Goal: Task Accomplishment & Management: Manage account settings

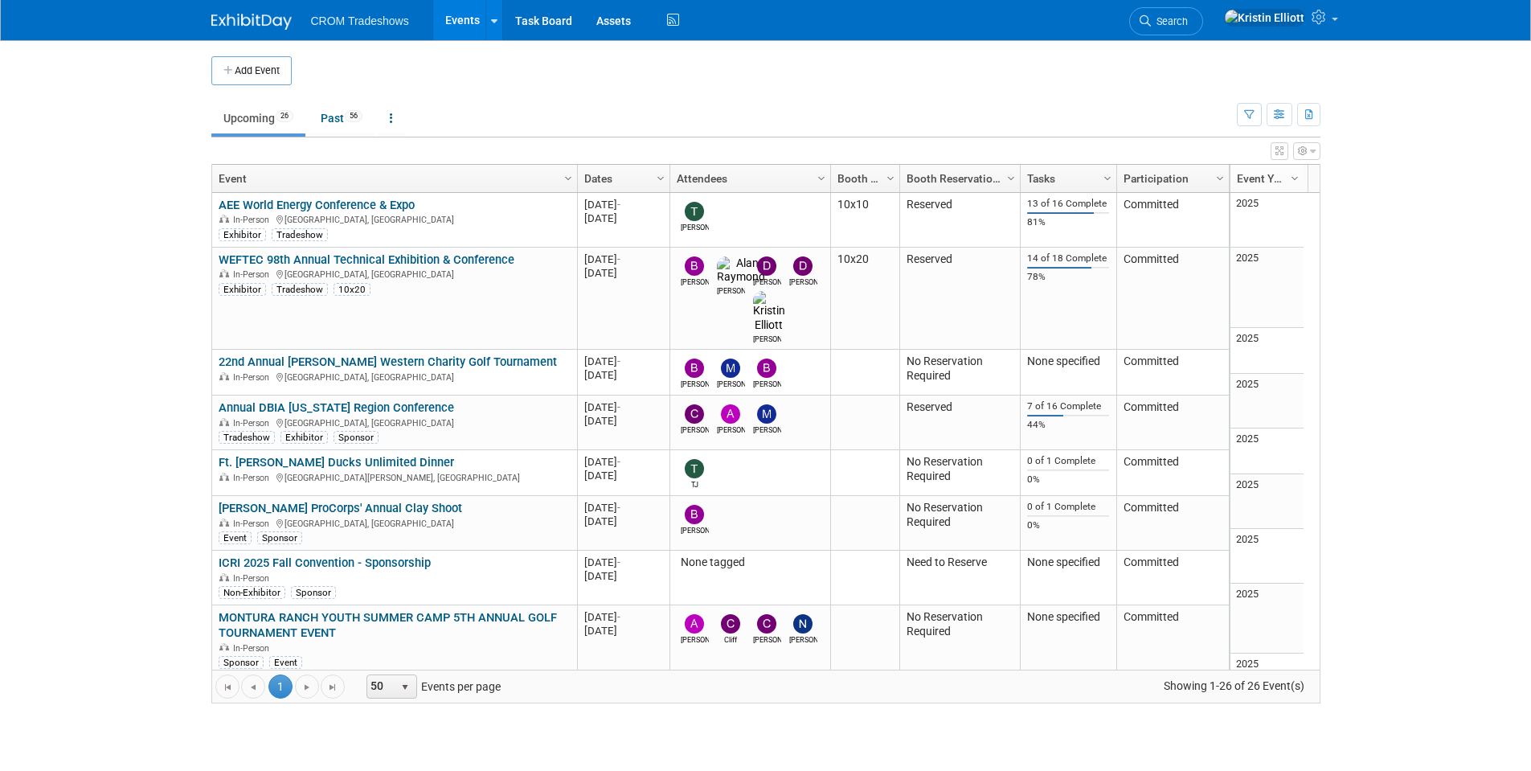
click at [398, 204] on link "AEE World Energy Conference & Expo" at bounding box center [317, 205] width 196 height 14
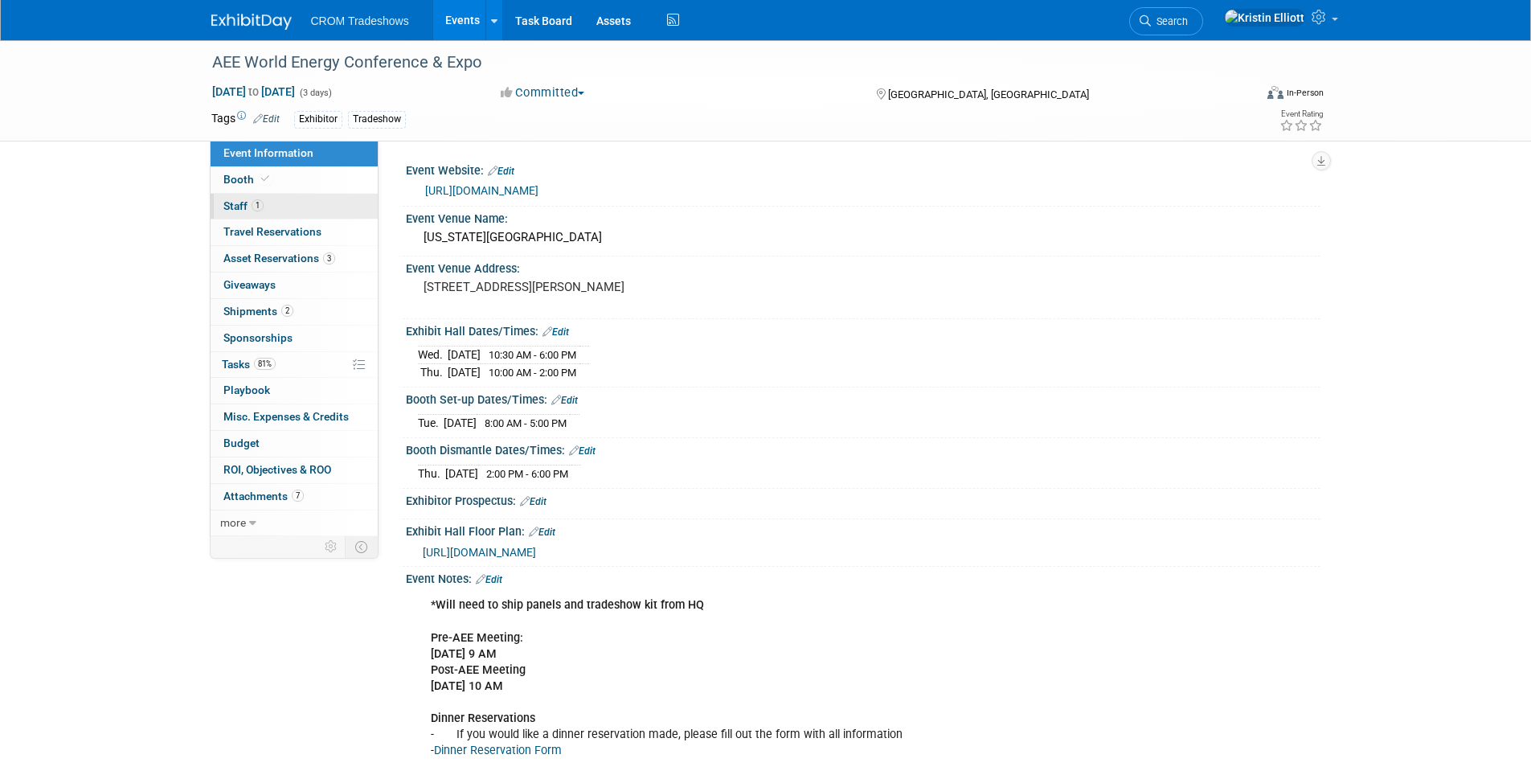
click at [245, 211] on span "Staff 1" at bounding box center [243, 205] width 40 height 13
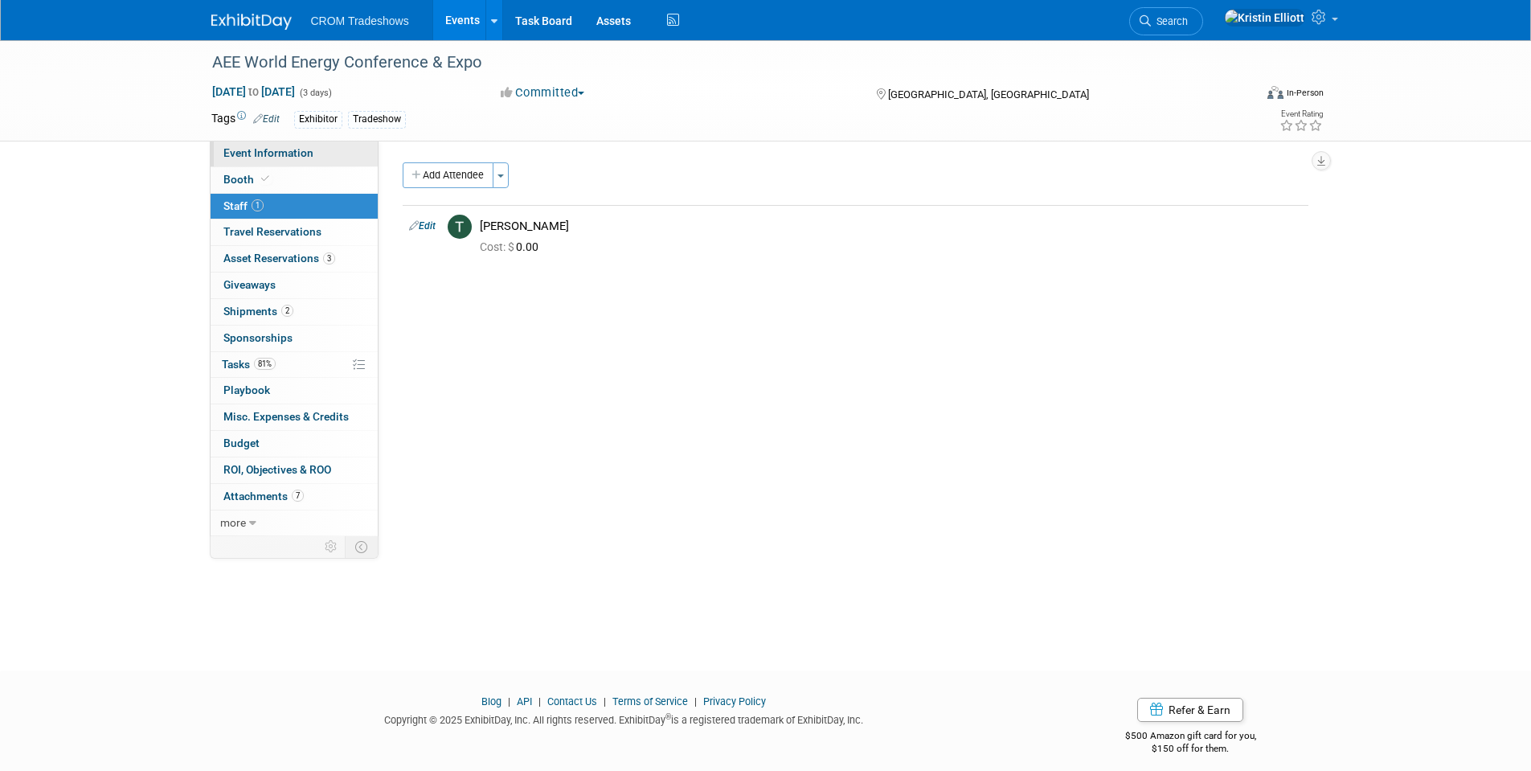
click at [267, 151] on span "Event Information" at bounding box center [268, 152] width 90 height 13
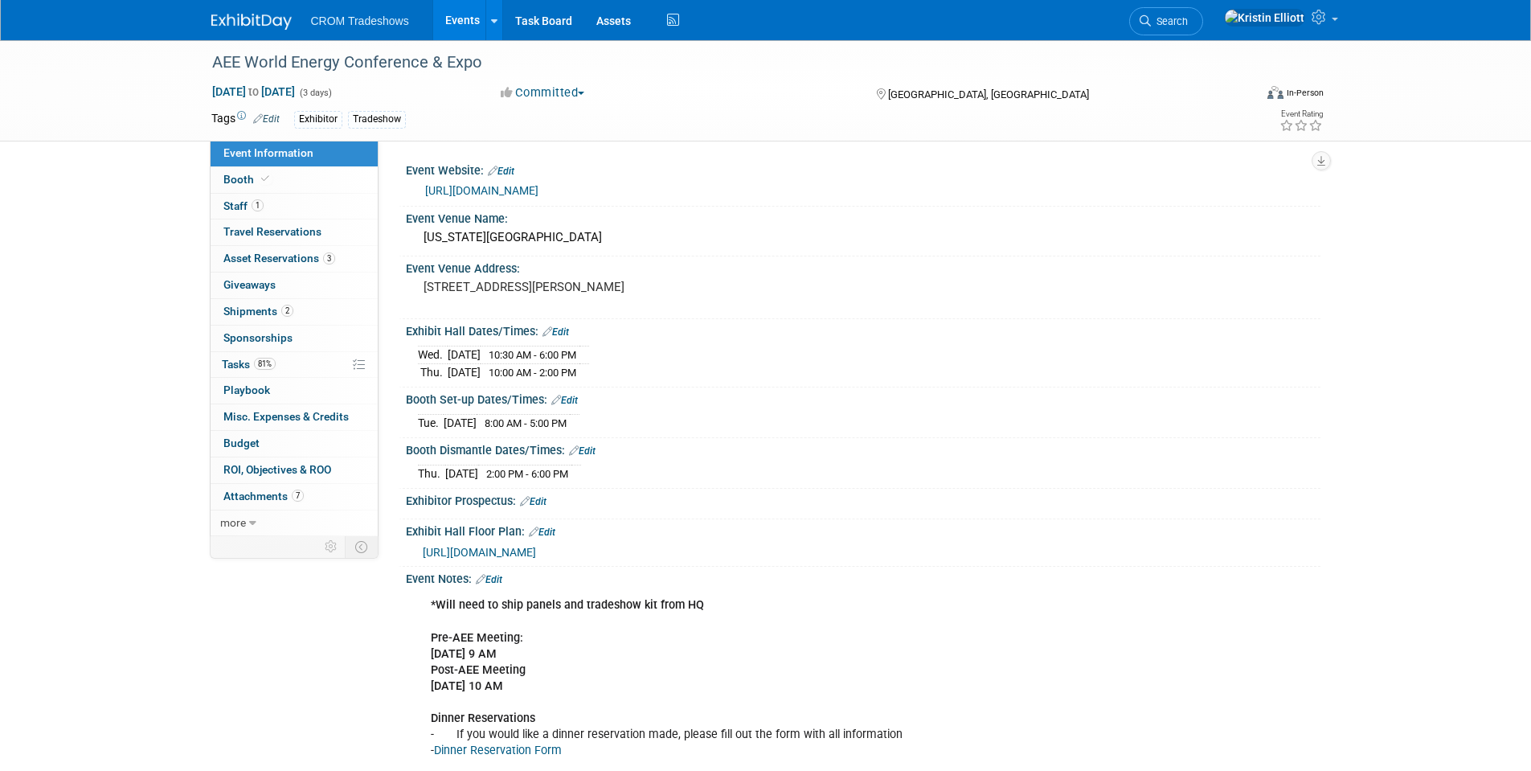
click at [284, 156] on span "Event Information" at bounding box center [268, 152] width 90 height 13
click at [473, 12] on link "Events" at bounding box center [462, 20] width 59 height 40
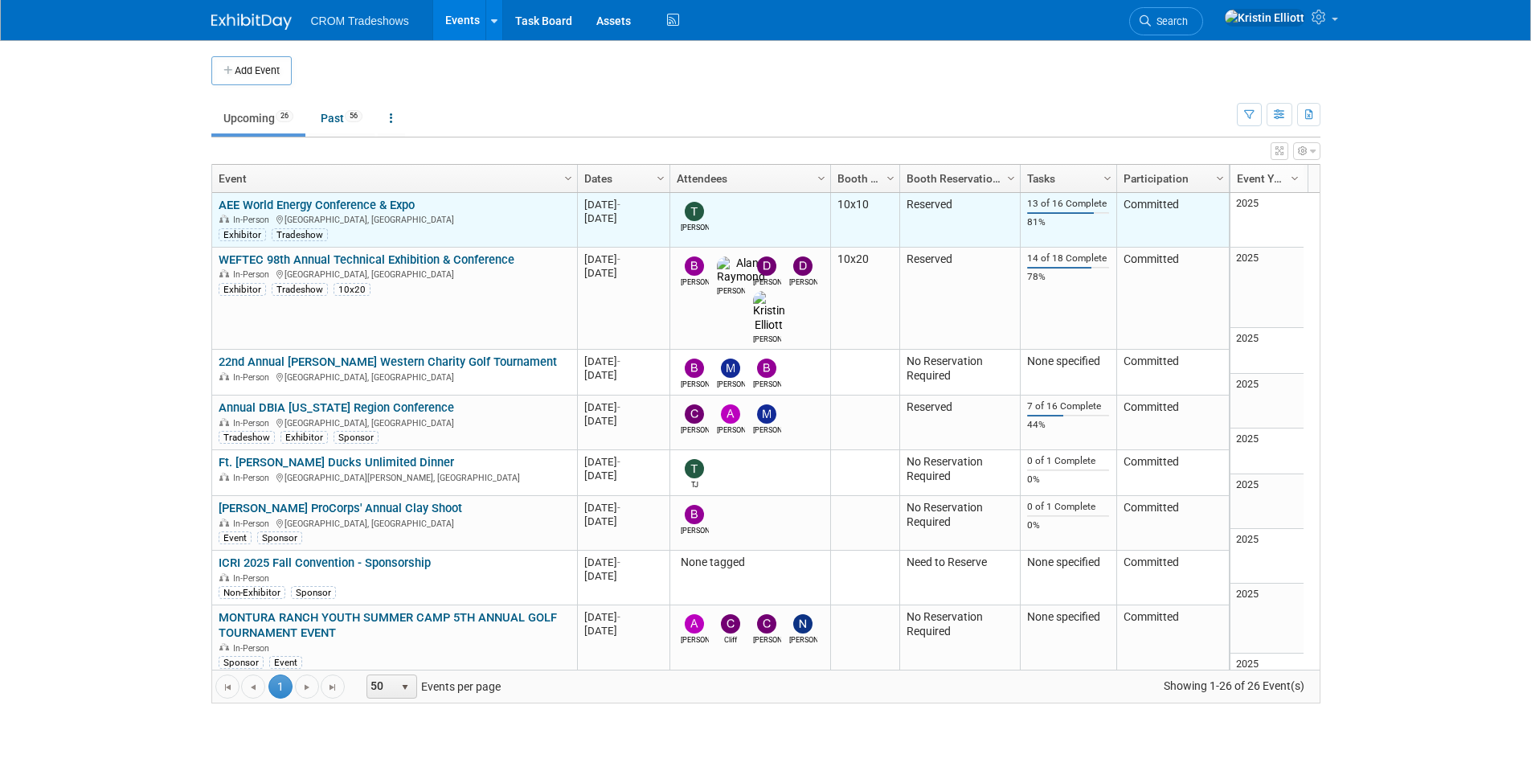
click at [338, 204] on link "AEE World Energy Conference & Expo" at bounding box center [317, 205] width 196 height 14
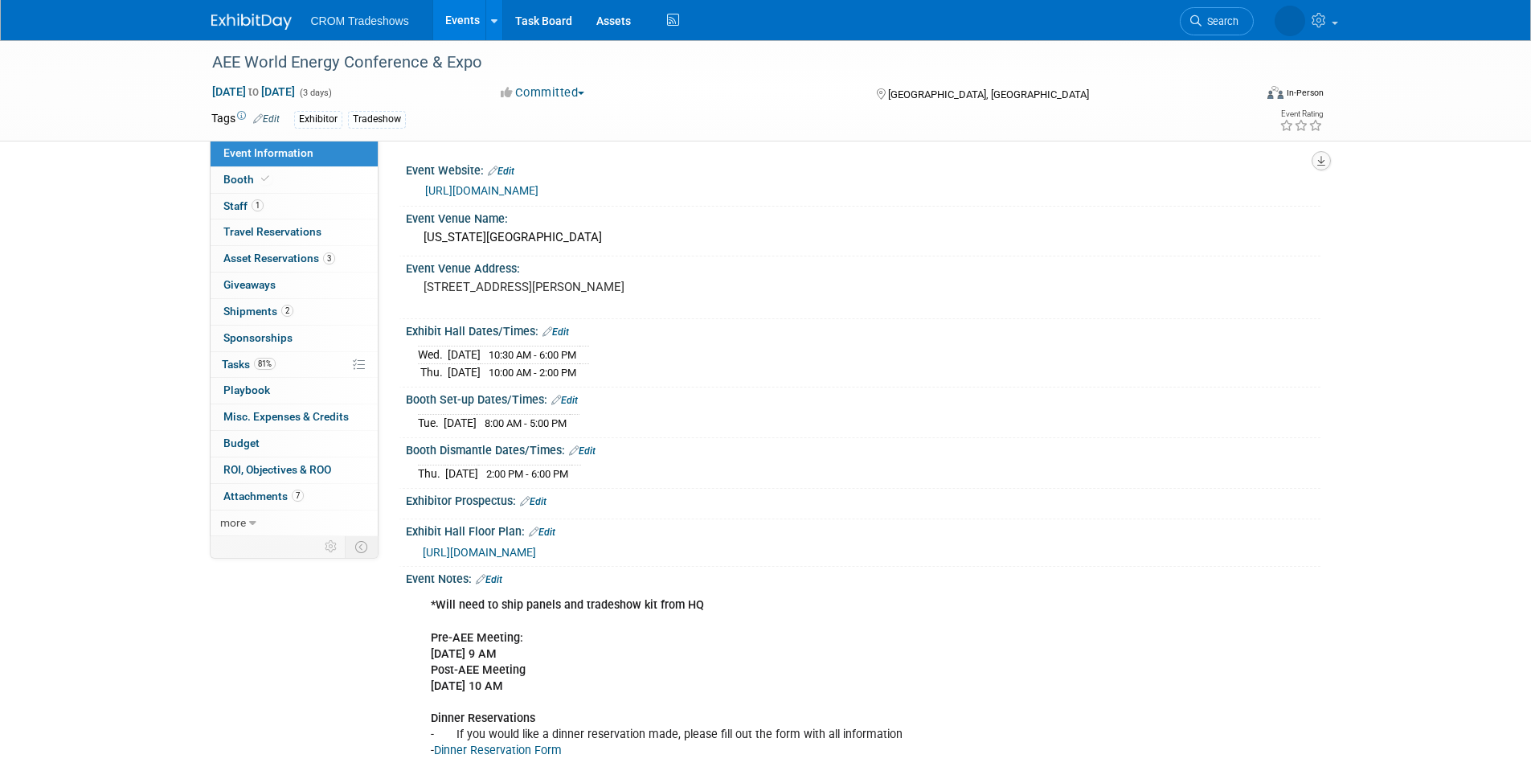
click at [1324, 162] on icon "button" at bounding box center [1321, 161] width 8 height 10
click at [1365, 162] on div "AEE World Energy Conference & Expo Sep 16, 2025 to Sep 18, 2025 (3 days) Sep 16…" at bounding box center [765, 495] width 1531 height 911
click at [797, 67] on div "AEE World Energy Conference & Expo" at bounding box center [718, 62] width 1023 height 29
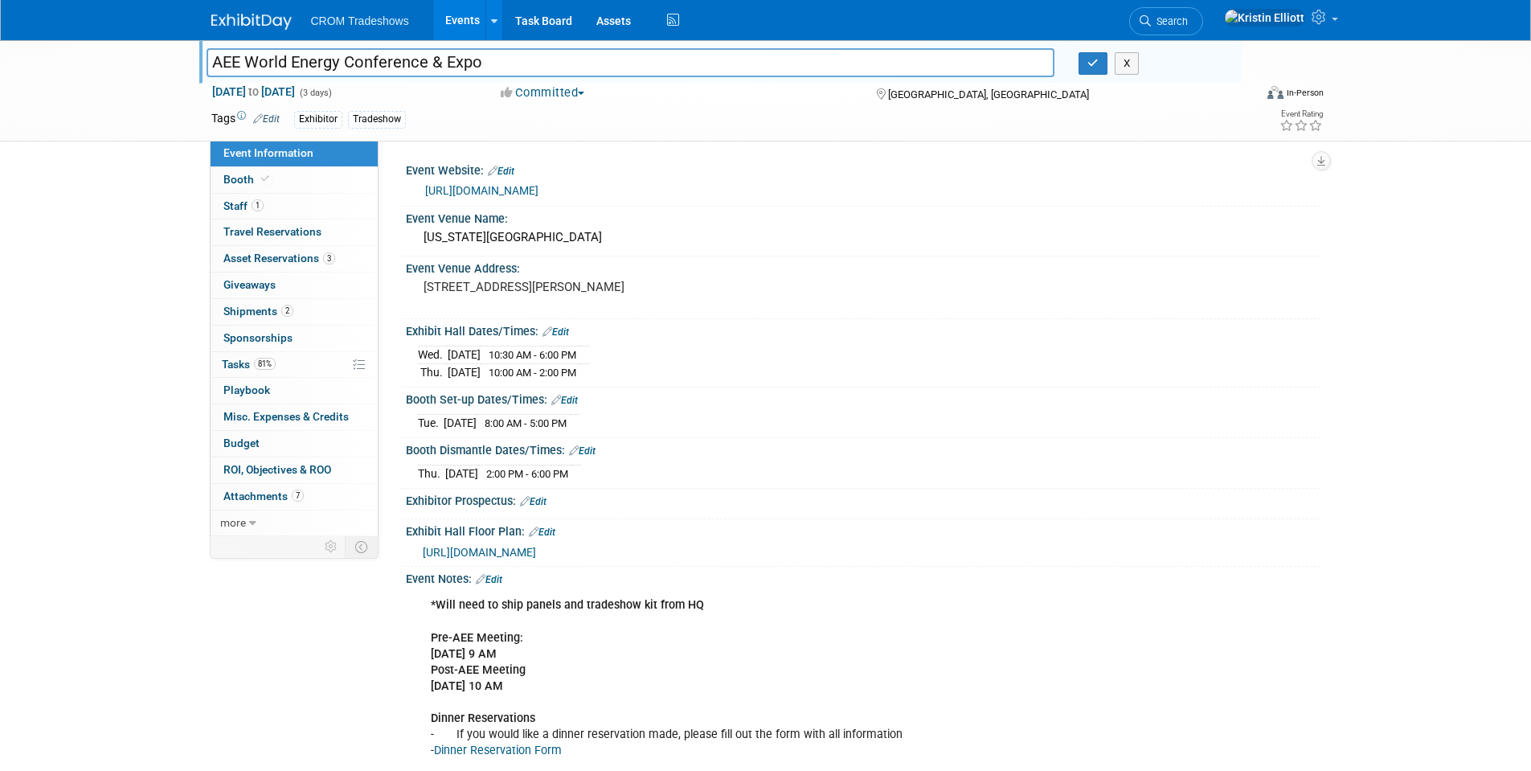
click at [1221, 72] on div "X" at bounding box center [1153, 63] width 150 height 23
click at [1320, 19] on icon at bounding box center [1321, 17] width 18 height 14
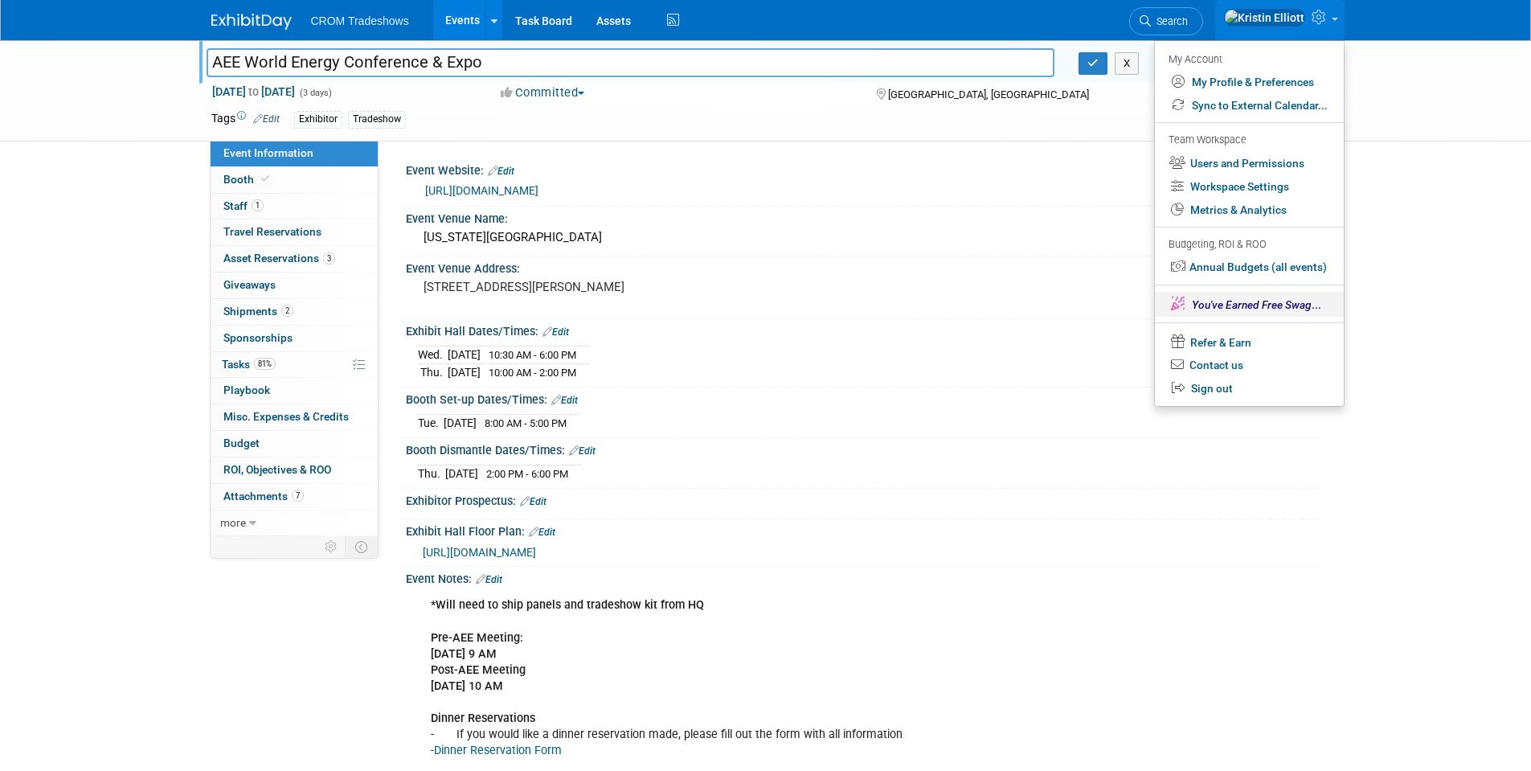
click at [1254, 307] on span "You've Earned Free Swag" at bounding box center [1252, 304] width 120 height 13
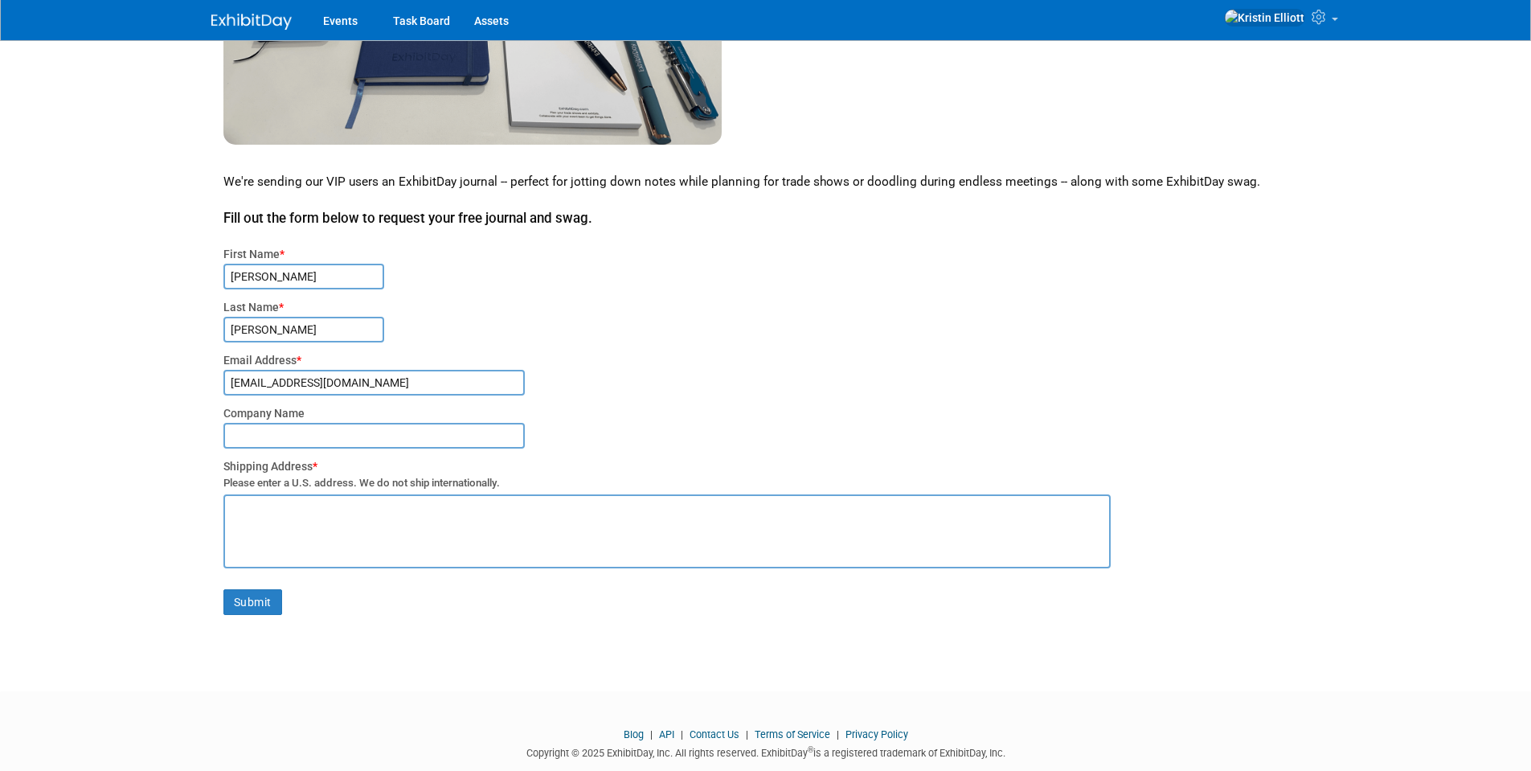
scroll to position [354, 0]
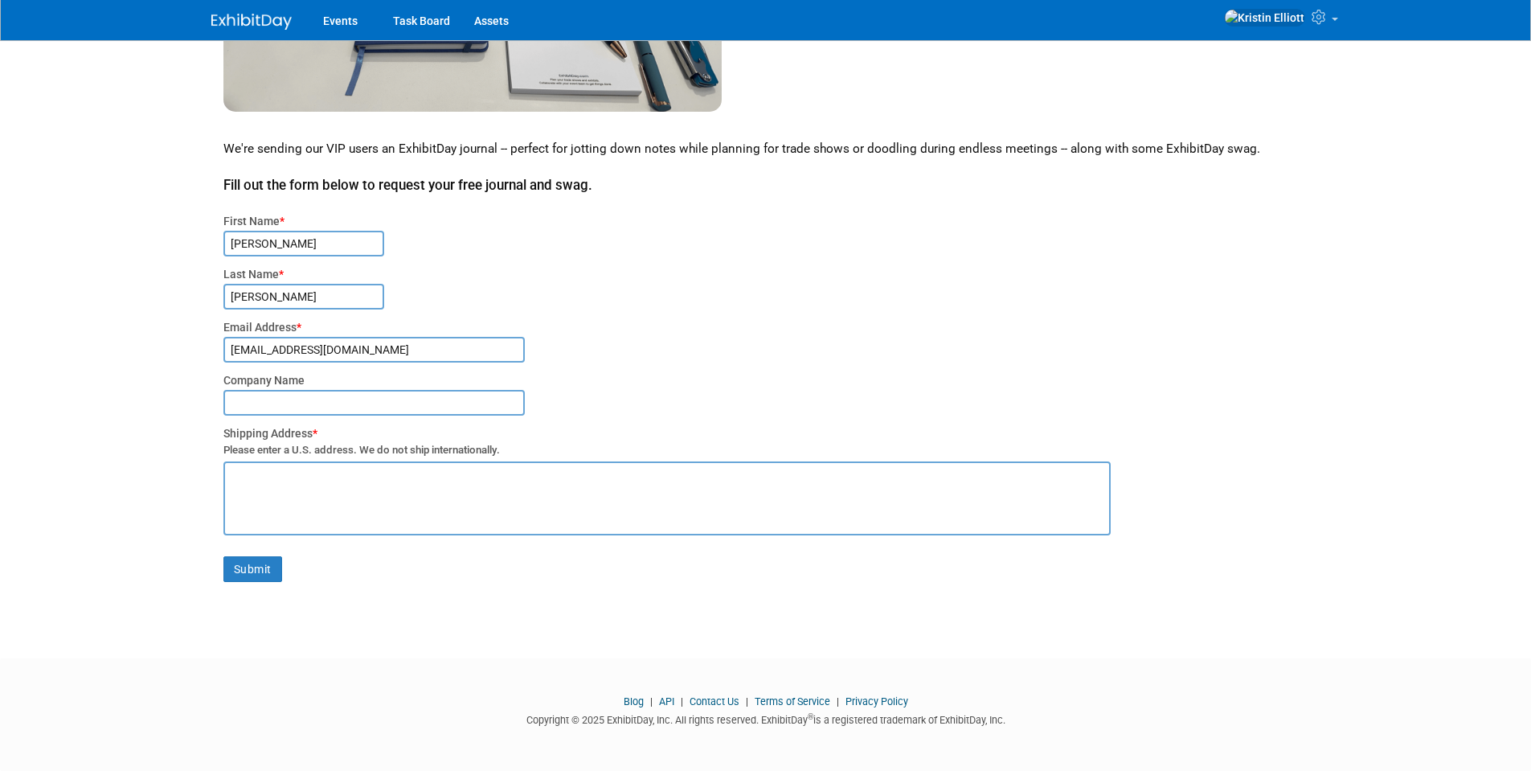
click at [274, 403] on input "text" at bounding box center [373, 403] width 301 height 26
type input "CROM, LLC"
type textarea "250 SW 36th Terrace Gainesville, FL 32607"
click at [249, 559] on button "Submit" at bounding box center [252, 569] width 59 height 26
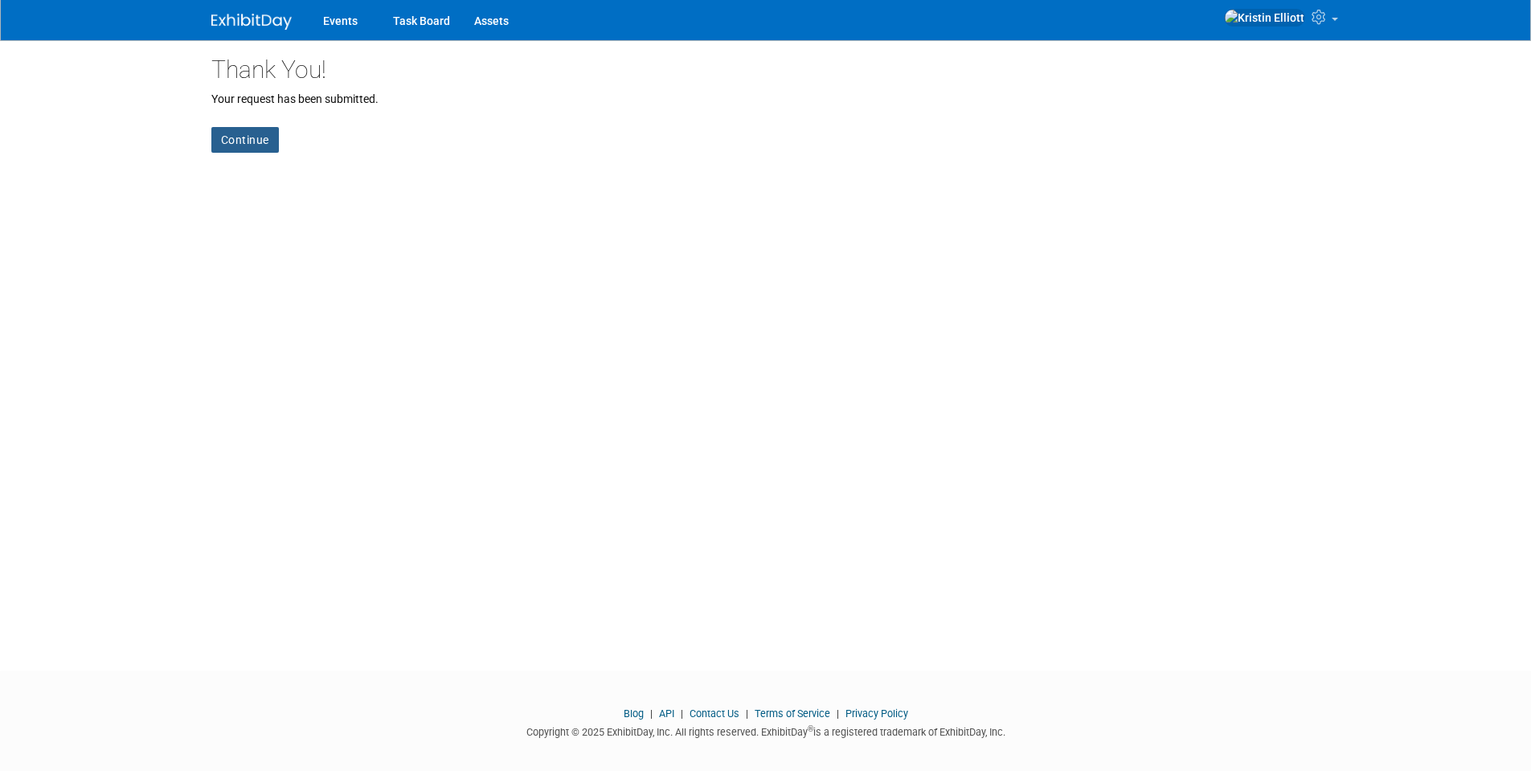
click at [251, 135] on link "Continue" at bounding box center [245, 140] width 68 height 26
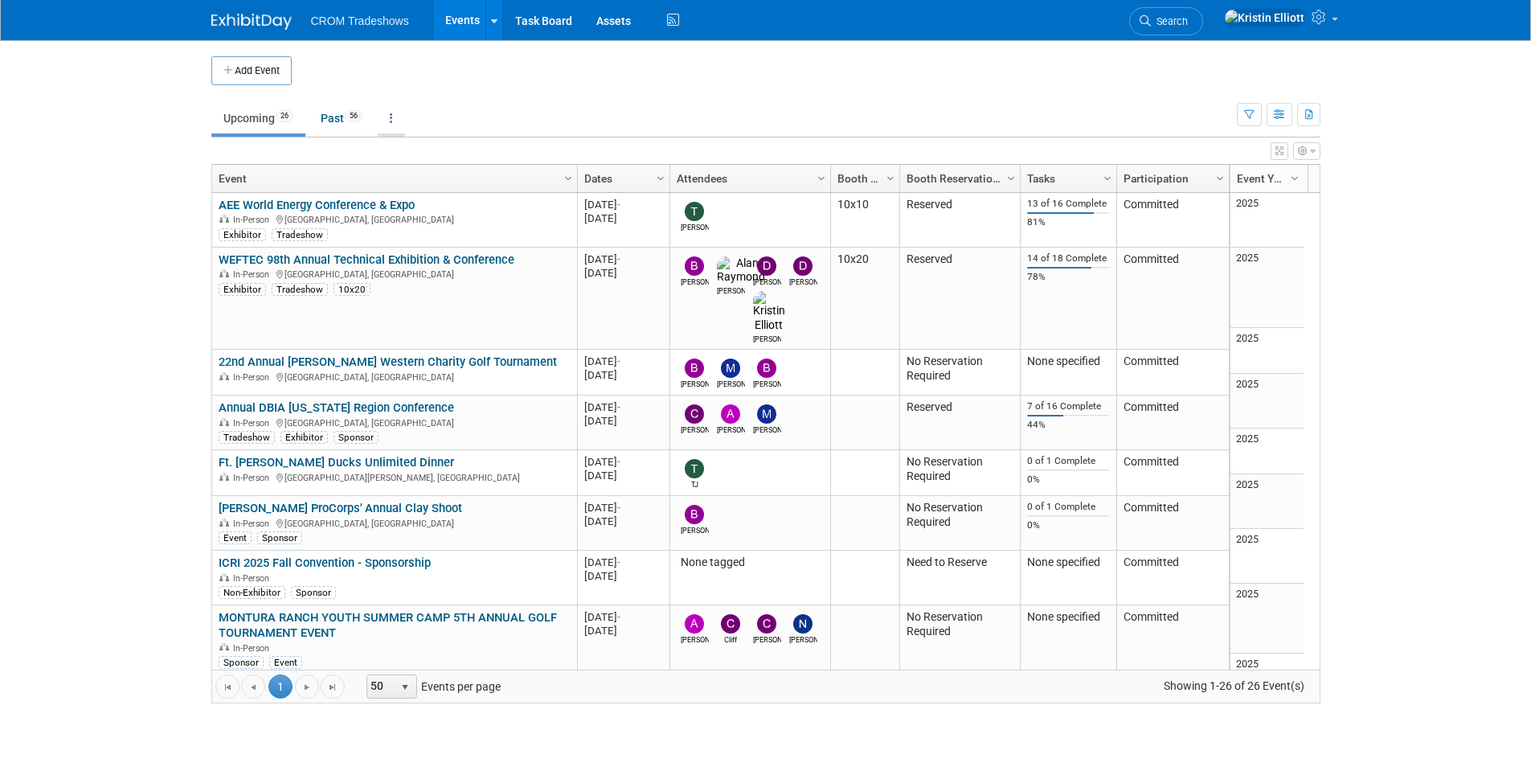
click at [393, 116] on link at bounding box center [391, 118] width 27 height 31
click at [522, 93] on td "Upcoming 26 Past 56 All Events 82 Past and Upcoming Grouped Annually Events gro…" at bounding box center [723, 111] width 1025 height 52
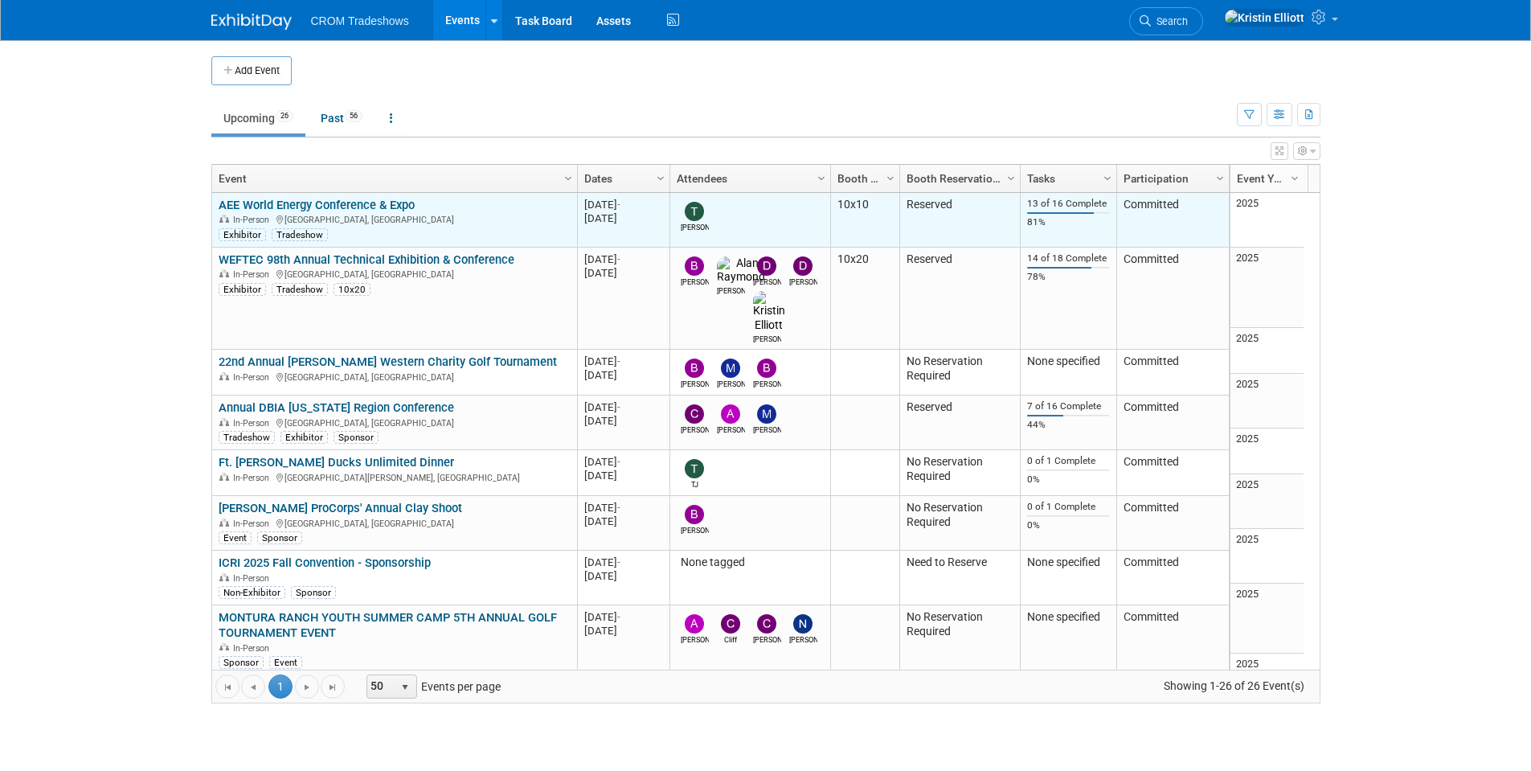
click at [283, 204] on link "AEE World Energy Conference & Expo" at bounding box center [317, 205] width 196 height 14
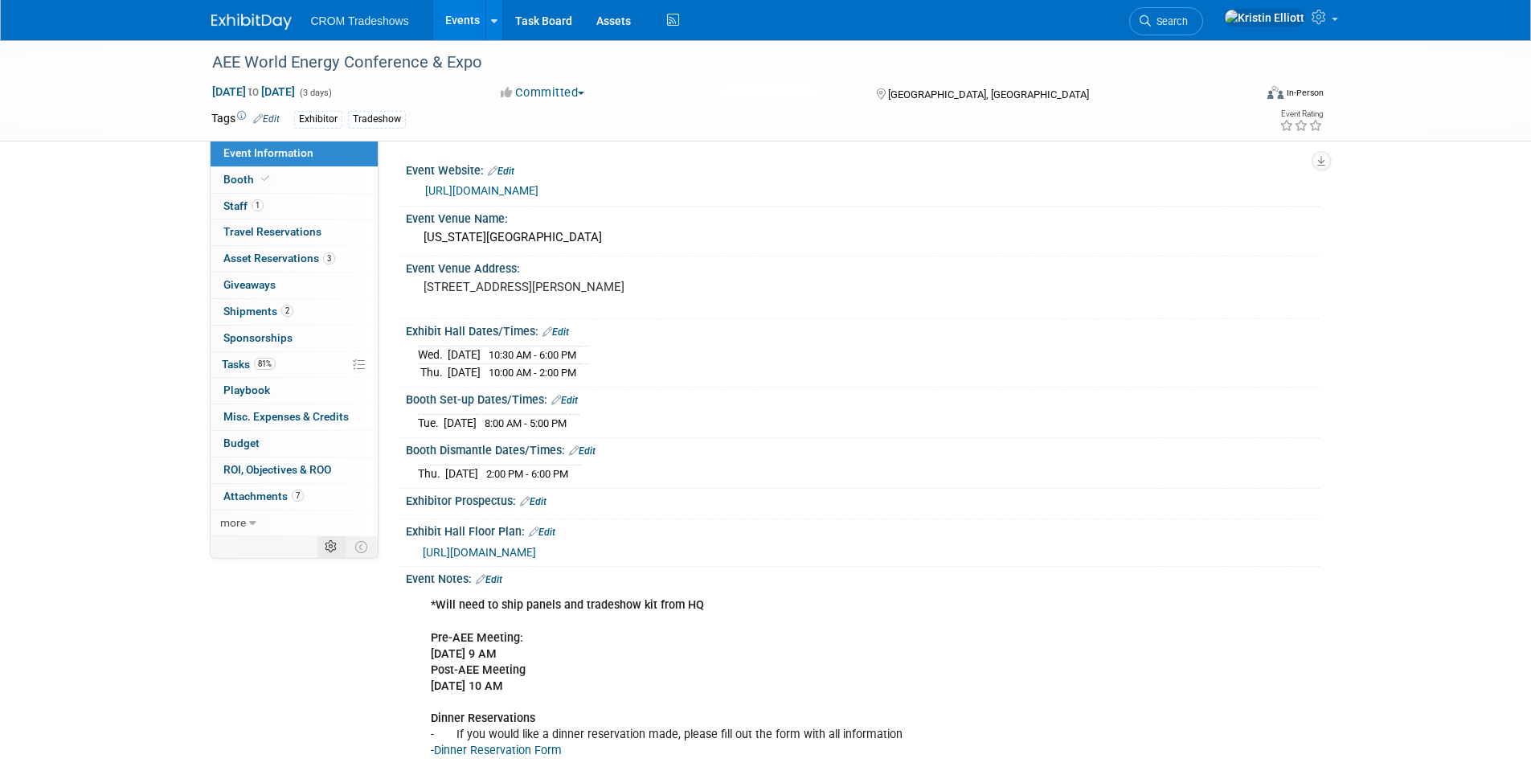
click at [337, 542] on td at bounding box center [331, 546] width 28 height 21
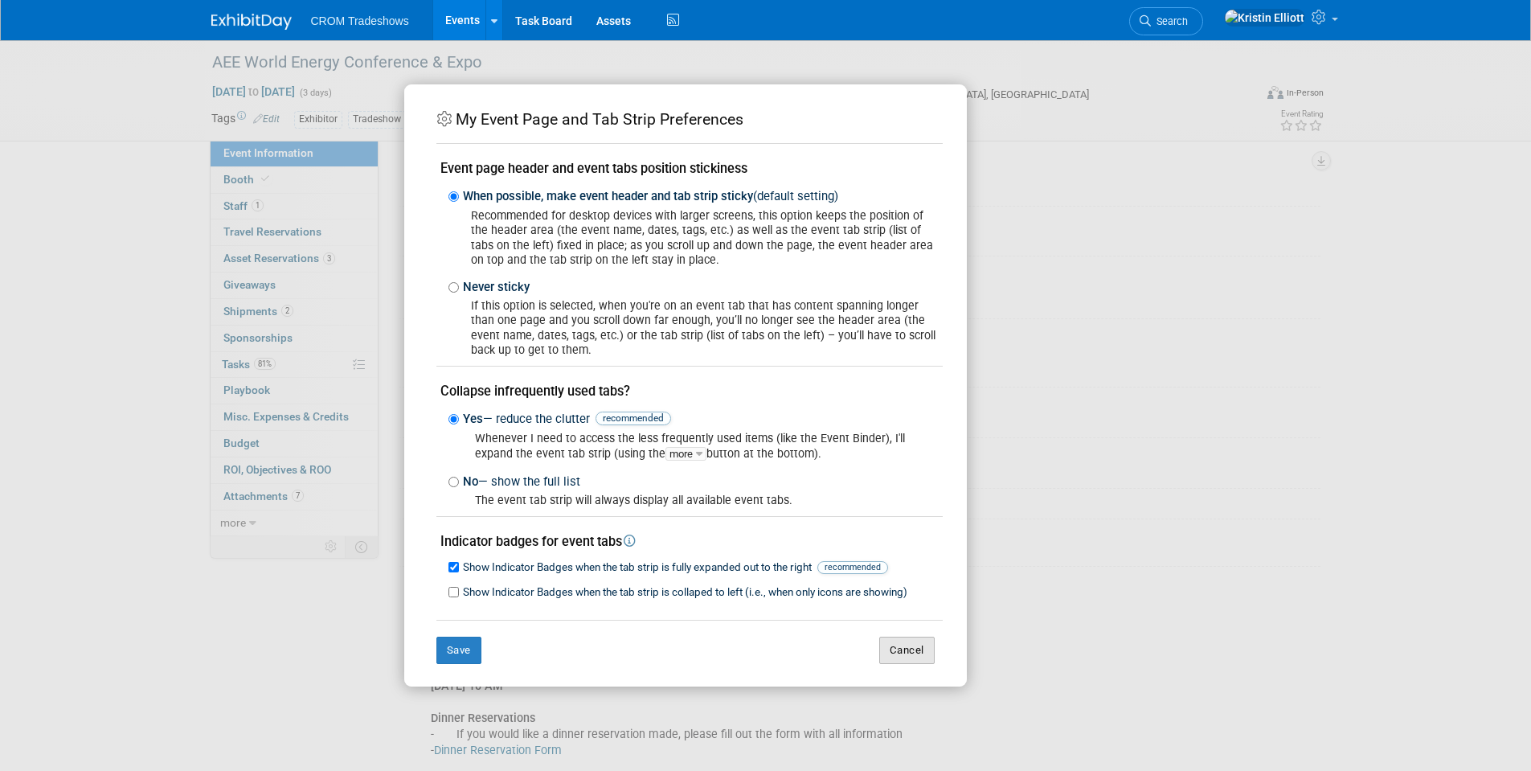
click at [909, 649] on button "Cancel" at bounding box center [906, 649] width 55 height 27
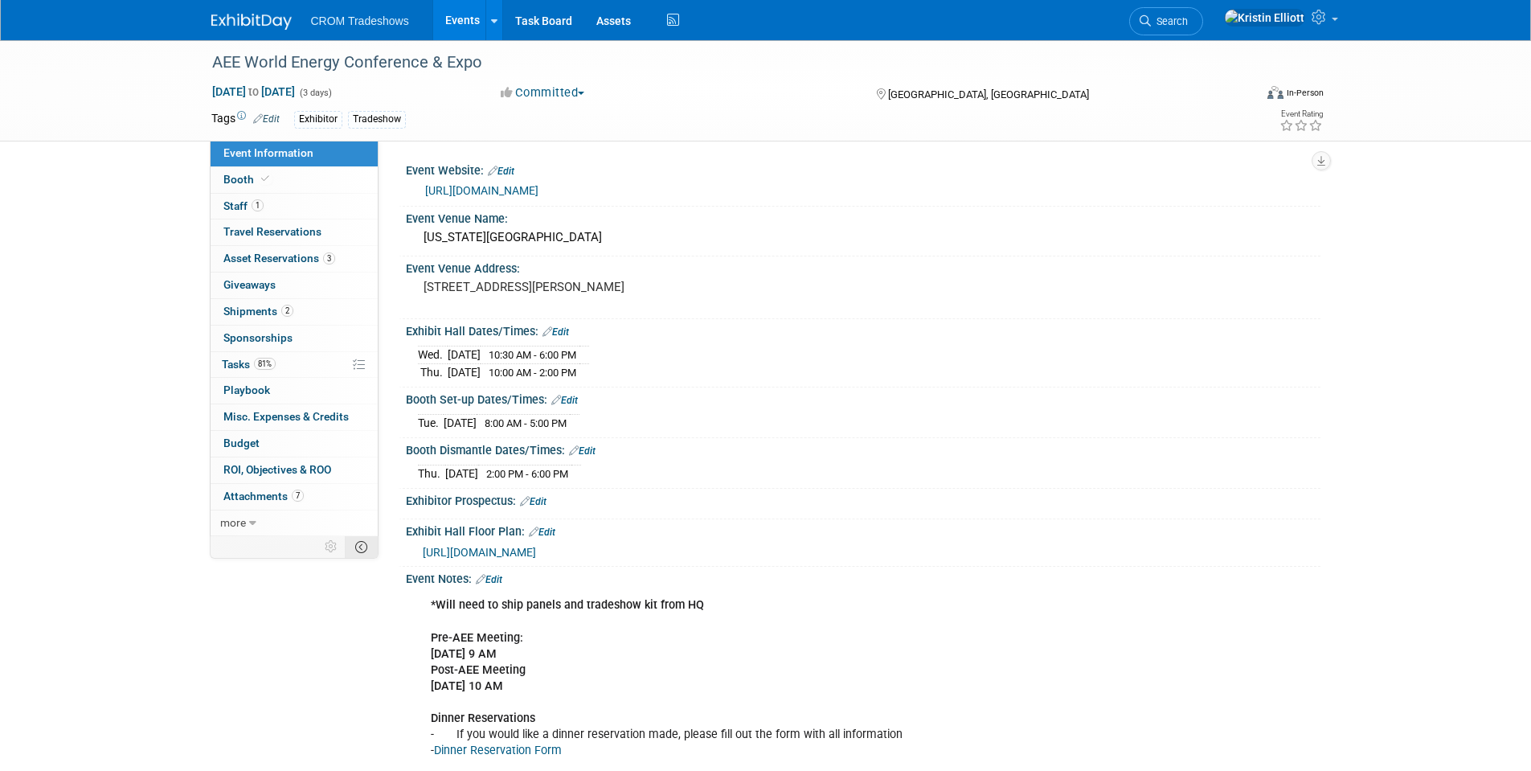
click at [363, 552] on icon at bounding box center [361, 547] width 12 height 12
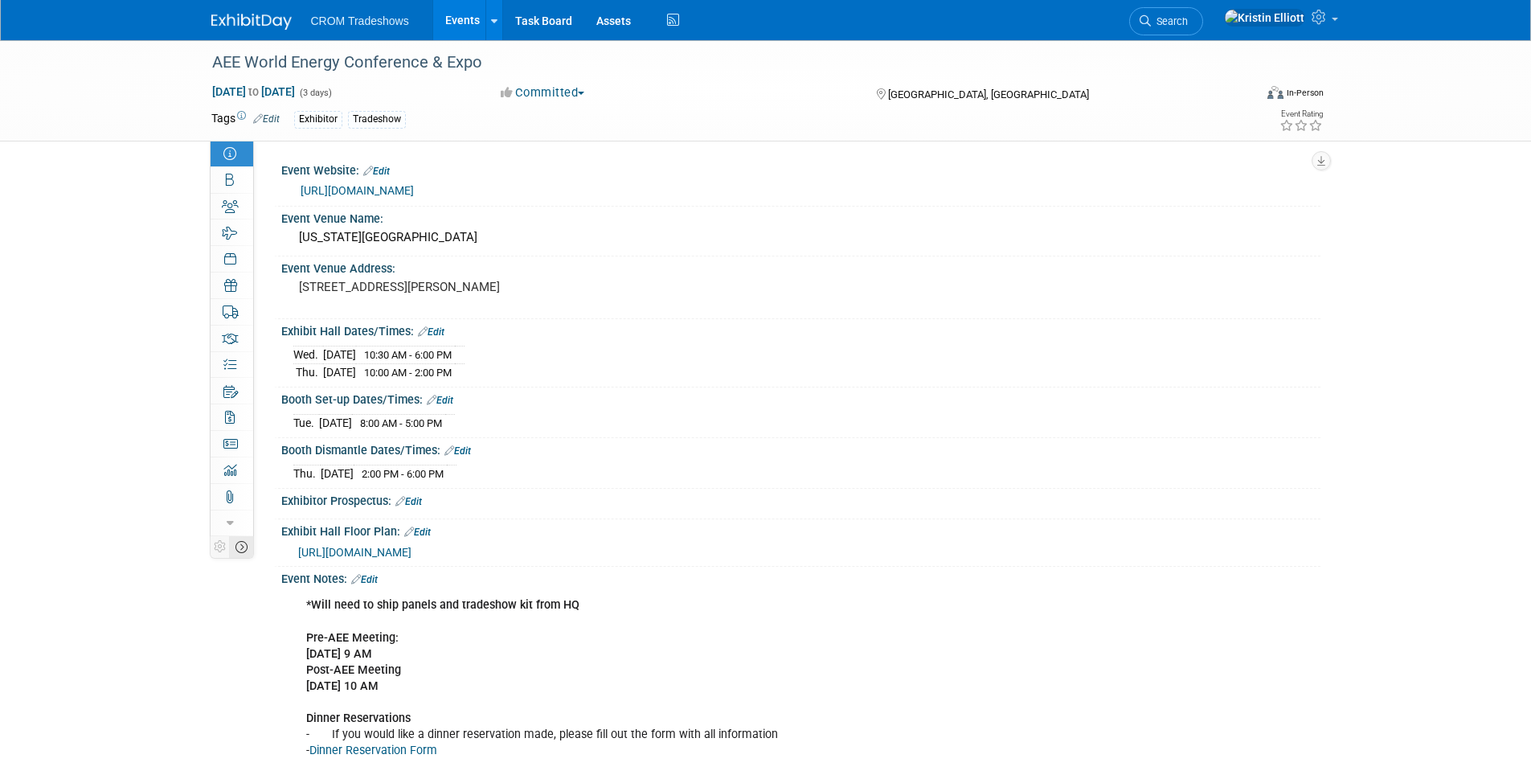
click at [248, 547] on td at bounding box center [241, 546] width 24 height 21
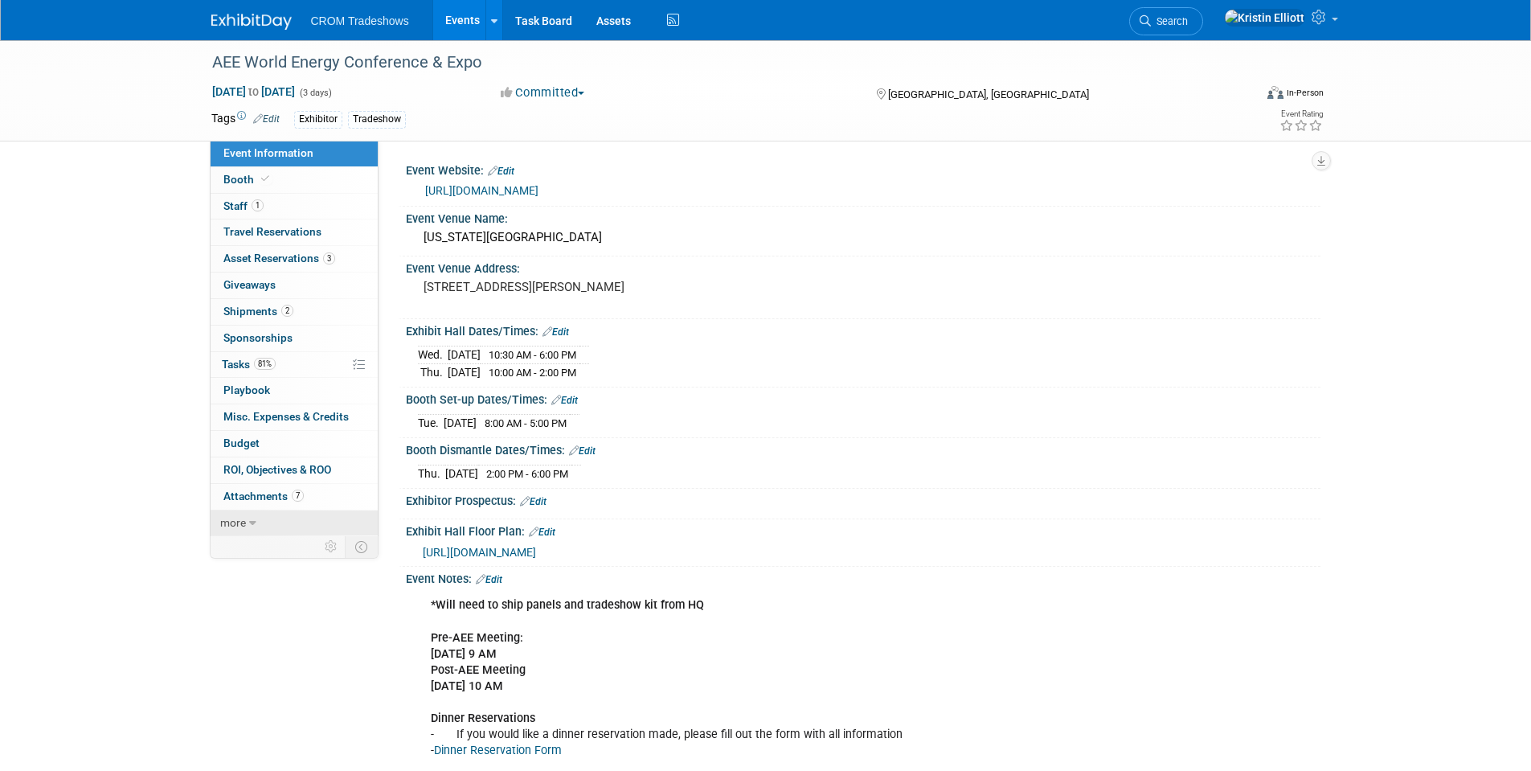
click at [290, 514] on link "more" at bounding box center [294, 523] width 167 height 26
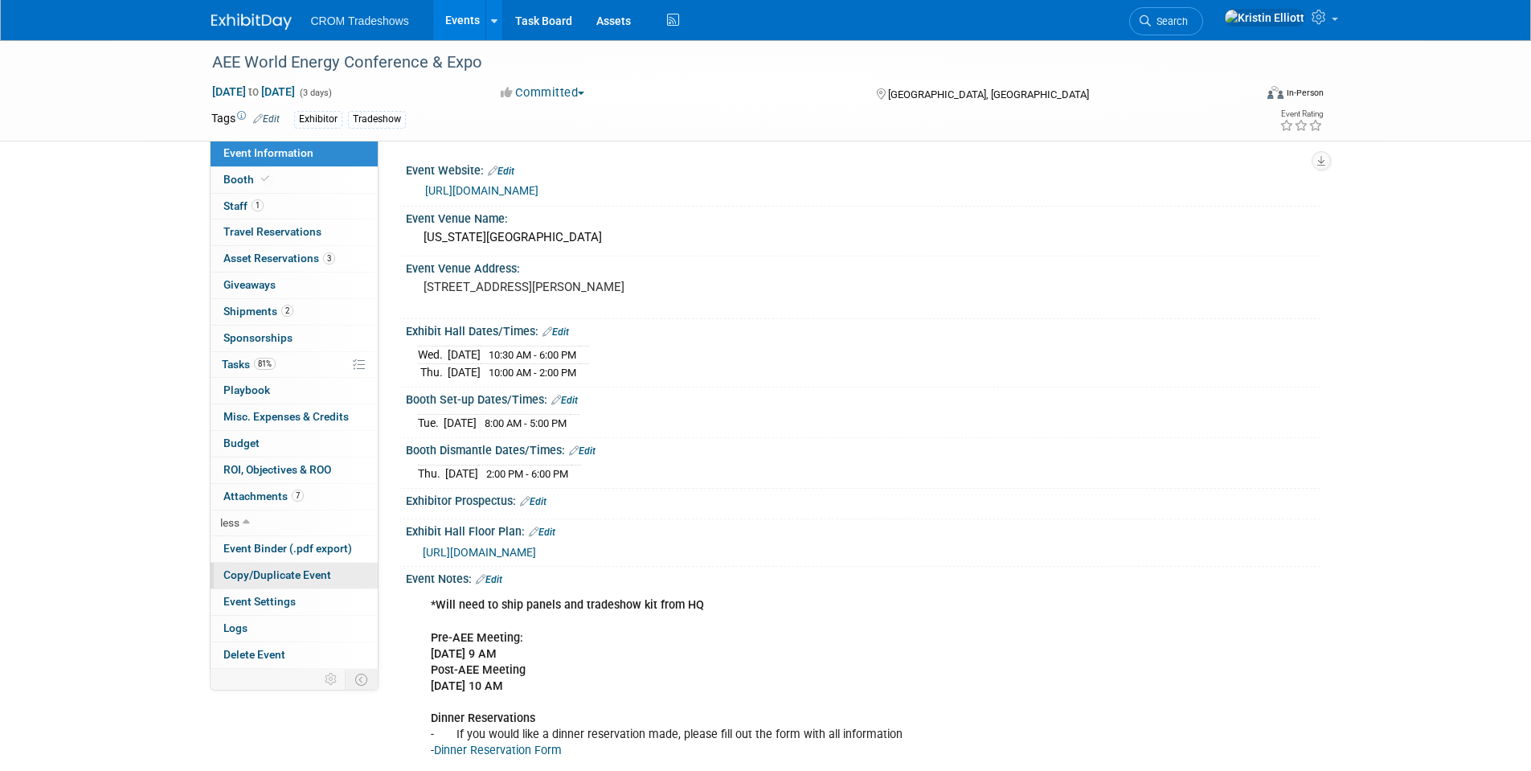
click at [321, 579] on span "Copy/Duplicate Event" at bounding box center [277, 574] width 108 height 13
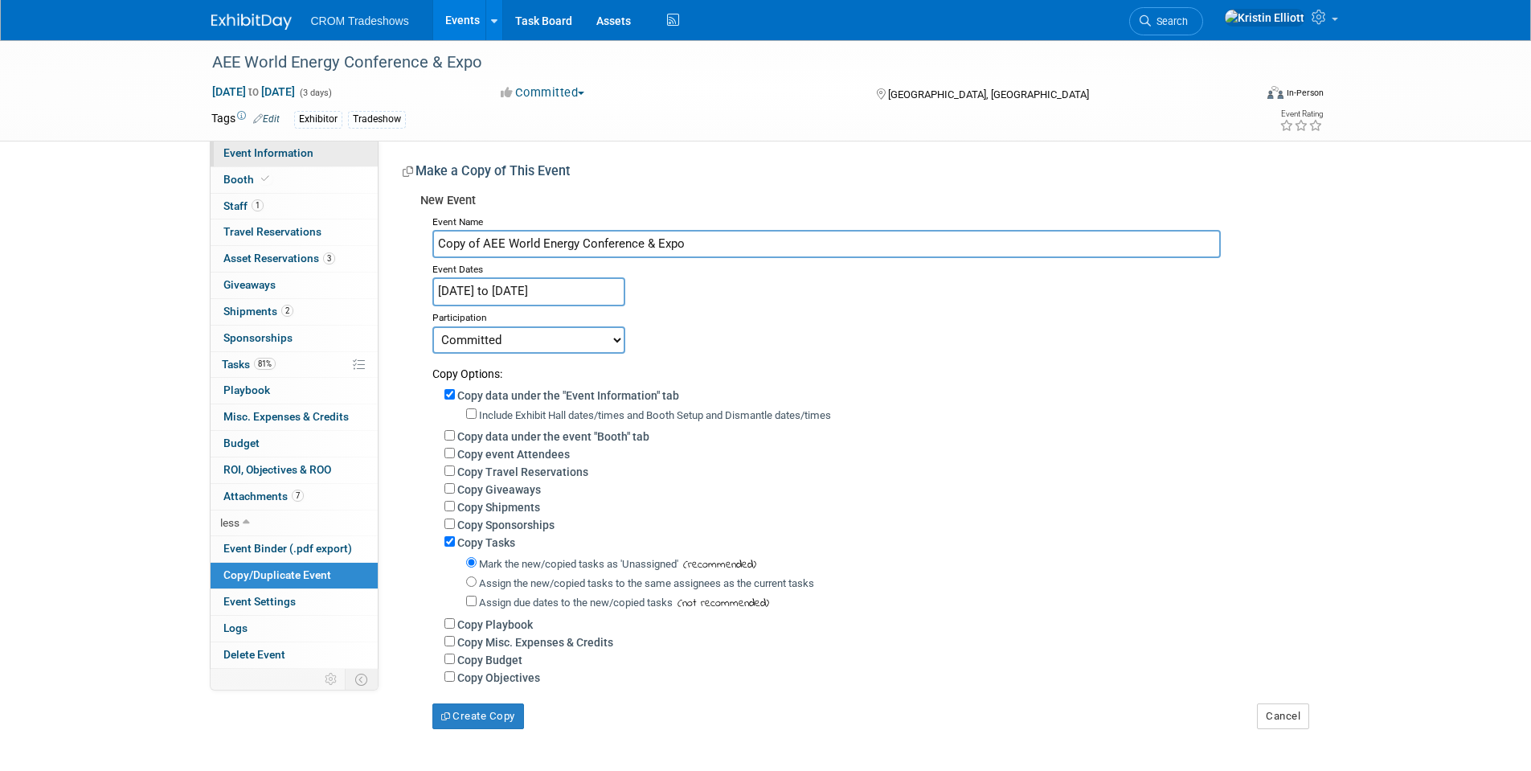
click at [313, 157] on link "Event Information" at bounding box center [294, 154] width 167 height 26
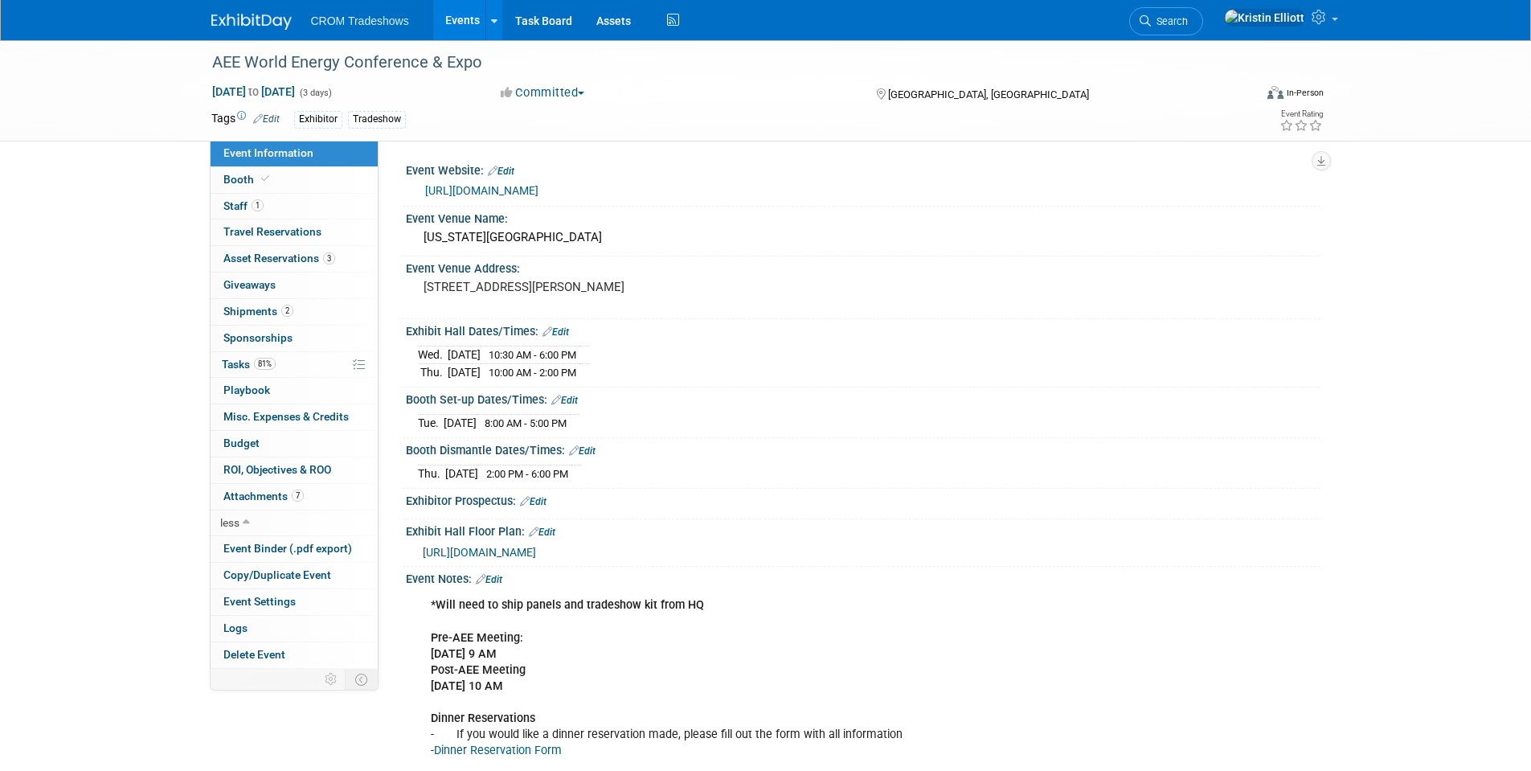
click at [111, 242] on div "AEE World Energy Conference & Expo Sep 16, 2025 to Sep 18, 2025 (3 days) Sep 16…" at bounding box center [765, 495] width 1531 height 911
click at [459, 11] on link "Events" at bounding box center [462, 20] width 59 height 40
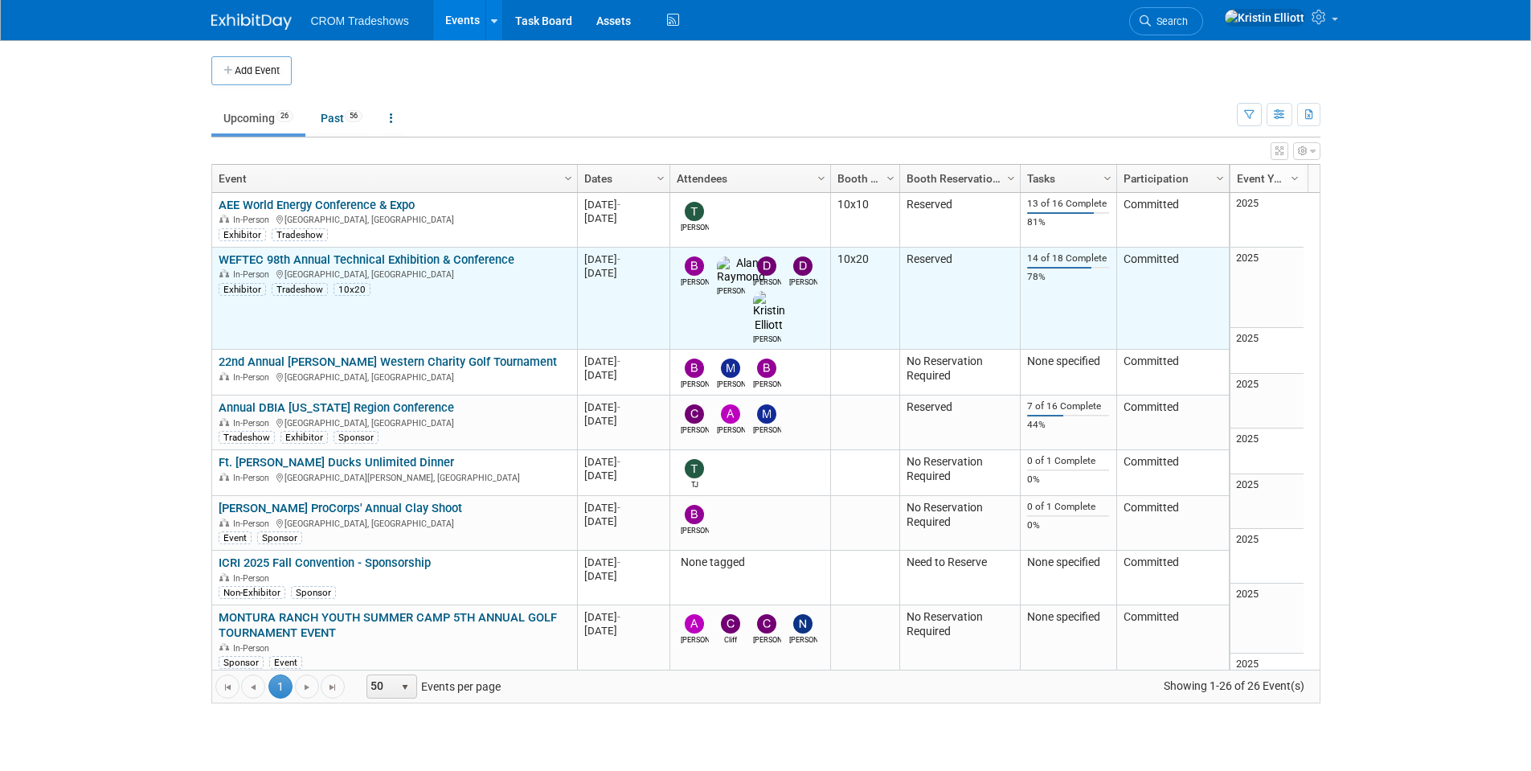
click at [309, 253] on link "WEFTEC 98th Annual Technical Exhibition & Conference" at bounding box center [367, 259] width 296 height 14
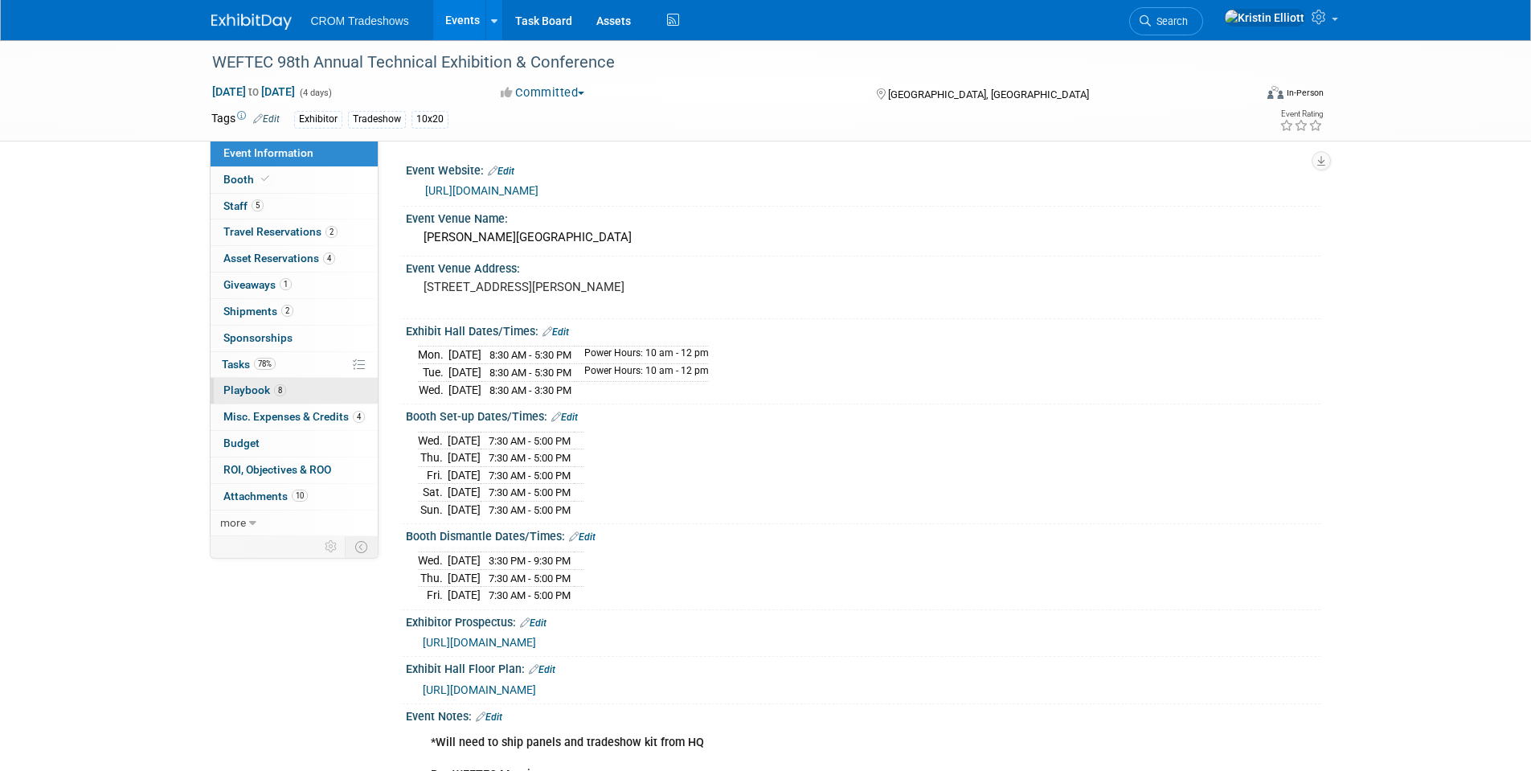
click at [308, 391] on link "8 Playbook 8" at bounding box center [294, 391] width 167 height 26
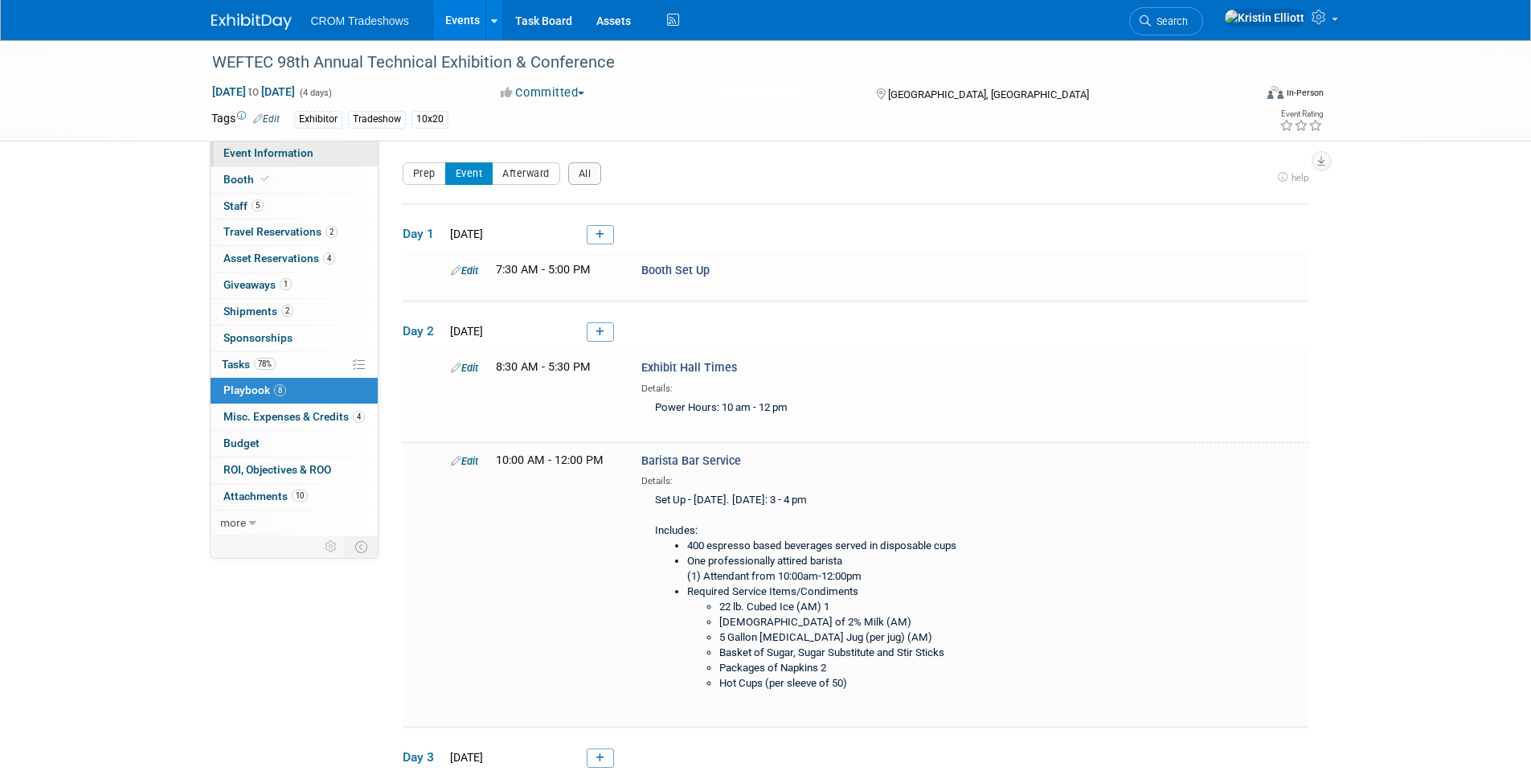
click at [246, 158] on span "Event Information" at bounding box center [268, 152] width 90 height 13
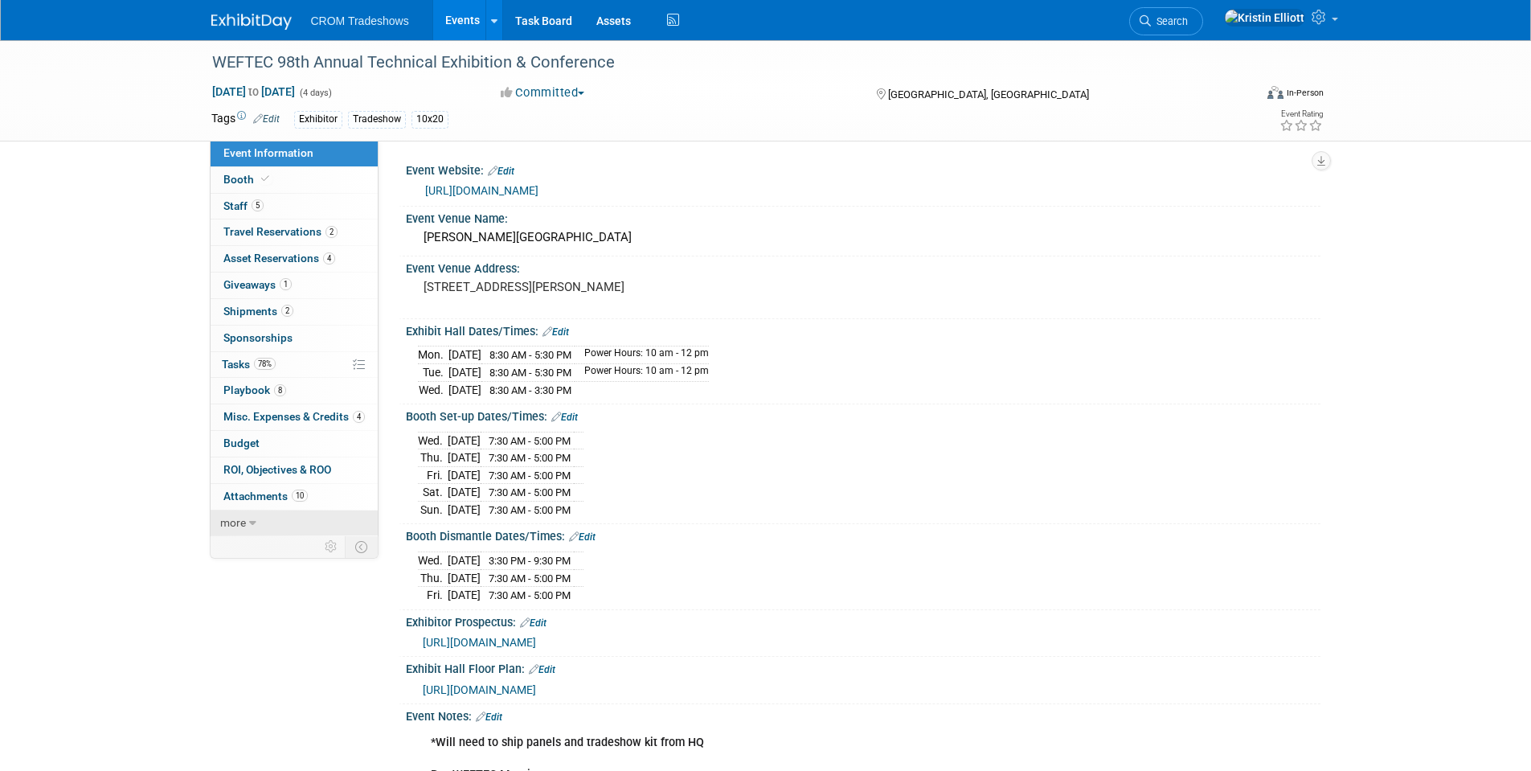
click at [252, 522] on icon at bounding box center [252, 523] width 7 height 11
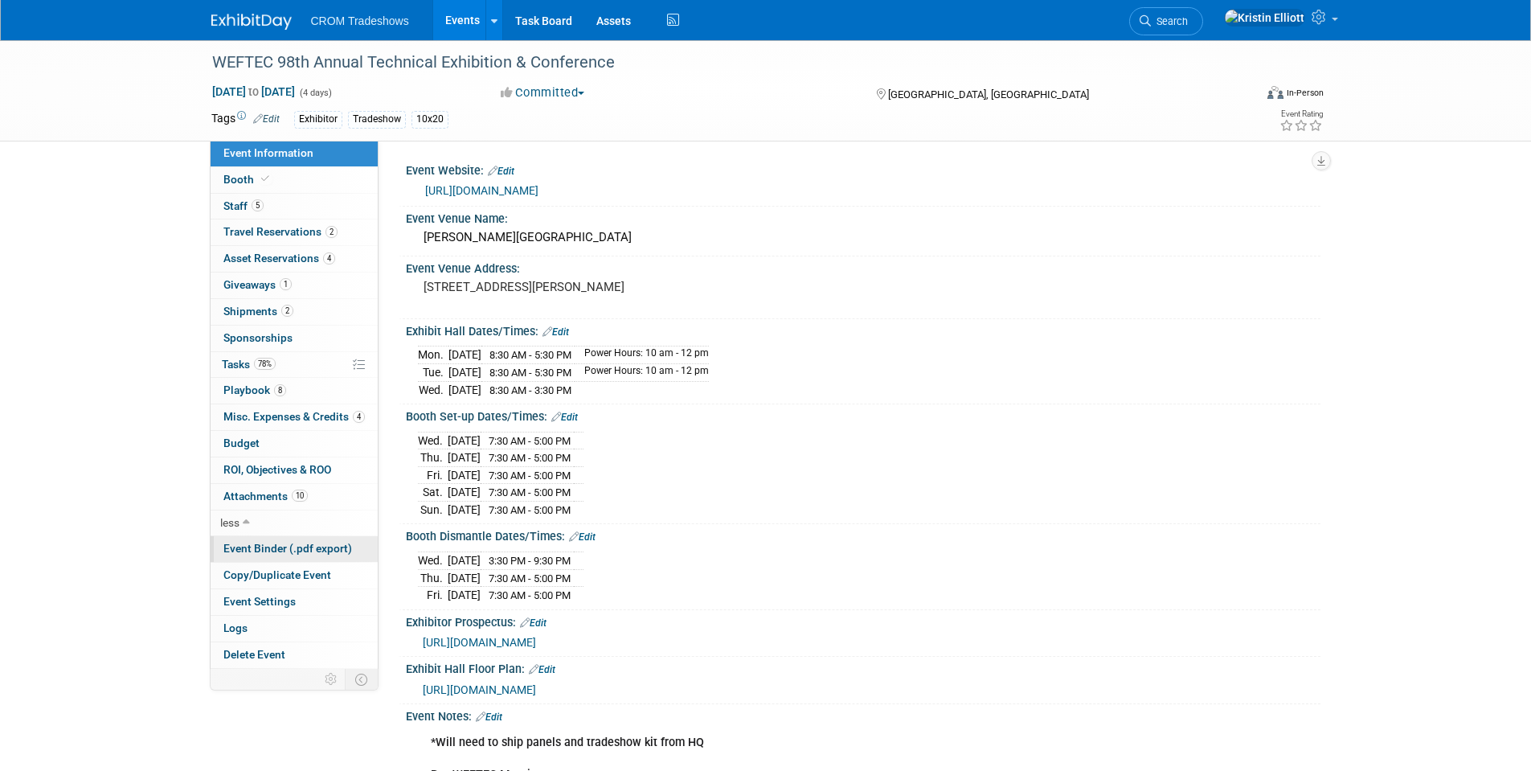
click at [303, 550] on span "Event Binder (.pdf export)" at bounding box center [287, 548] width 129 height 13
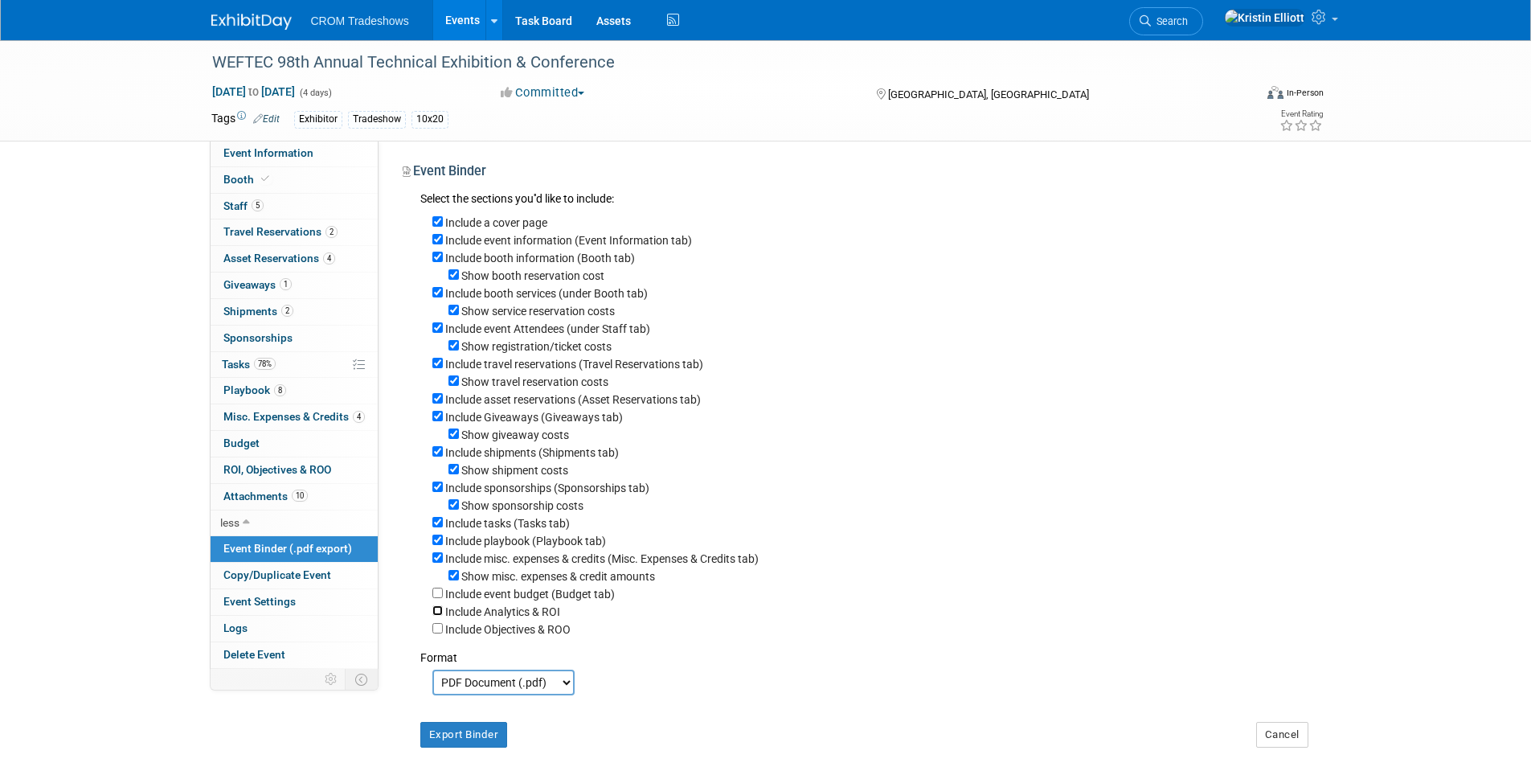
click at [435, 616] on input "Include Analytics & ROI" at bounding box center [437, 610] width 10 height 10
checkbox input "true"
click at [481, 747] on button "Export Binder" at bounding box center [464, 735] width 88 height 26
click at [310, 231] on span "Travel Reservations 2" at bounding box center [280, 231] width 114 height 13
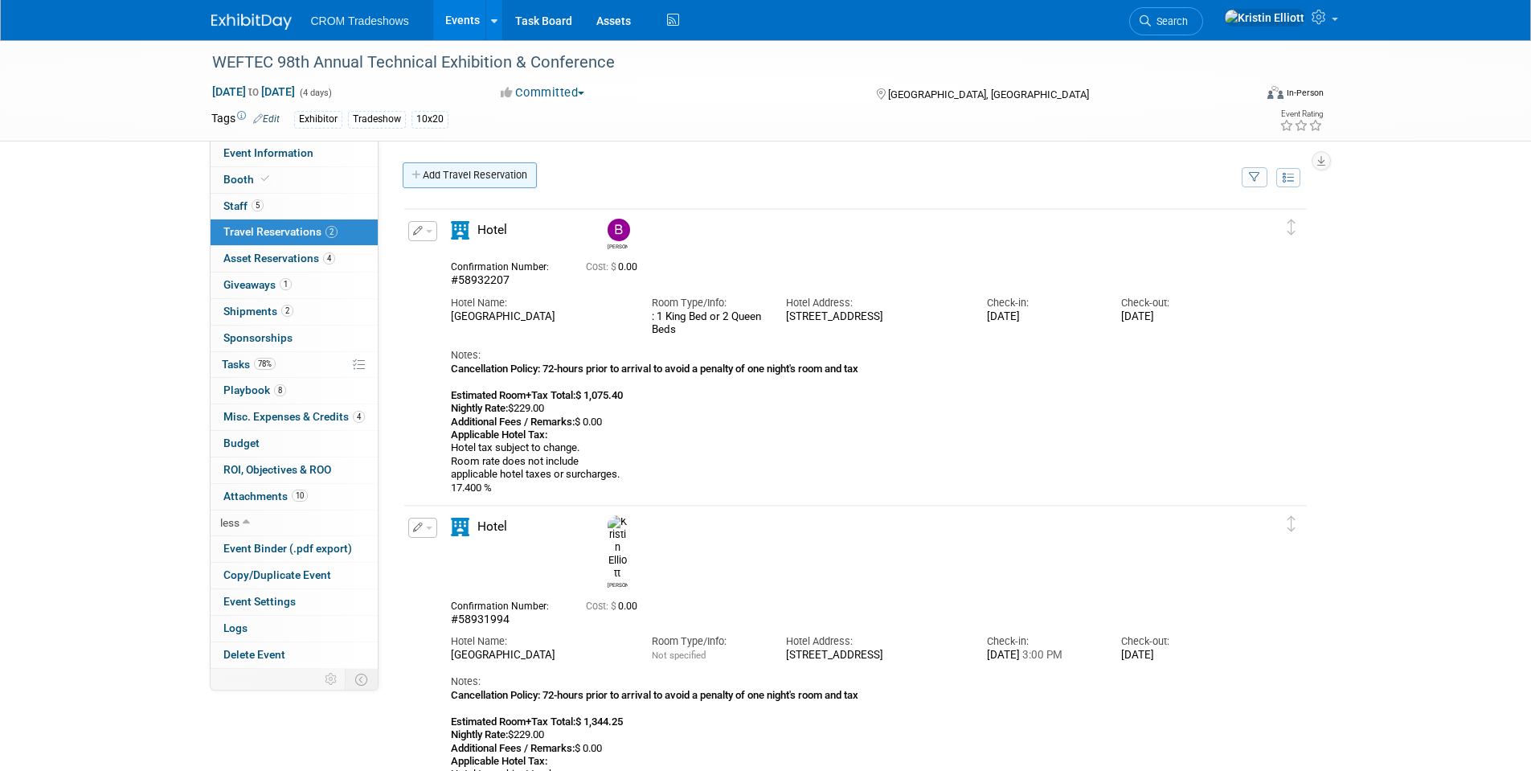
click at [436, 165] on link "Add Travel Reservation" at bounding box center [470, 175] width 134 height 26
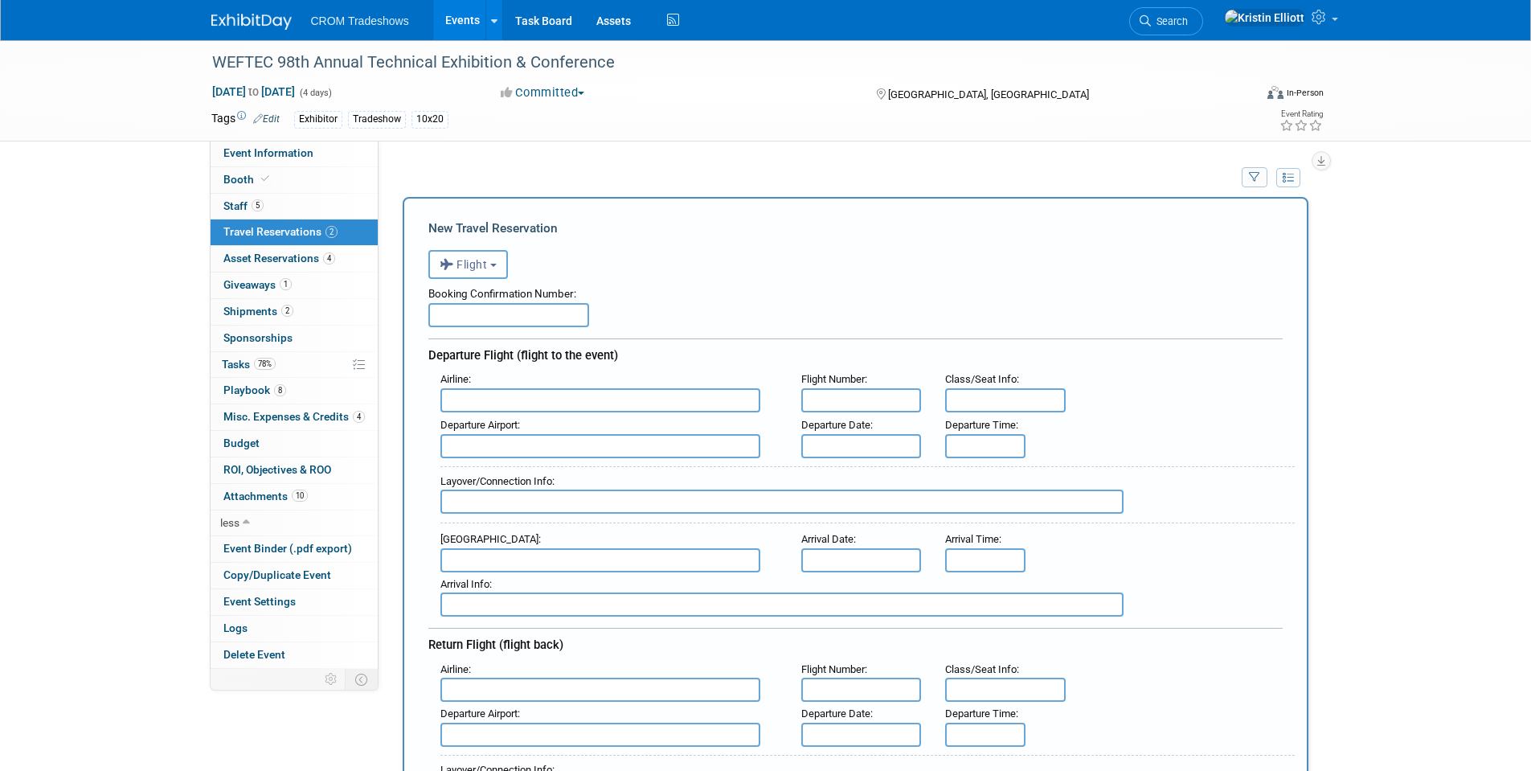
click at [498, 319] on input "text" at bounding box center [508, 315] width 161 height 24
click at [505, 401] on input "text" at bounding box center [600, 400] width 320 height 24
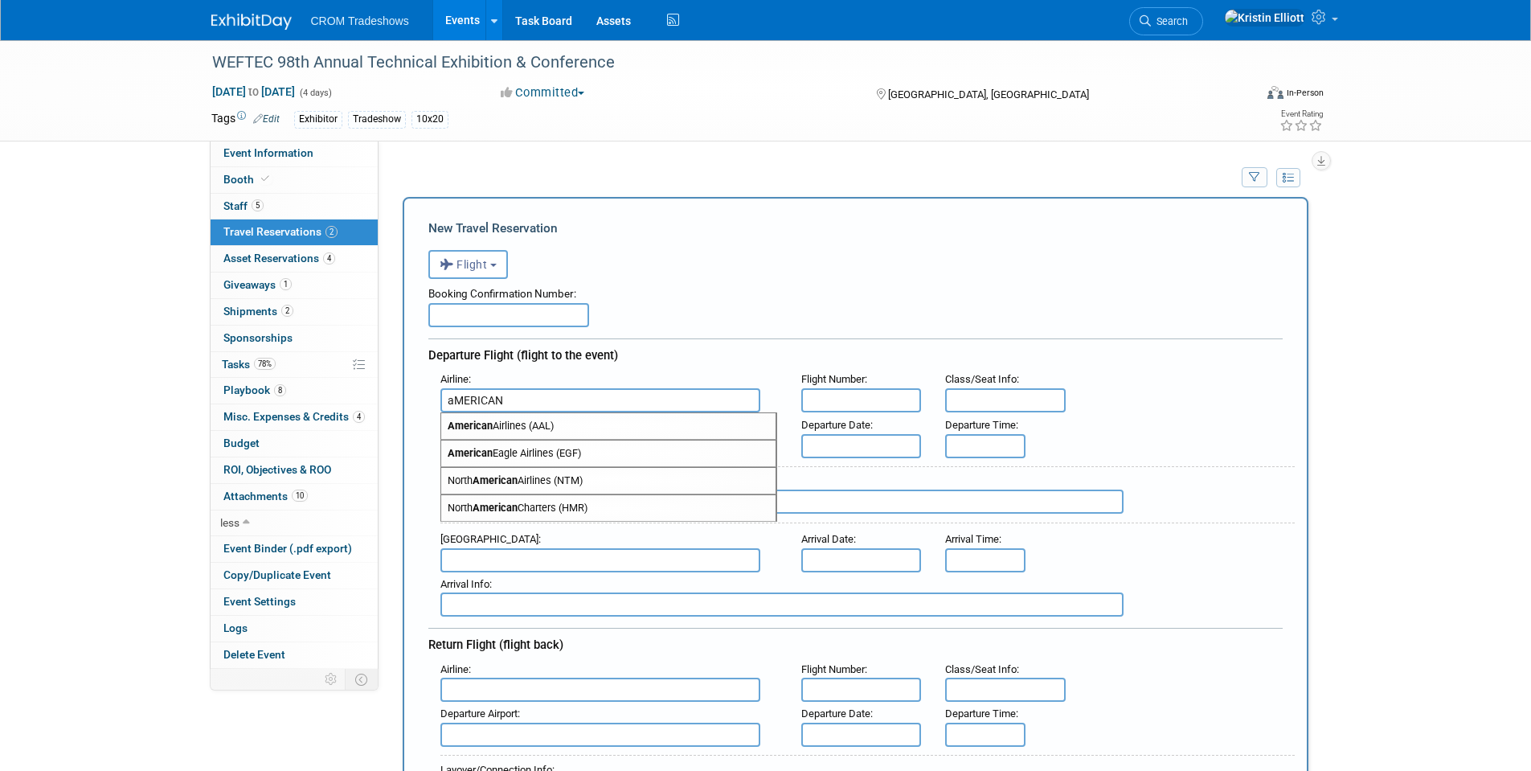
click at [527, 422] on span "American Airlines (AAL)" at bounding box center [608, 426] width 334 height 26
type input "American Airlines (AAL)"
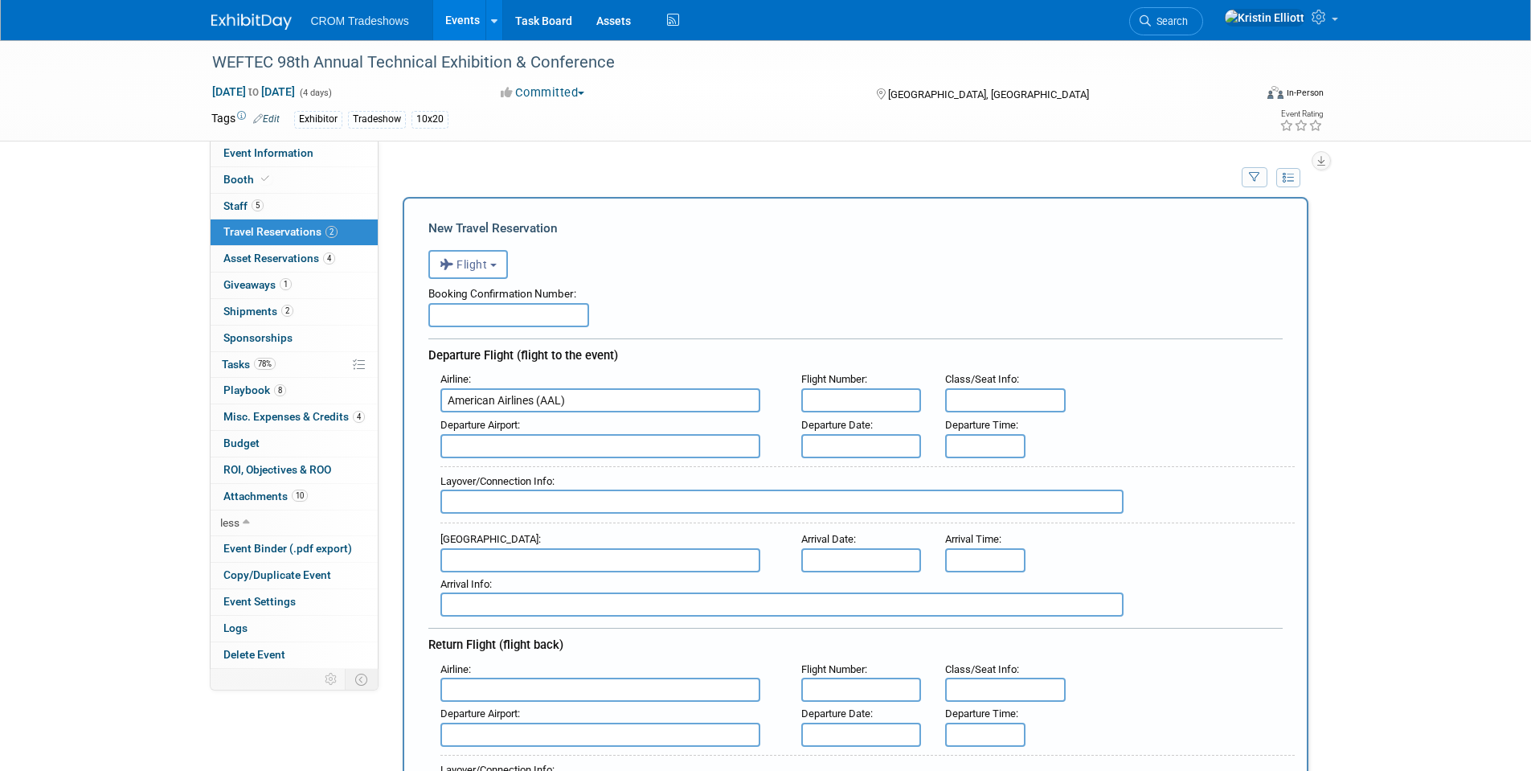
click at [518, 319] on input "text" at bounding box center [508, 315] width 161 height 24
type input "d"
type input "DYJQIV"
click at [862, 405] on input "text" at bounding box center [861, 400] width 121 height 24
click at [814, 403] on input "text" at bounding box center [861, 400] width 121 height 24
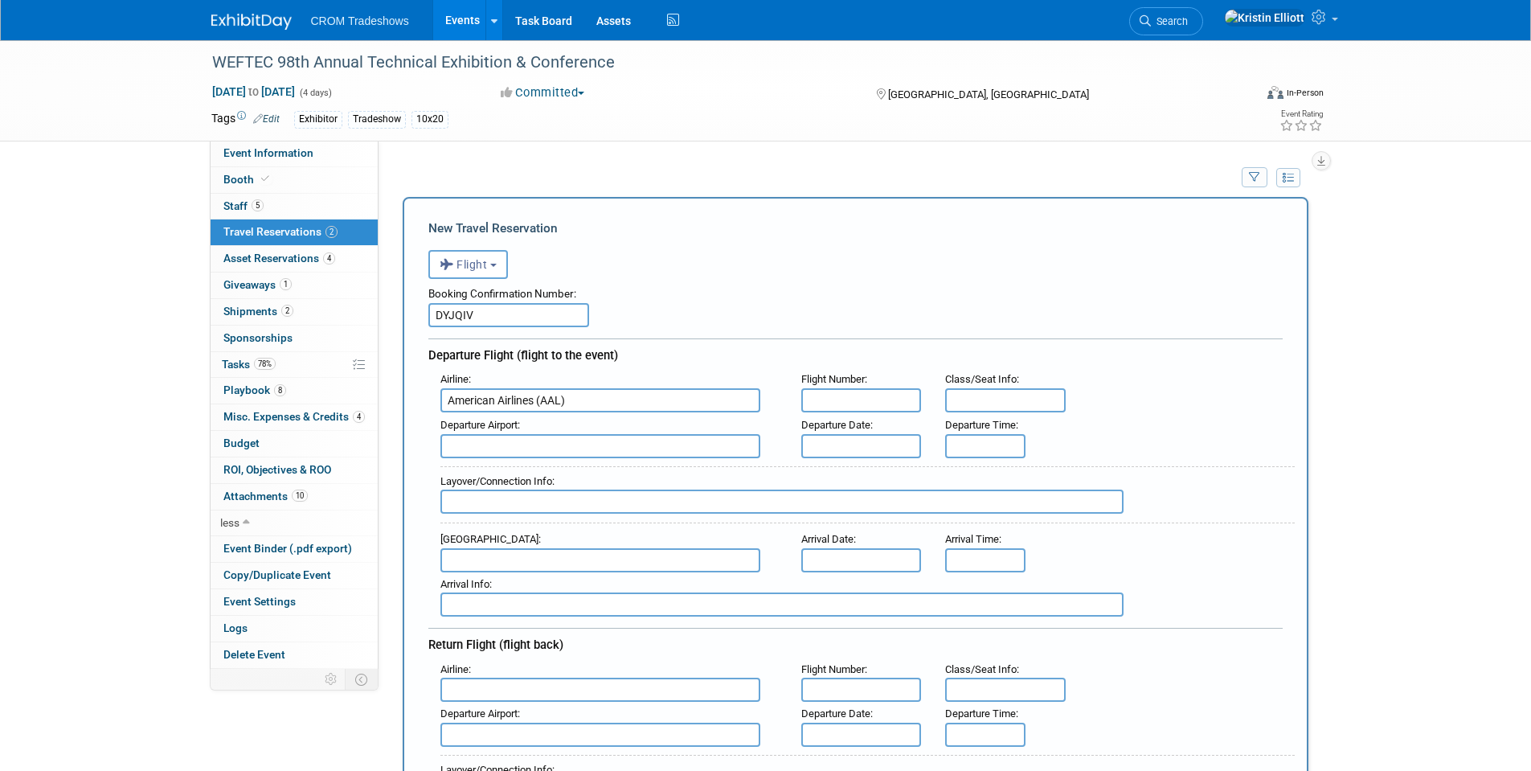
click at [970, 403] on input "text" at bounding box center [1005, 400] width 121 height 24
click at [567, 452] on input "text" at bounding box center [600, 446] width 320 height 24
click at [563, 452] on input "text" at bounding box center [600, 446] width 320 height 24
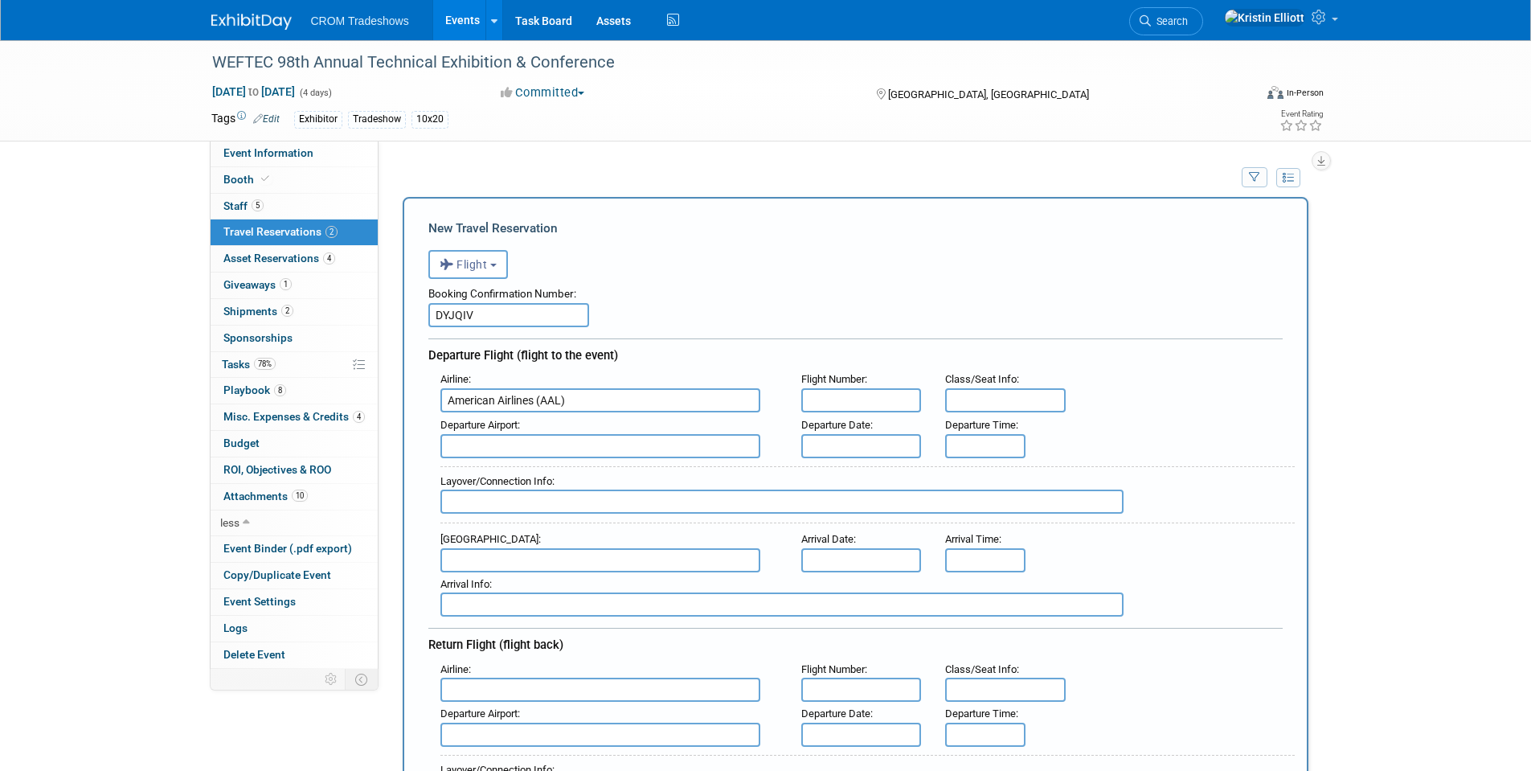
click at [563, 452] on input "text" at bounding box center [600, 446] width 320 height 24
click at [497, 478] on span "JAX - Jacksonville International Airport" at bounding box center [608, 472] width 334 height 26
type input "JAX - Jacksonville International Airport"
click at [850, 398] on input "text" at bounding box center [861, 400] width 121 height 24
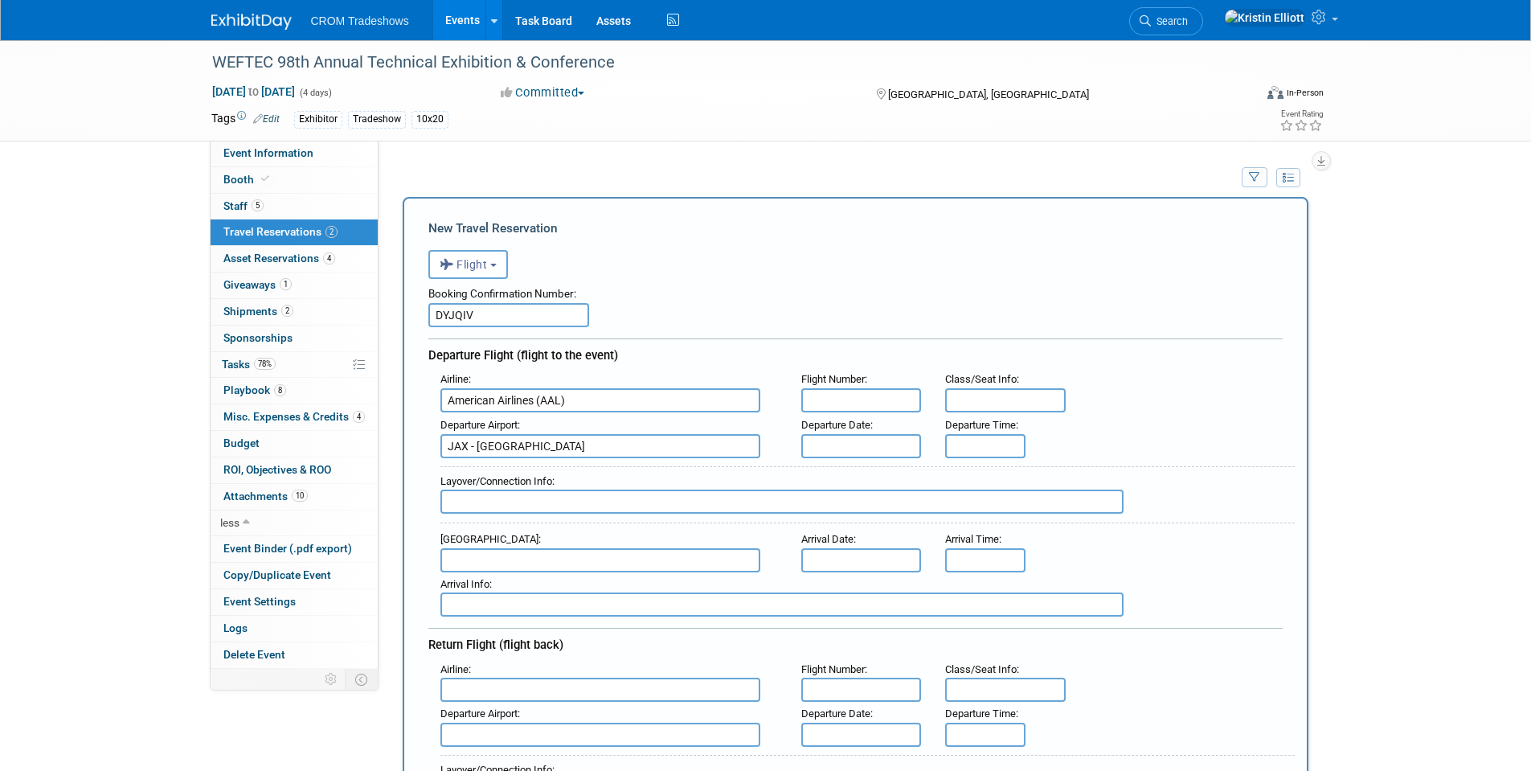
click at [839, 395] on input "text" at bounding box center [861, 400] width 121 height 24
click at [822, 402] on input "text" at bounding box center [861, 400] width 121 height 24
click at [959, 405] on input "text" at bounding box center [1005, 400] width 121 height 24
click at [852, 402] on input "text" at bounding box center [861, 400] width 121 height 24
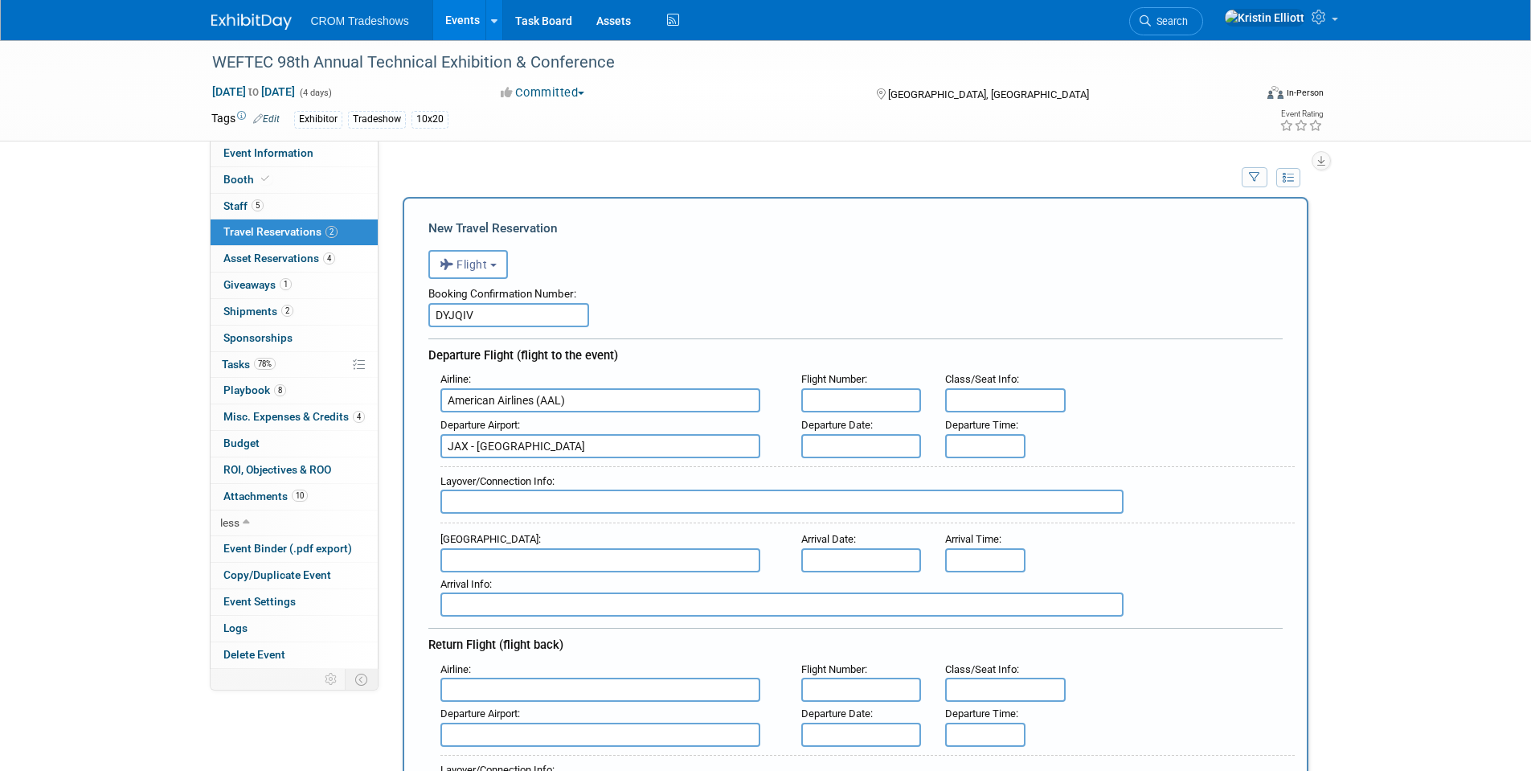
click at [816, 401] on input "text" at bounding box center [861, 400] width 121 height 24
click at [813, 403] on input "text" at bounding box center [861, 400] width 121 height 24
click at [814, 403] on input "text" at bounding box center [861, 400] width 121 height 24
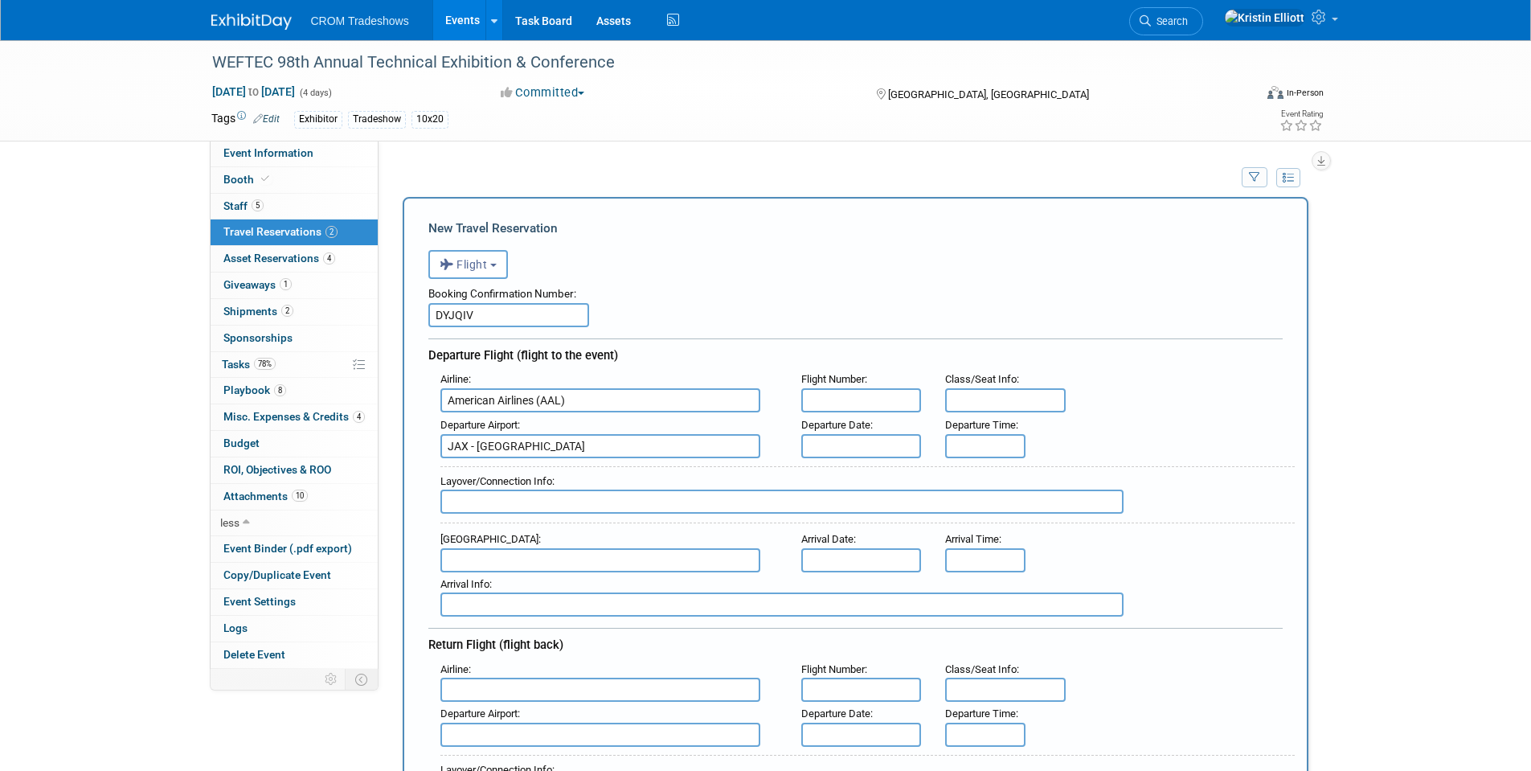
click at [814, 403] on input "text" at bounding box center [861, 400] width 121 height 24
click at [815, 402] on input "text" at bounding box center [861, 400] width 121 height 24
click at [816, 402] on input "text" at bounding box center [861, 400] width 121 height 24
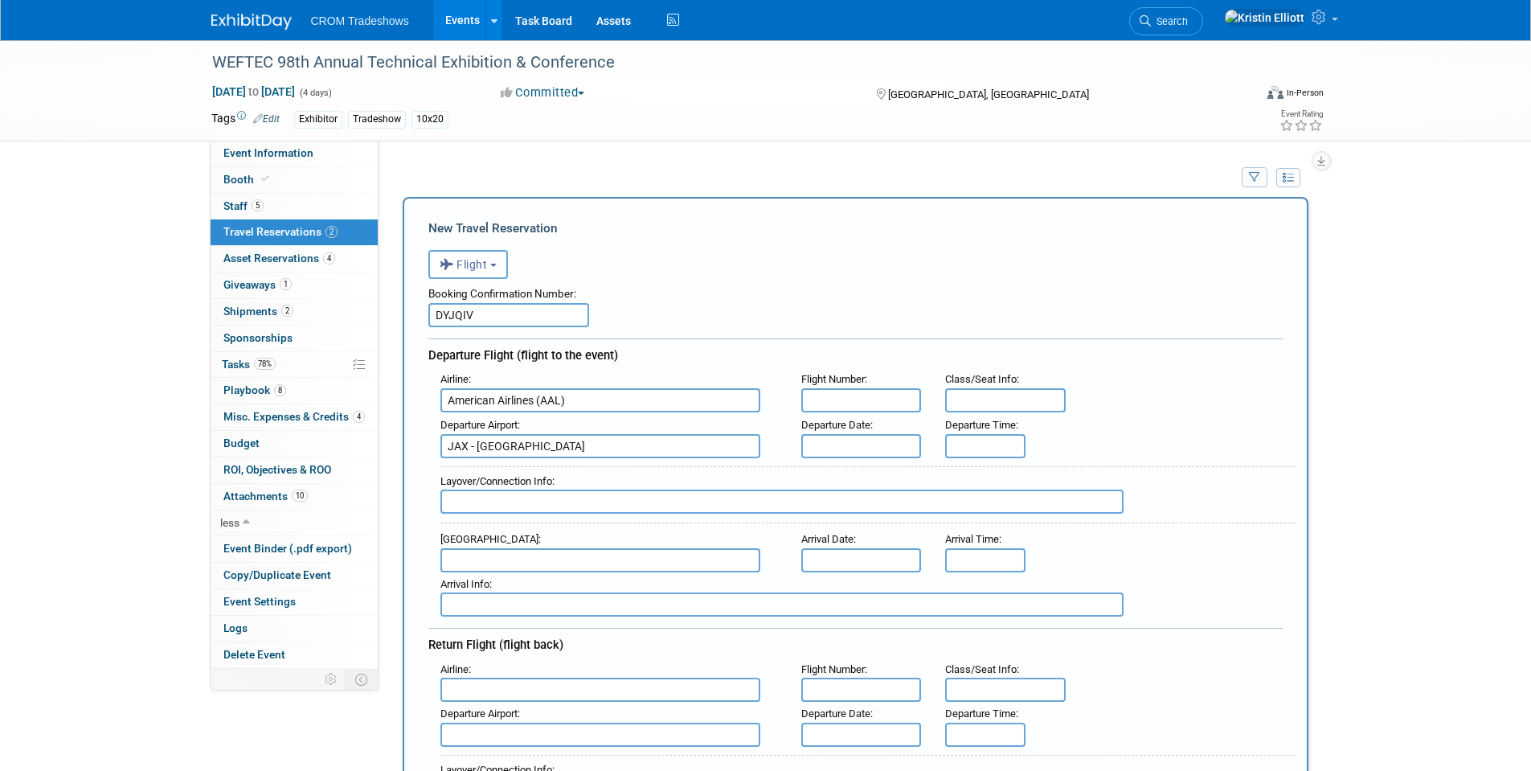
click at [816, 402] on input "text" at bounding box center [861, 400] width 121 height 24
click at [837, 450] on input "text" at bounding box center [861, 446] width 121 height 24
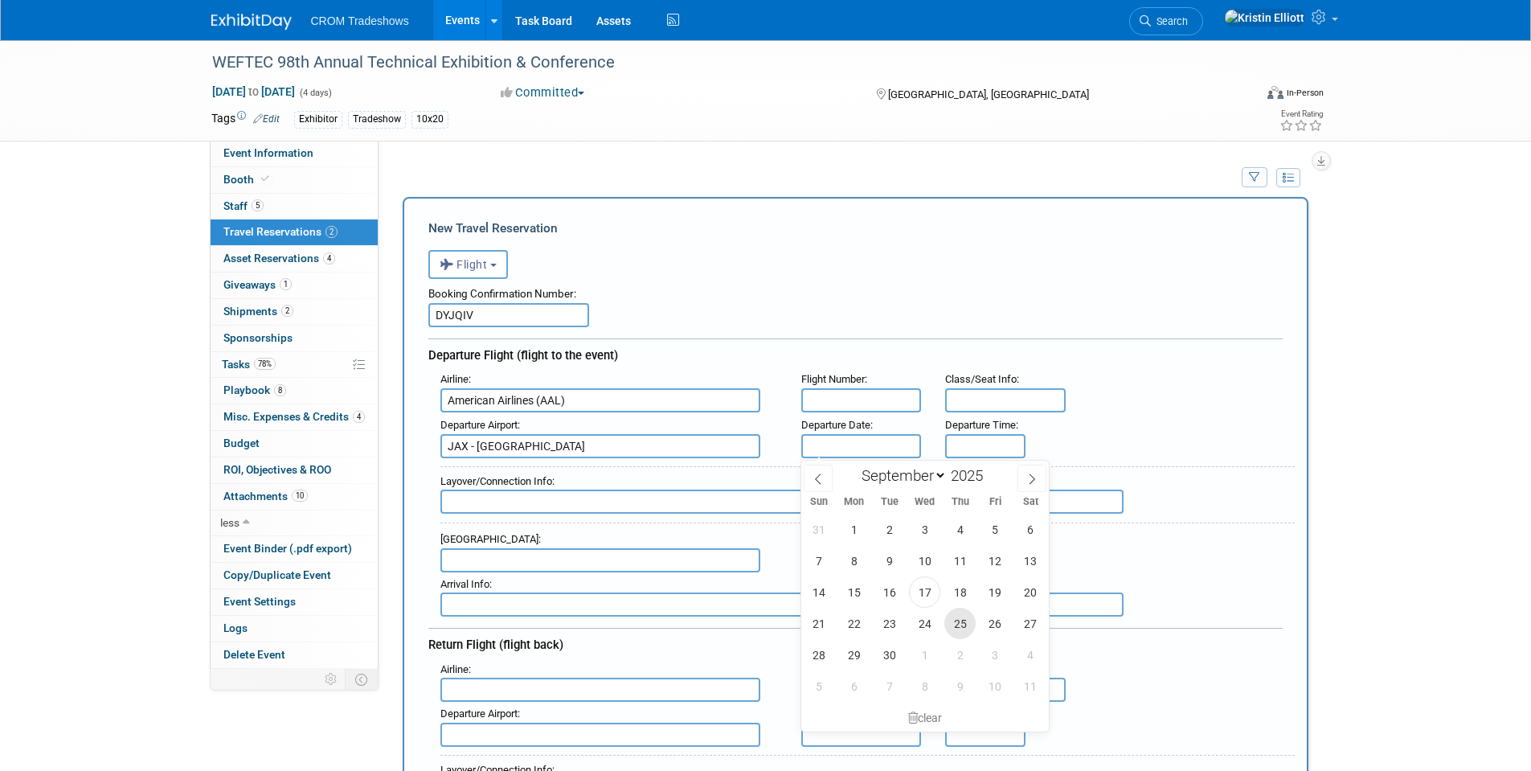
click at [959, 627] on span "25" at bounding box center [959, 623] width 31 height 31
type input "Sep 25, 2025"
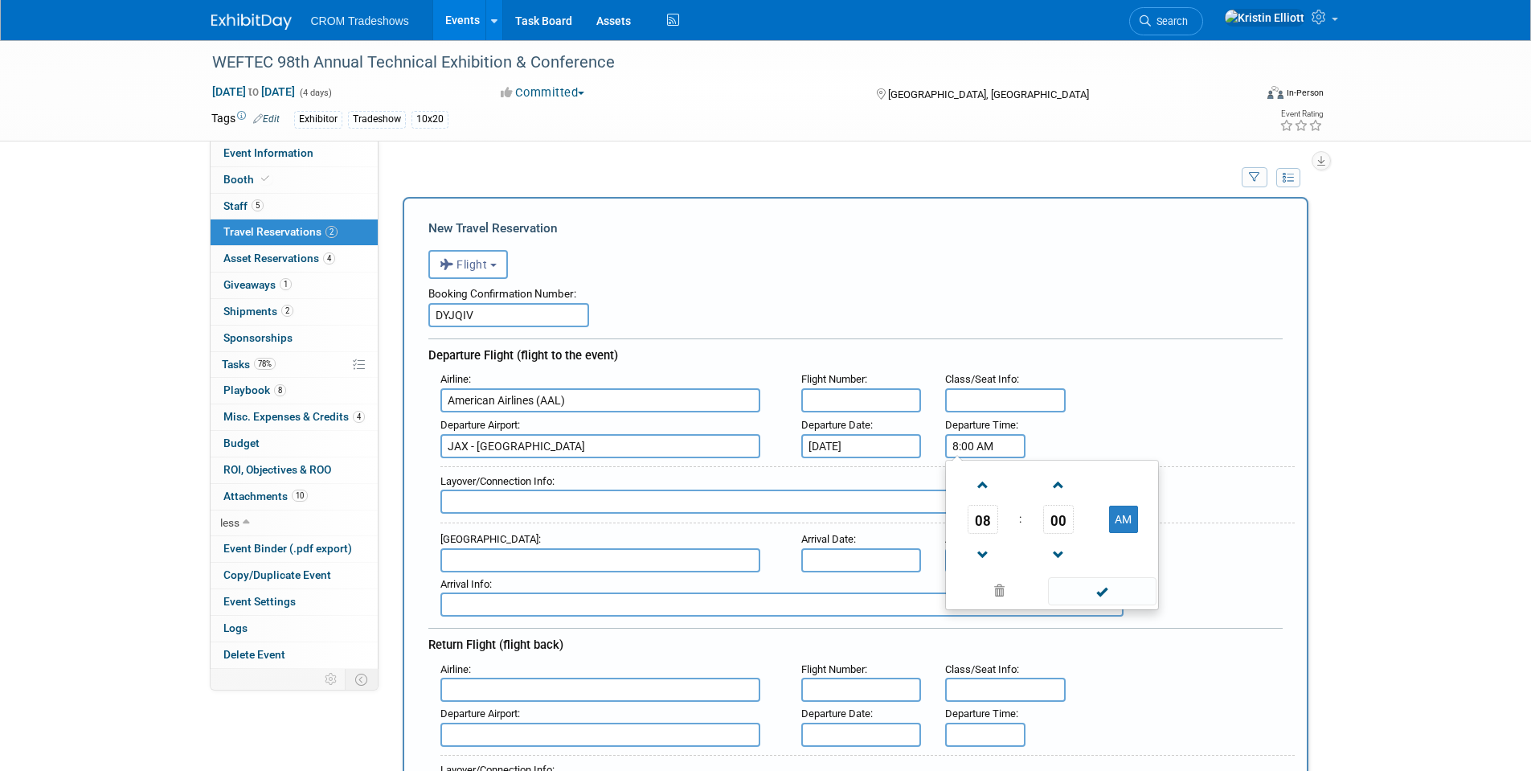
click at [997, 444] on input "8:00 AM" at bounding box center [985, 446] width 80 height 24
click at [982, 534] on link at bounding box center [983, 554] width 31 height 41
click at [985, 528] on span "07" at bounding box center [983, 519] width 31 height 29
click at [1117, 571] on td "11" at bounding box center [1128, 571] width 51 height 43
type input "11:00 AM"
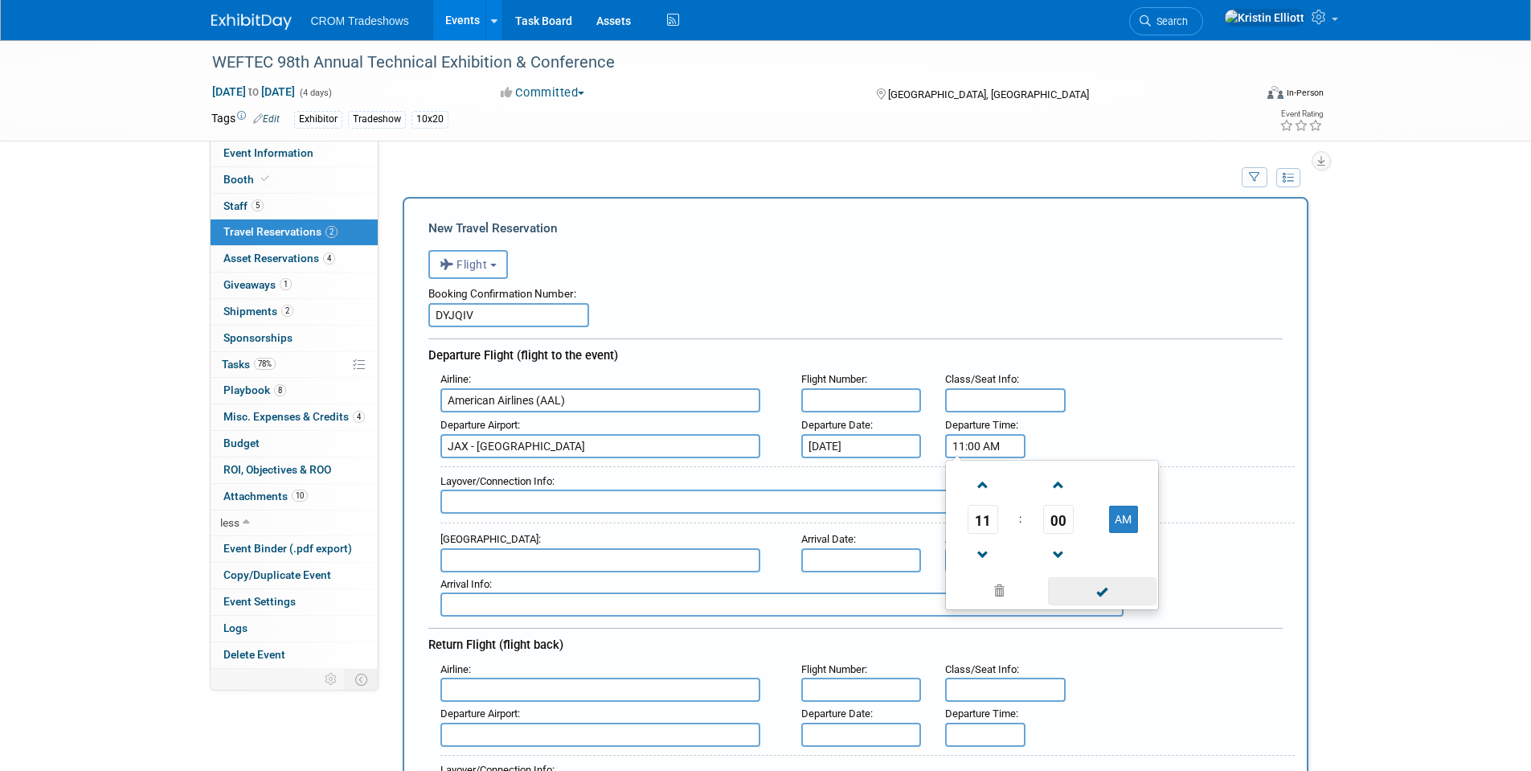
click at [1091, 591] on span at bounding box center [1102, 591] width 108 height 28
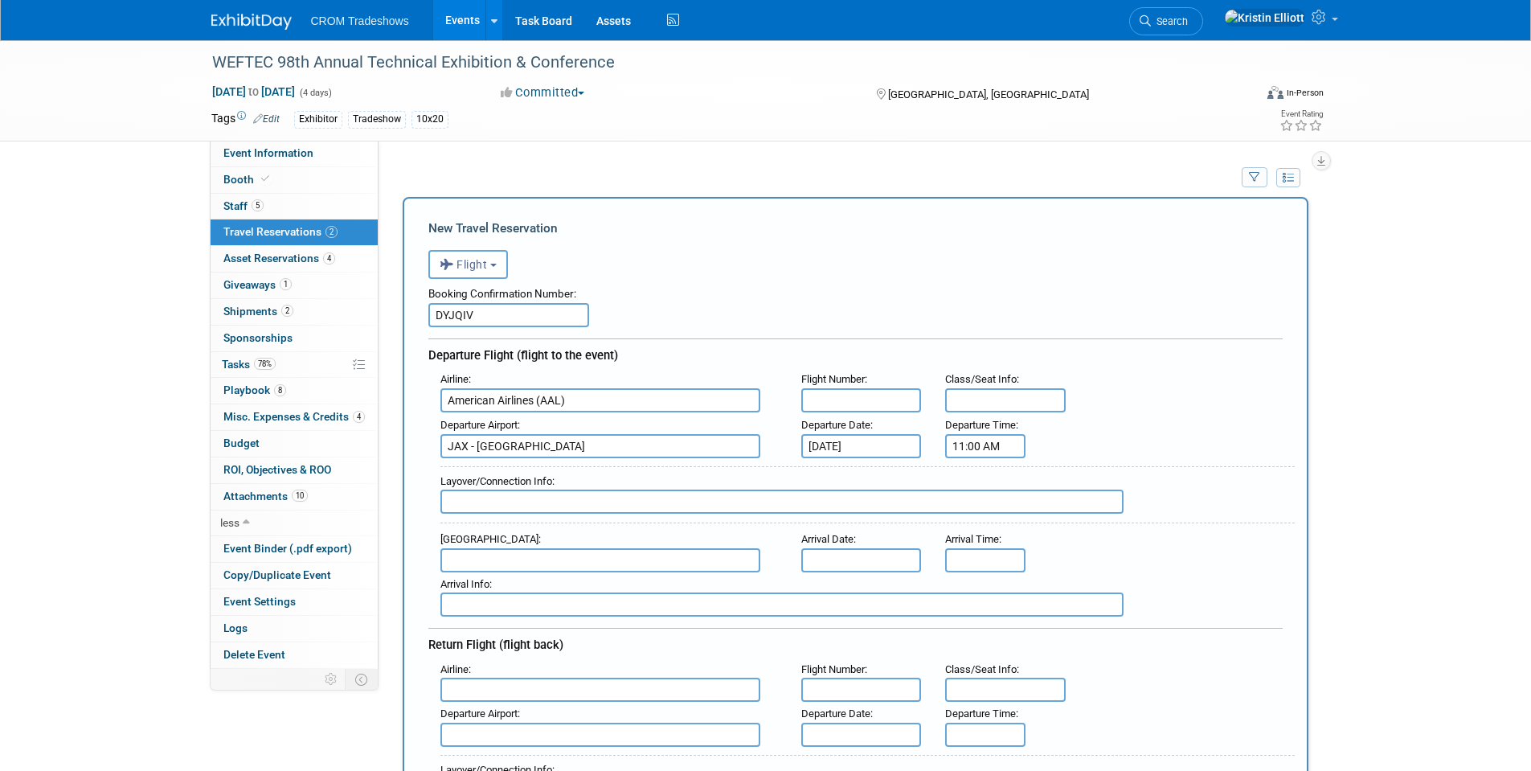
click at [1009, 402] on input "text" at bounding box center [1005, 400] width 121 height 24
type input "e"
type input "Economy/Coach"
click at [853, 403] on input "text" at bounding box center [861, 400] width 121 height 24
click at [698, 526] on div "Layover/Connection Info :" at bounding box center [861, 493] width 866 height 70
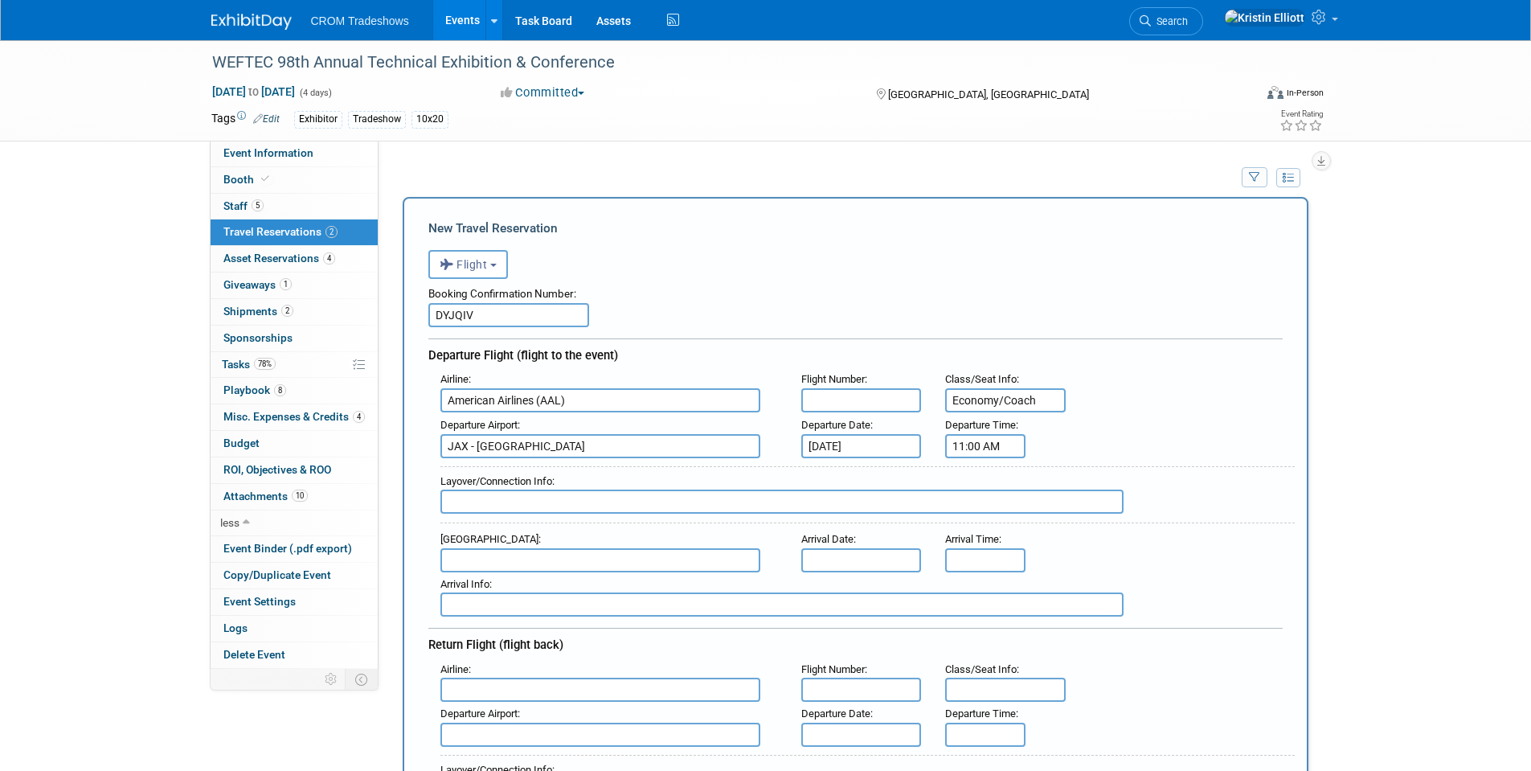
click at [551, 565] on input "text" at bounding box center [600, 560] width 320 height 24
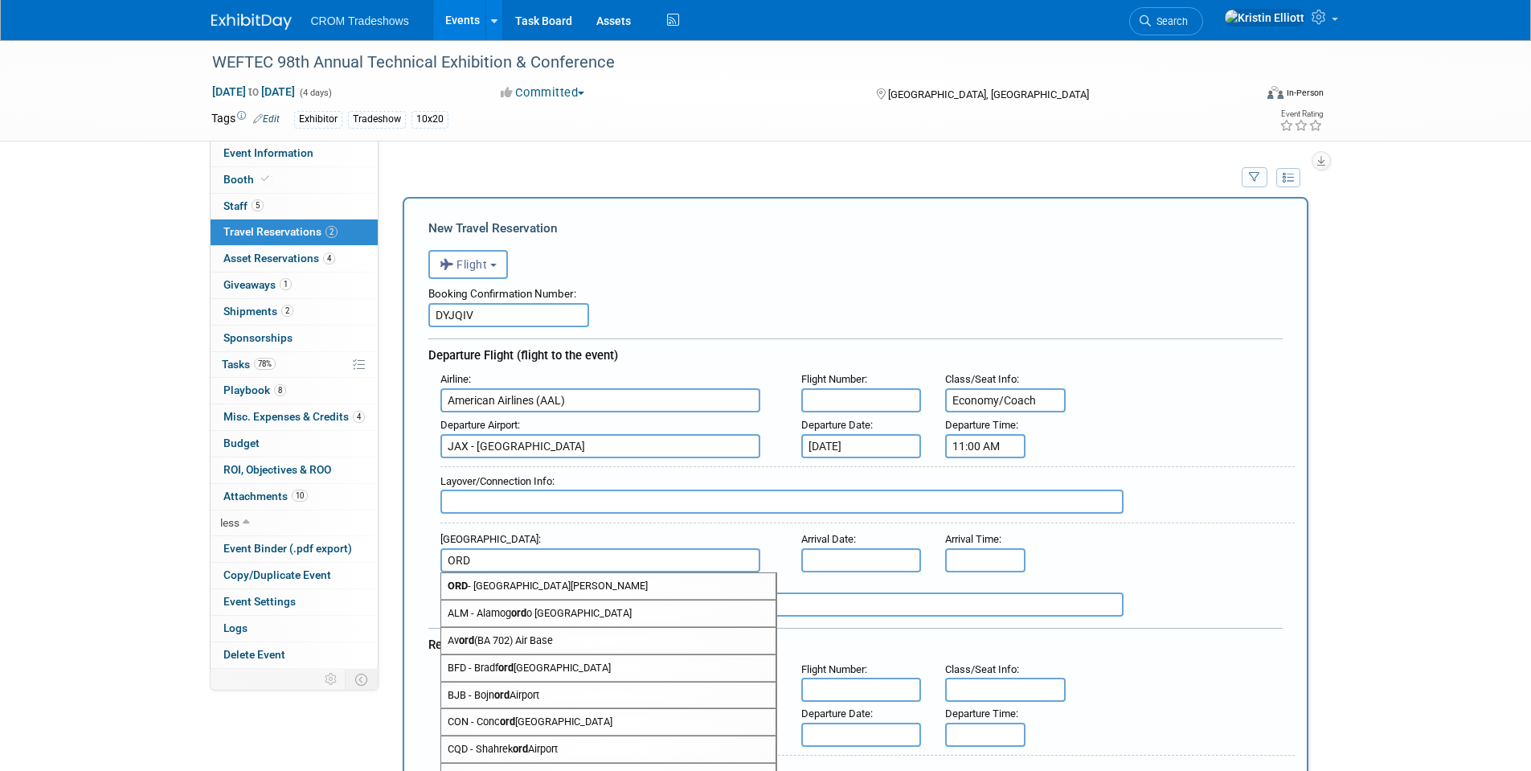
click at [522, 579] on span "ORD - Chicago O'Hare International Airport" at bounding box center [608, 586] width 334 height 26
type input "ORD - Chicago O&#39;Hare International Airport"
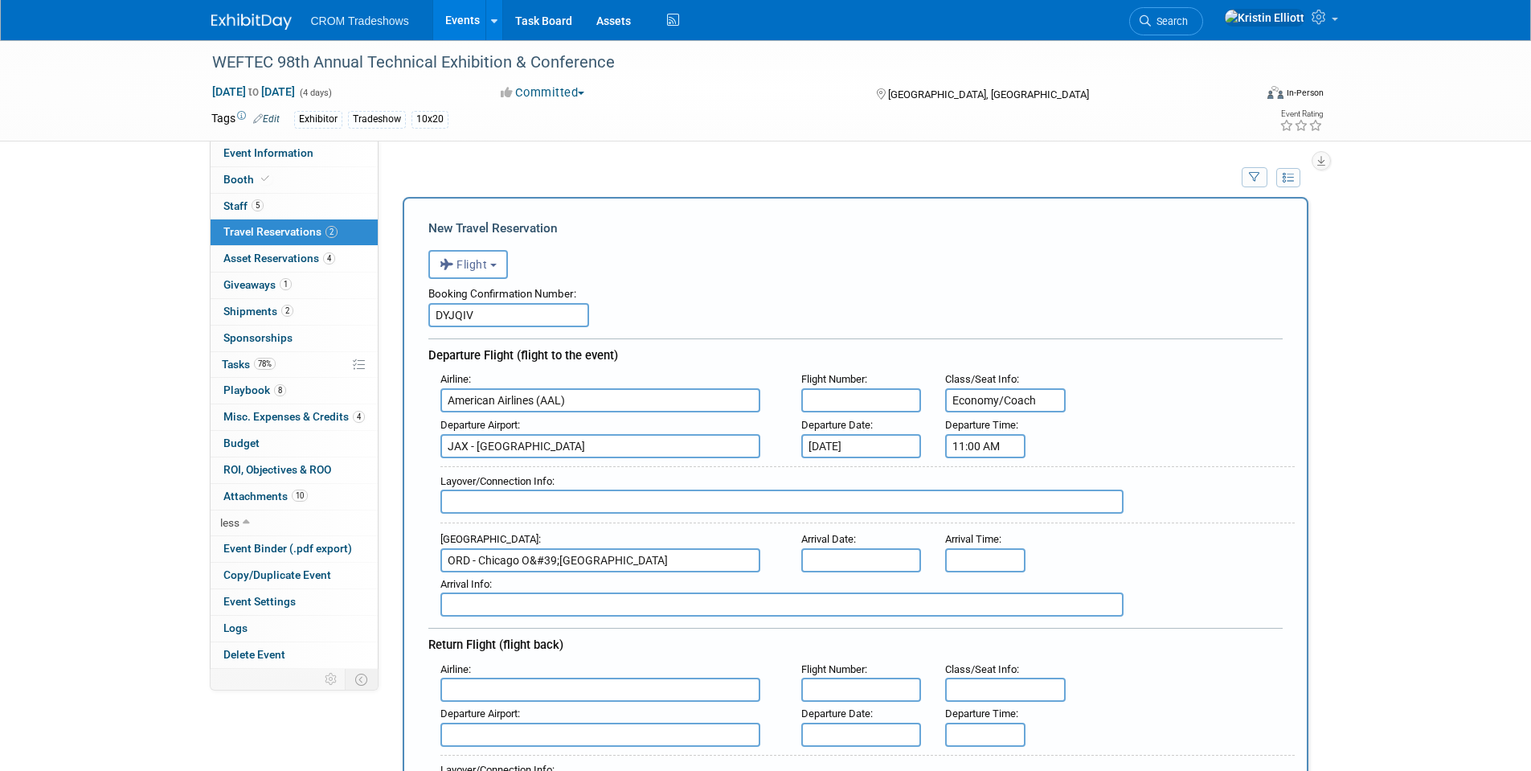
click at [819, 562] on input "text" at bounding box center [861, 560] width 121 height 24
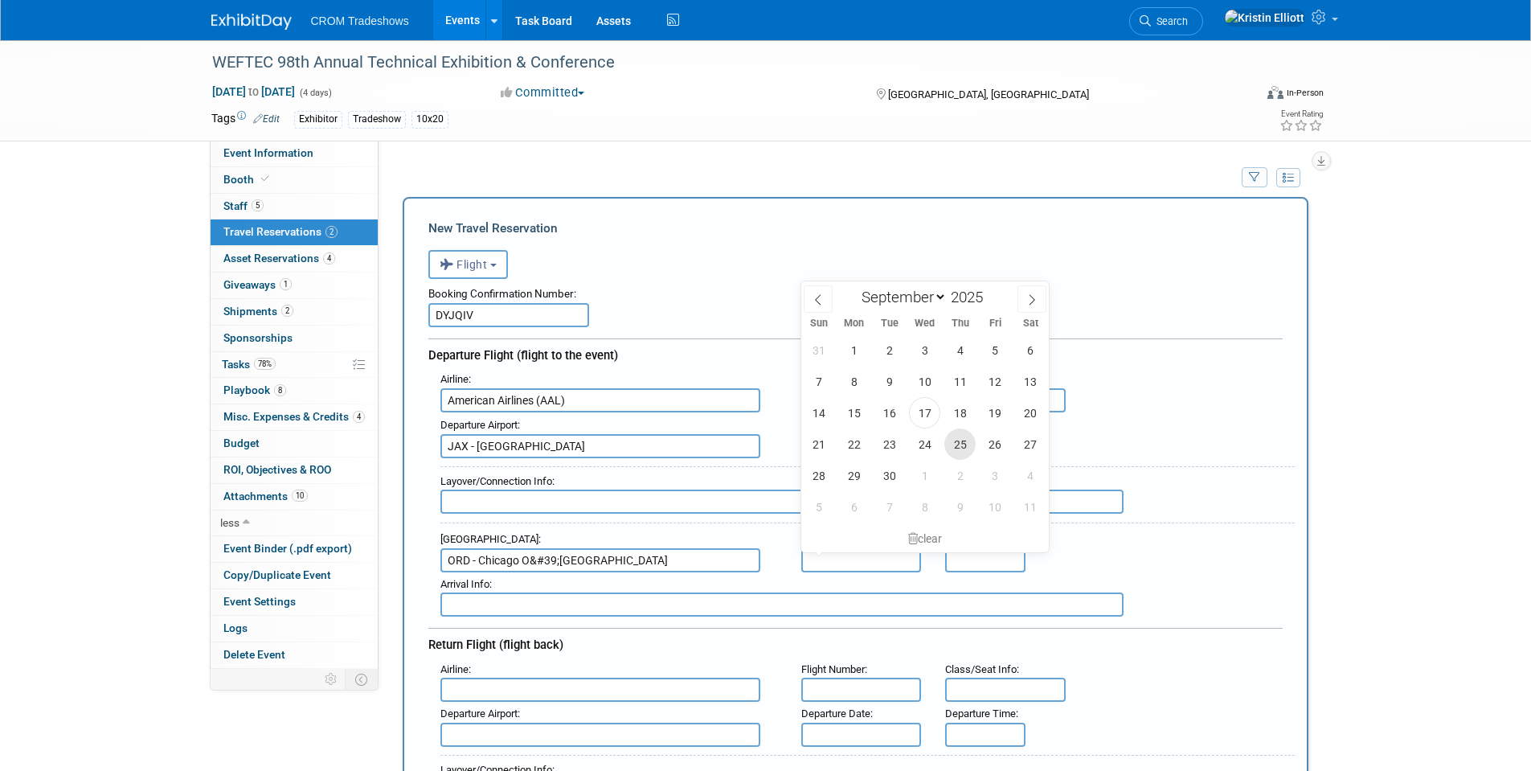
click at [956, 441] on span "25" at bounding box center [959, 443] width 31 height 31
type input "Sep 25, 2025"
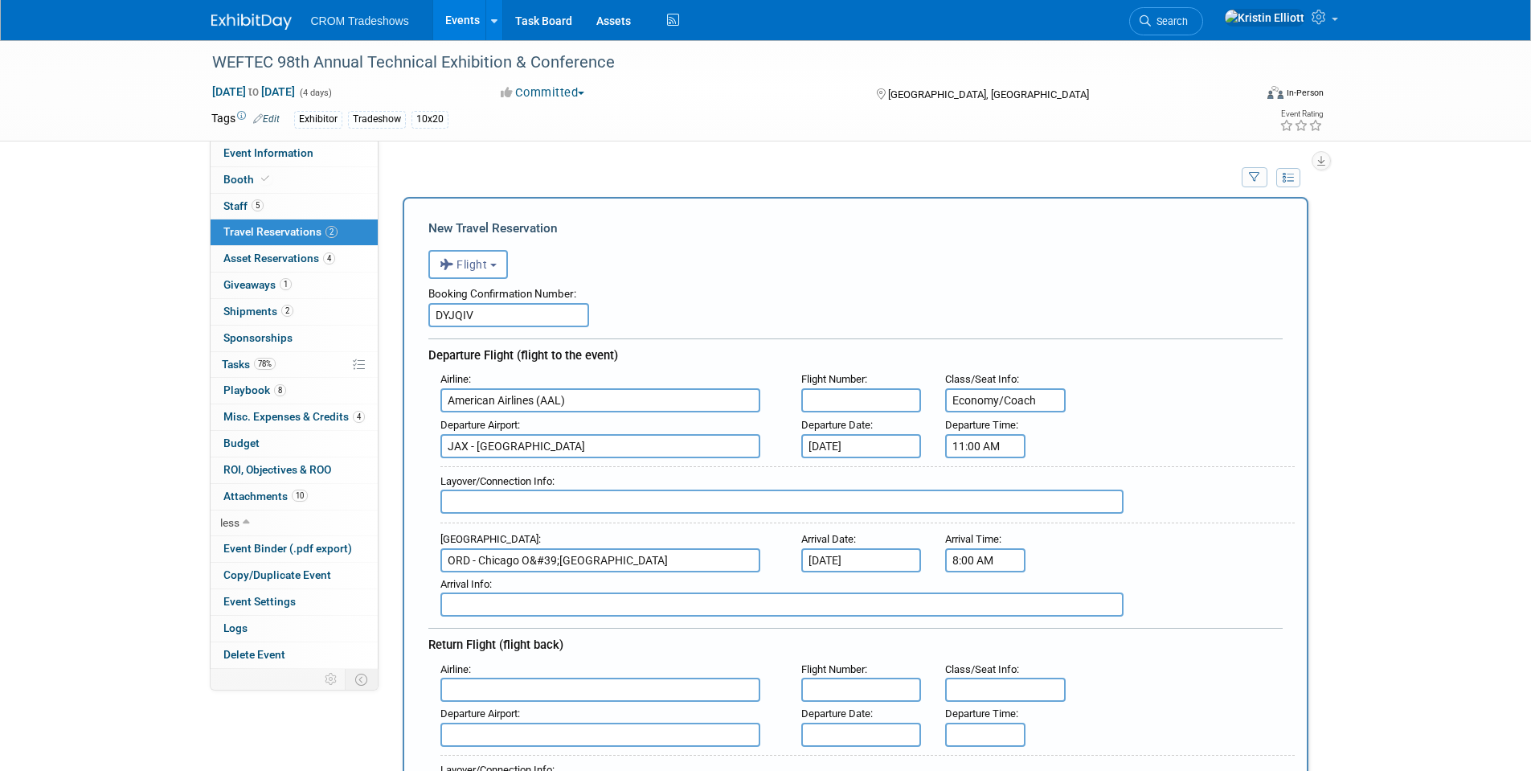
click at [956, 554] on input "8:00 AM" at bounding box center [985, 560] width 80 height 24
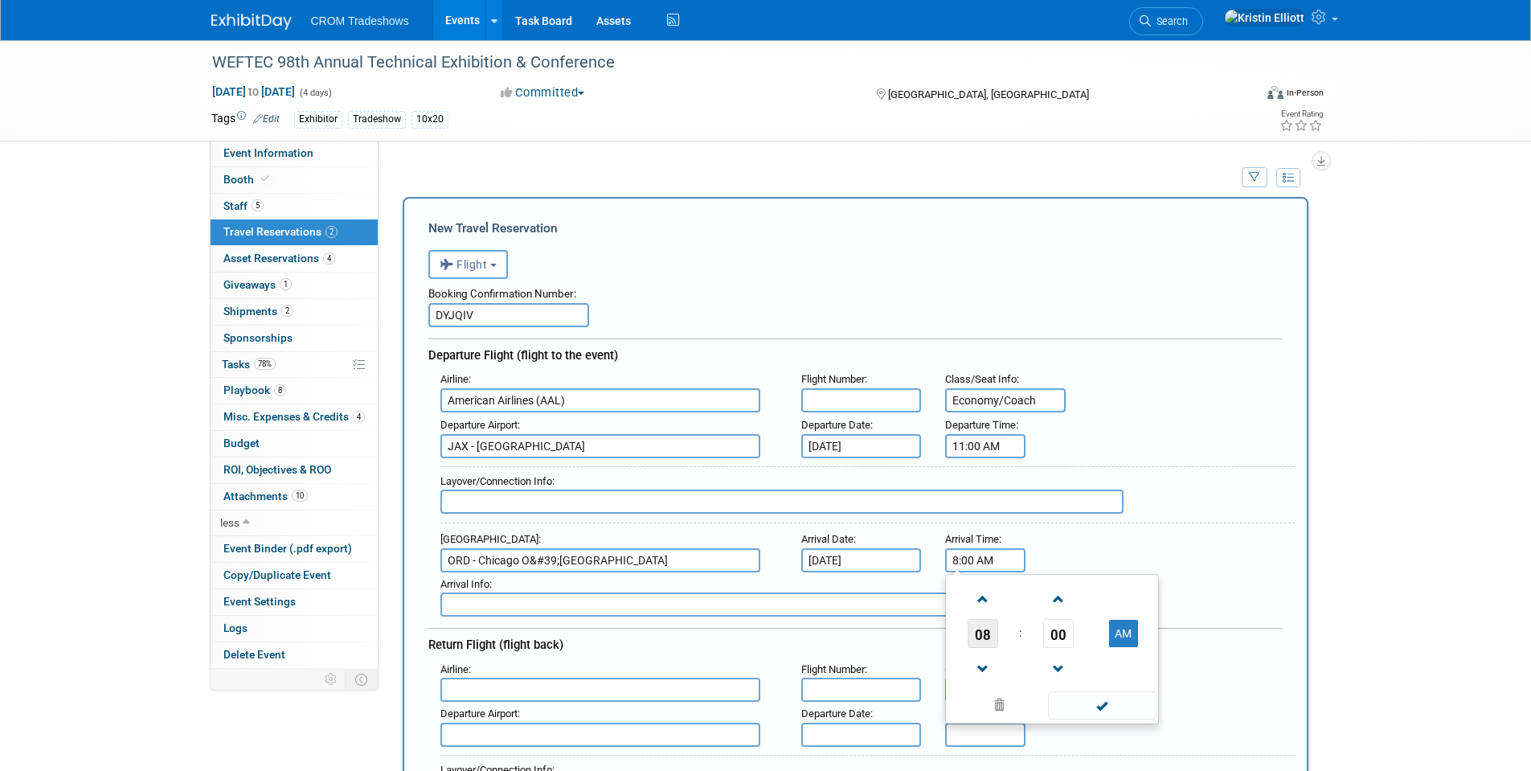
click at [982, 640] on span "08" at bounding box center [983, 633] width 31 height 29
click at [976, 594] on td "12" at bounding box center [974, 599] width 51 height 43
click at [980, 563] on input "12:00 AM" at bounding box center [985, 560] width 80 height 24
click at [1120, 640] on button "AM" at bounding box center [1123, 633] width 29 height 27
click at [978, 559] on input "12:00 PM" at bounding box center [985, 560] width 80 height 24
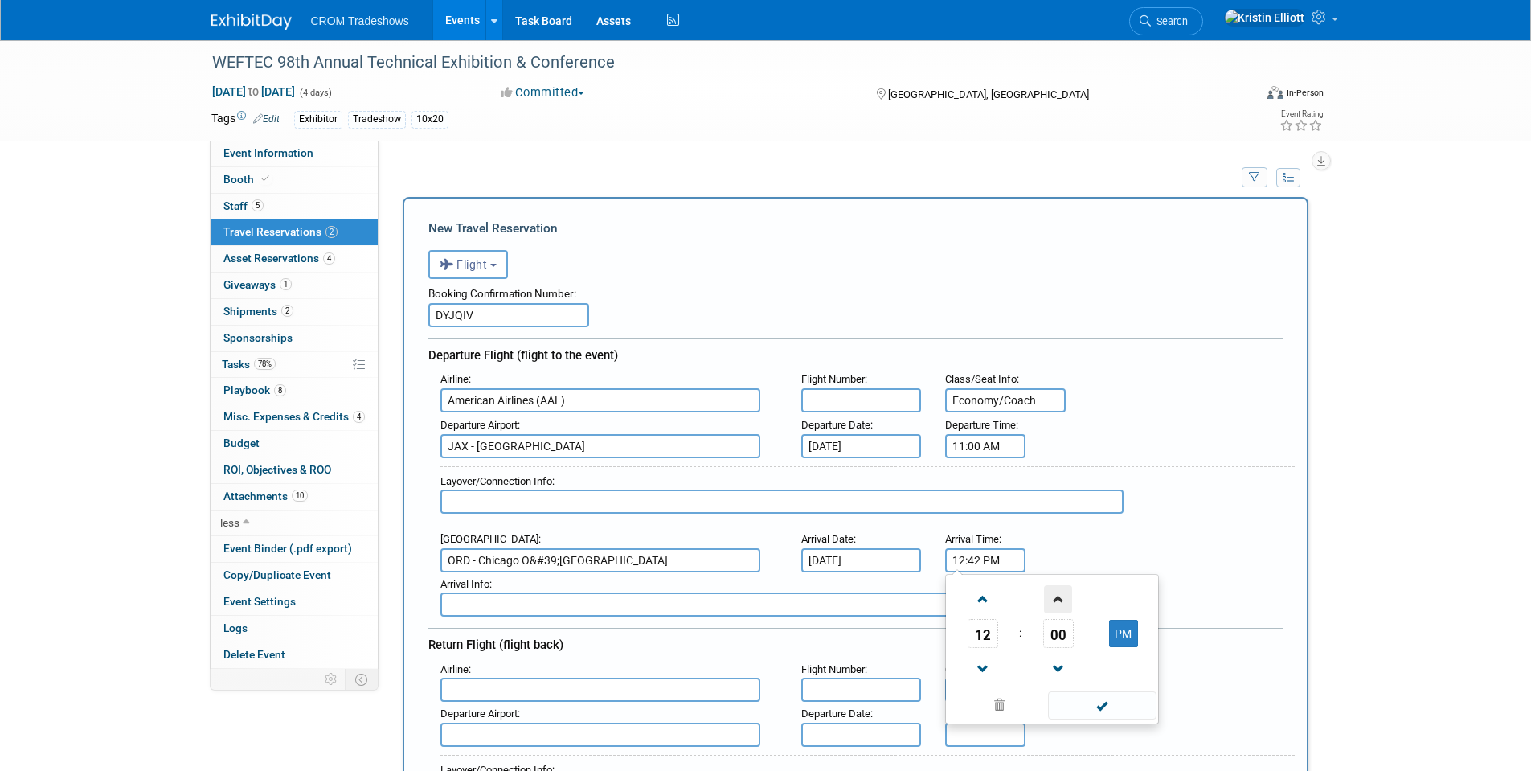
type input "12:42 PM"
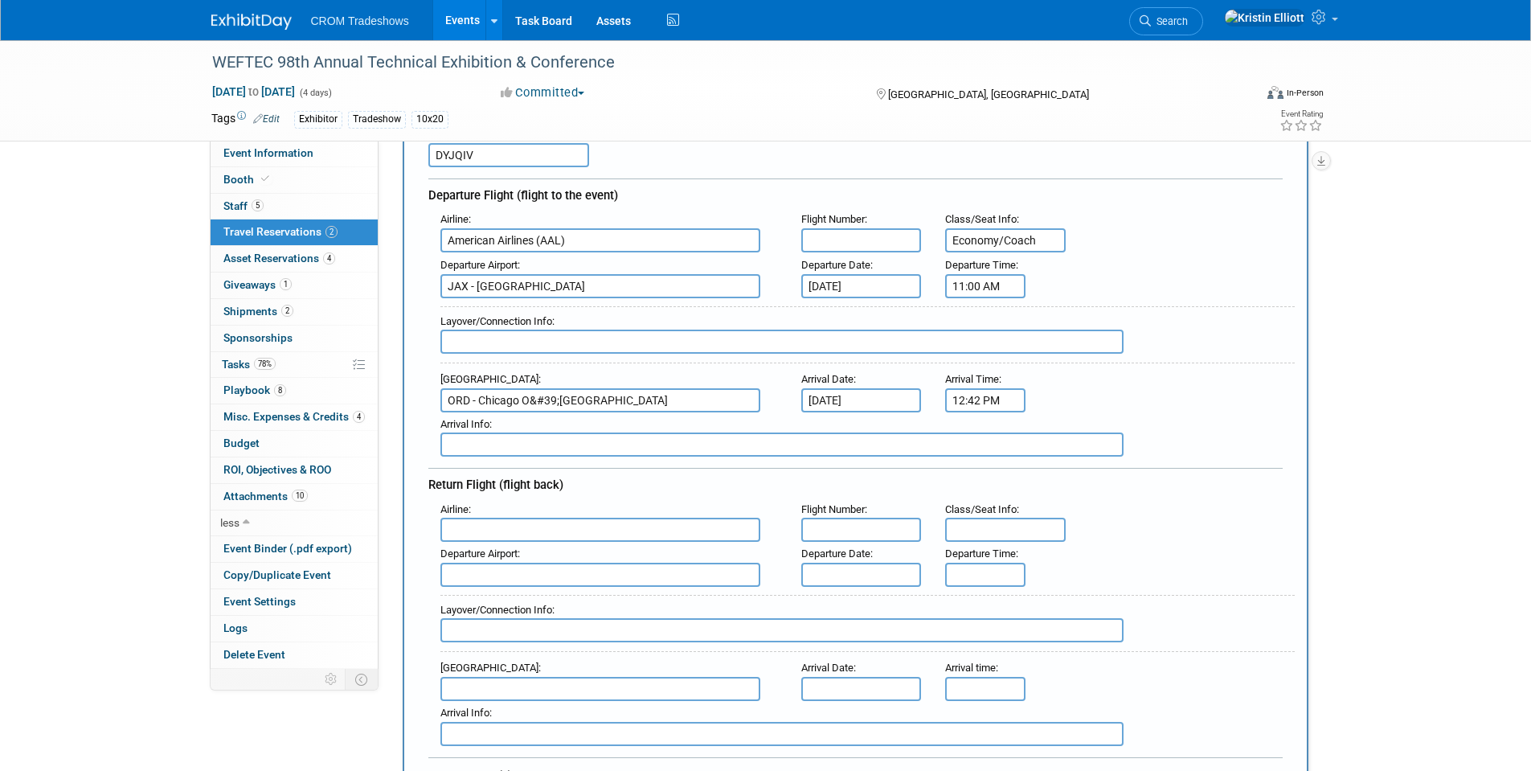
scroll to position [161, 0]
click at [494, 529] on input "text" at bounding box center [600, 529] width 320 height 24
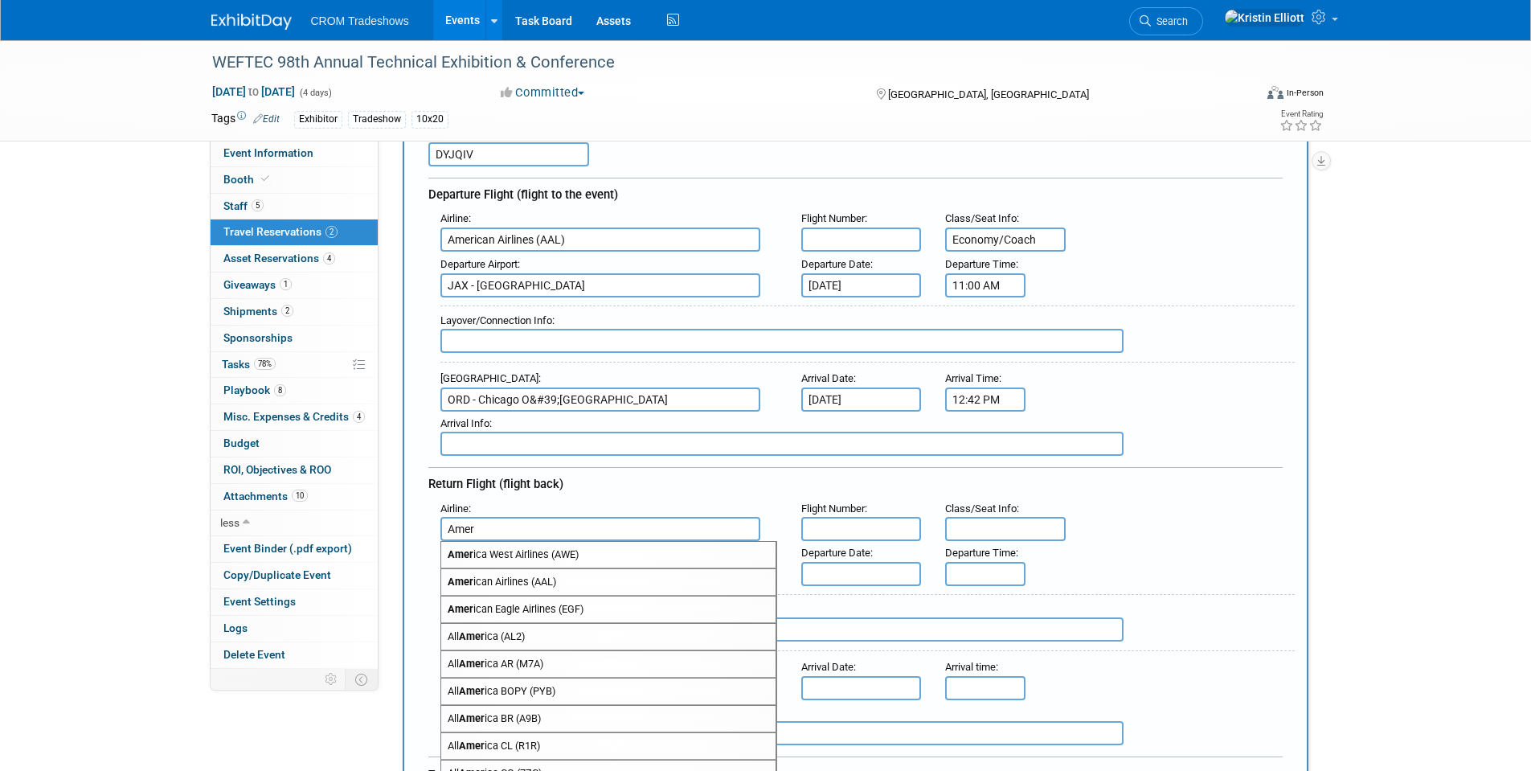
click at [543, 583] on span "Amer ican Airlines (AAL)" at bounding box center [608, 582] width 334 height 26
type input "American Airlines (AAL)"
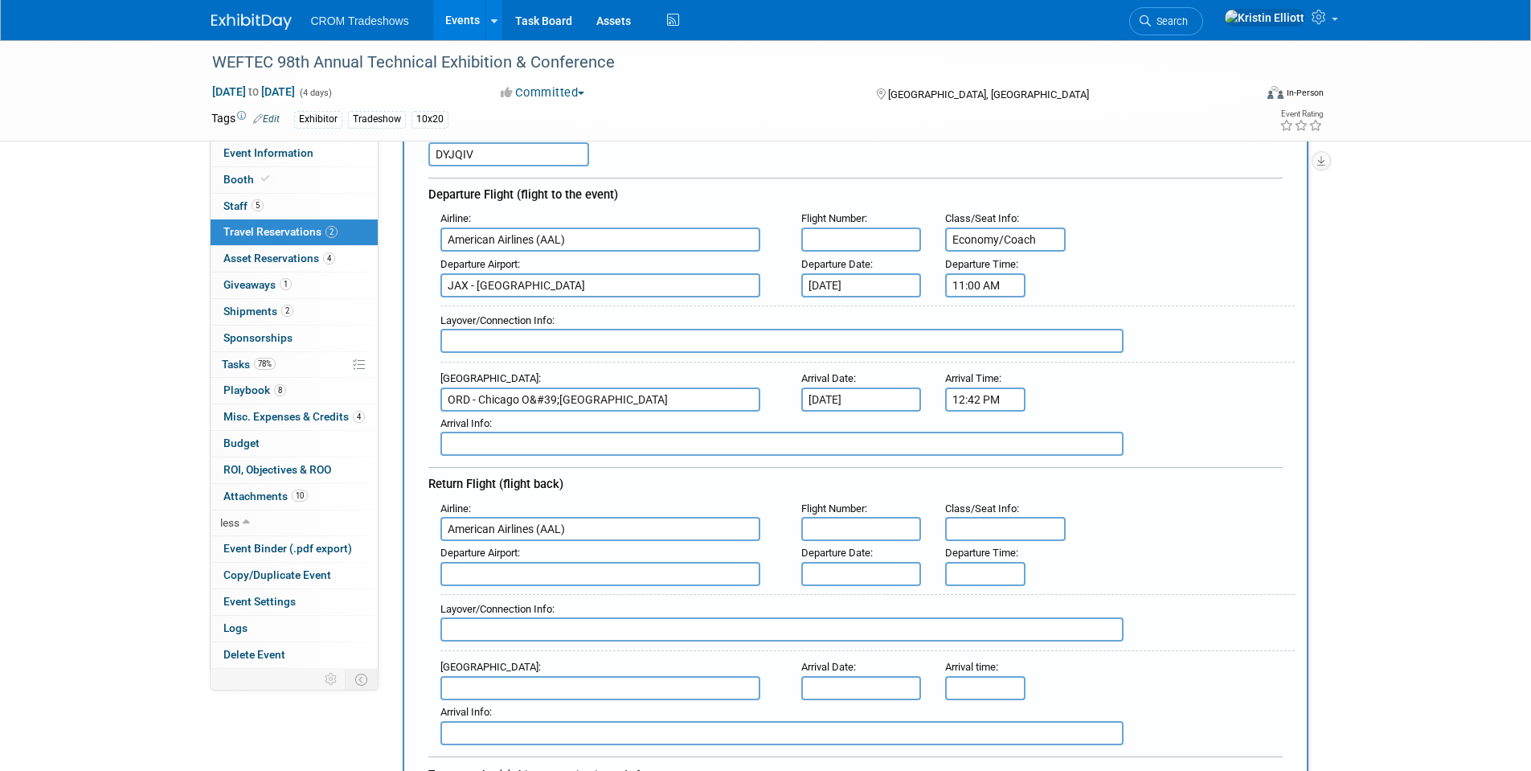
click at [516, 576] on input "text" at bounding box center [600, 574] width 320 height 24
click at [516, 577] on input "text" at bounding box center [600, 574] width 320 height 24
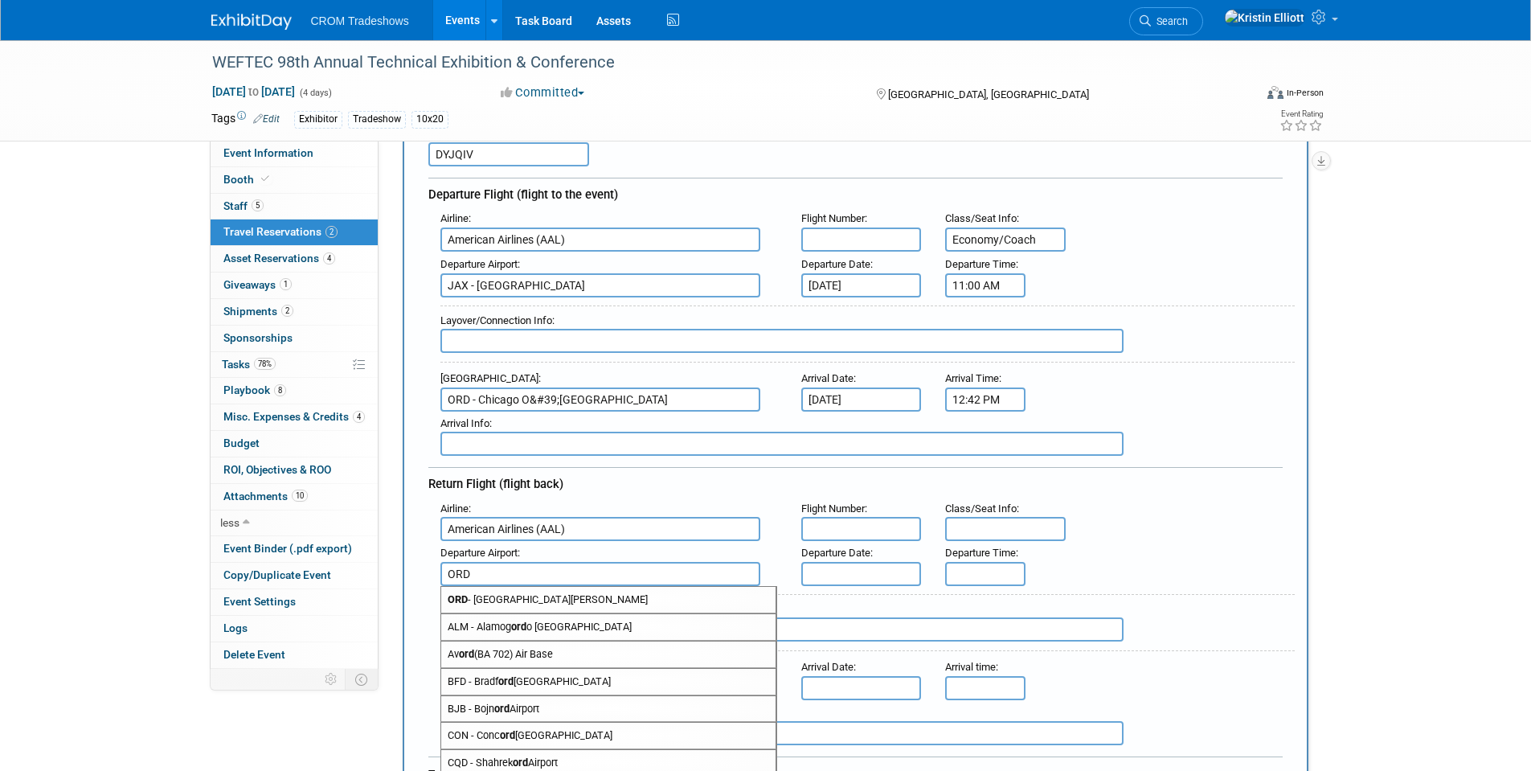
click at [595, 601] on span "ORD - Chicago O'Hare International Airport" at bounding box center [608, 600] width 334 height 26
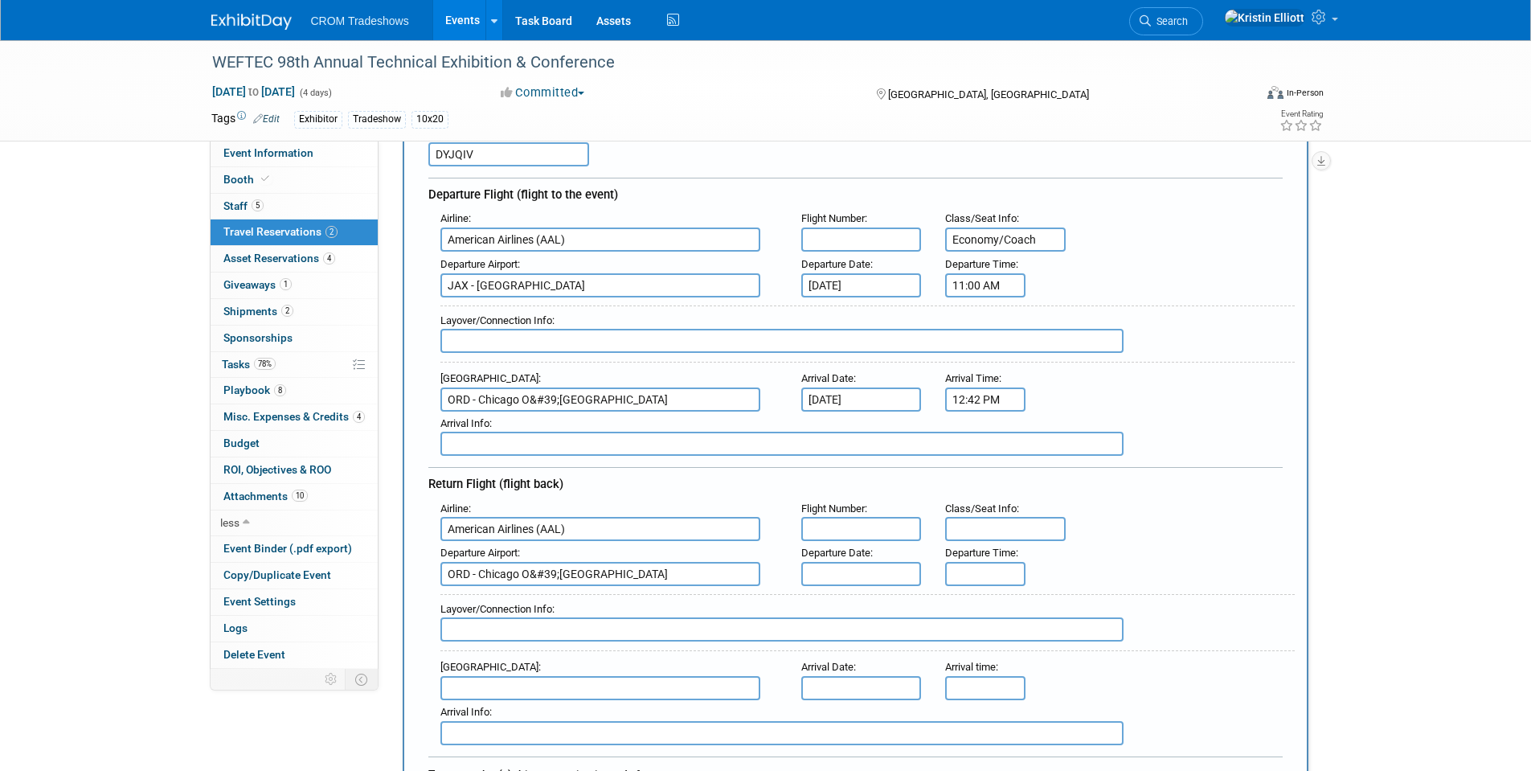
click at [833, 527] on input "text" at bounding box center [861, 529] width 121 height 24
click at [561, 575] on input "ORD - Chicago O&#39;Hare International Airport" at bounding box center [600, 574] width 320 height 24
type input "ORD - Chicago O'Hare International Airport"
click at [559, 396] on input "ORD - Chicago O&#39;Hare International Airport" at bounding box center [600, 399] width 320 height 24
type input "ORD - Chicago O'Hare International Airport"
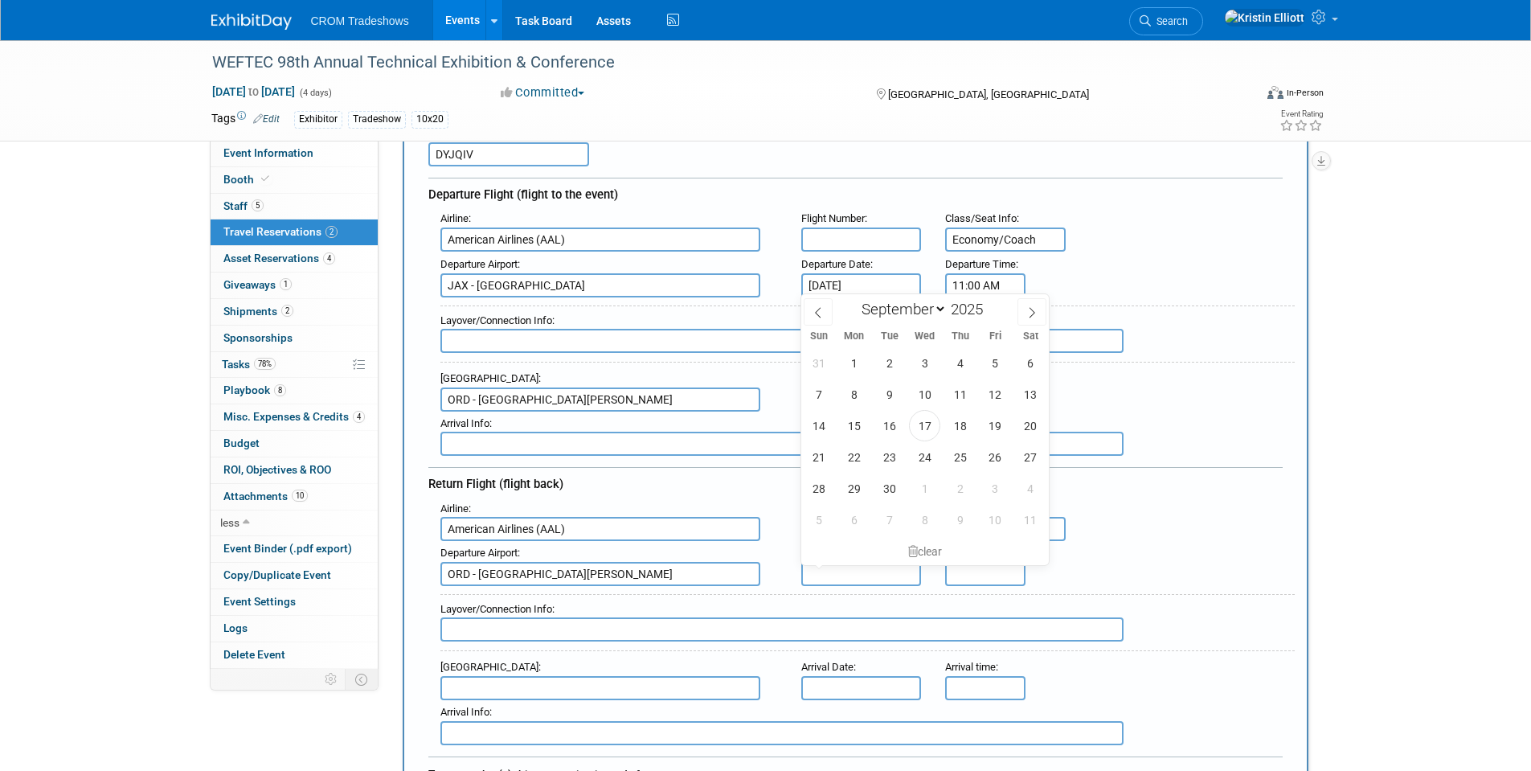
click at [832, 574] on input "text" at bounding box center [861, 574] width 121 height 24
click at [927, 493] on span "1" at bounding box center [924, 488] width 31 height 31
type input "[DATE]"
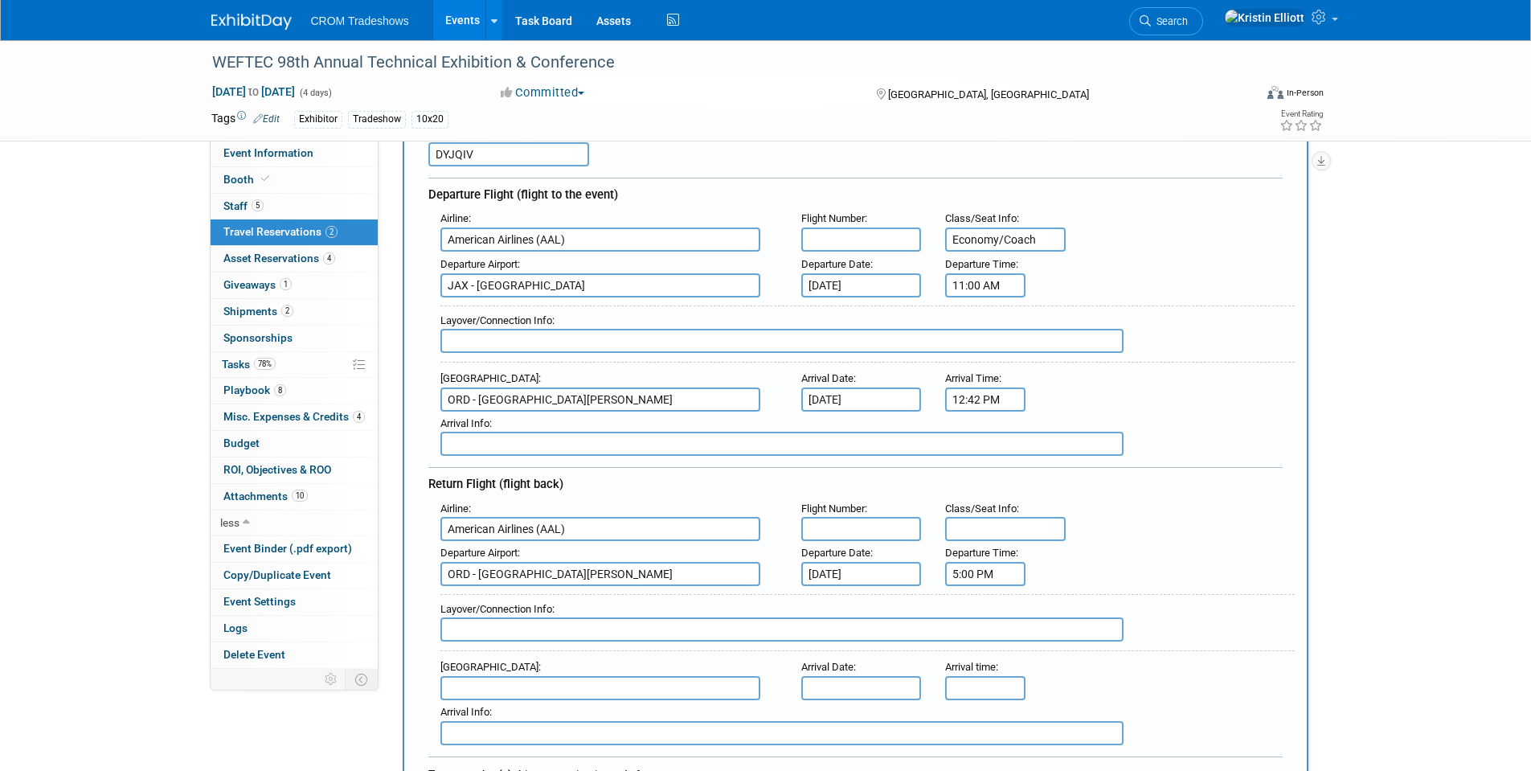
click at [967, 576] on input "5:00 PM" at bounding box center [985, 574] width 80 height 24
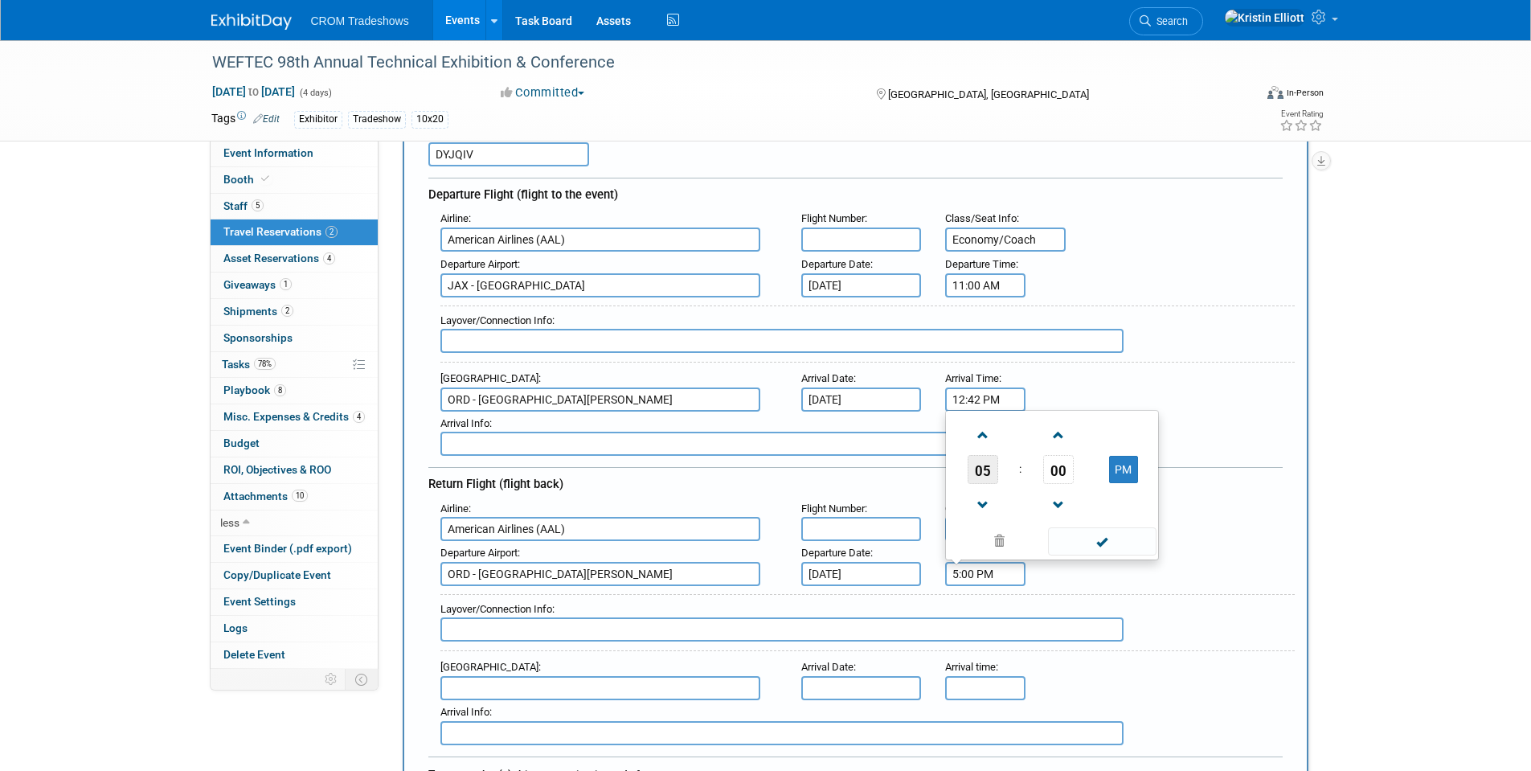
click at [992, 469] on span "05" at bounding box center [983, 469] width 31 height 29
click at [1089, 469] on td "06" at bounding box center [1077, 459] width 51 height 43
click at [1064, 466] on span "00" at bounding box center [1058, 469] width 31 height 29
click at [1113, 452] on td "35" at bounding box center [1128, 459] width 51 height 43
click at [1094, 538] on span at bounding box center [1102, 541] width 108 height 28
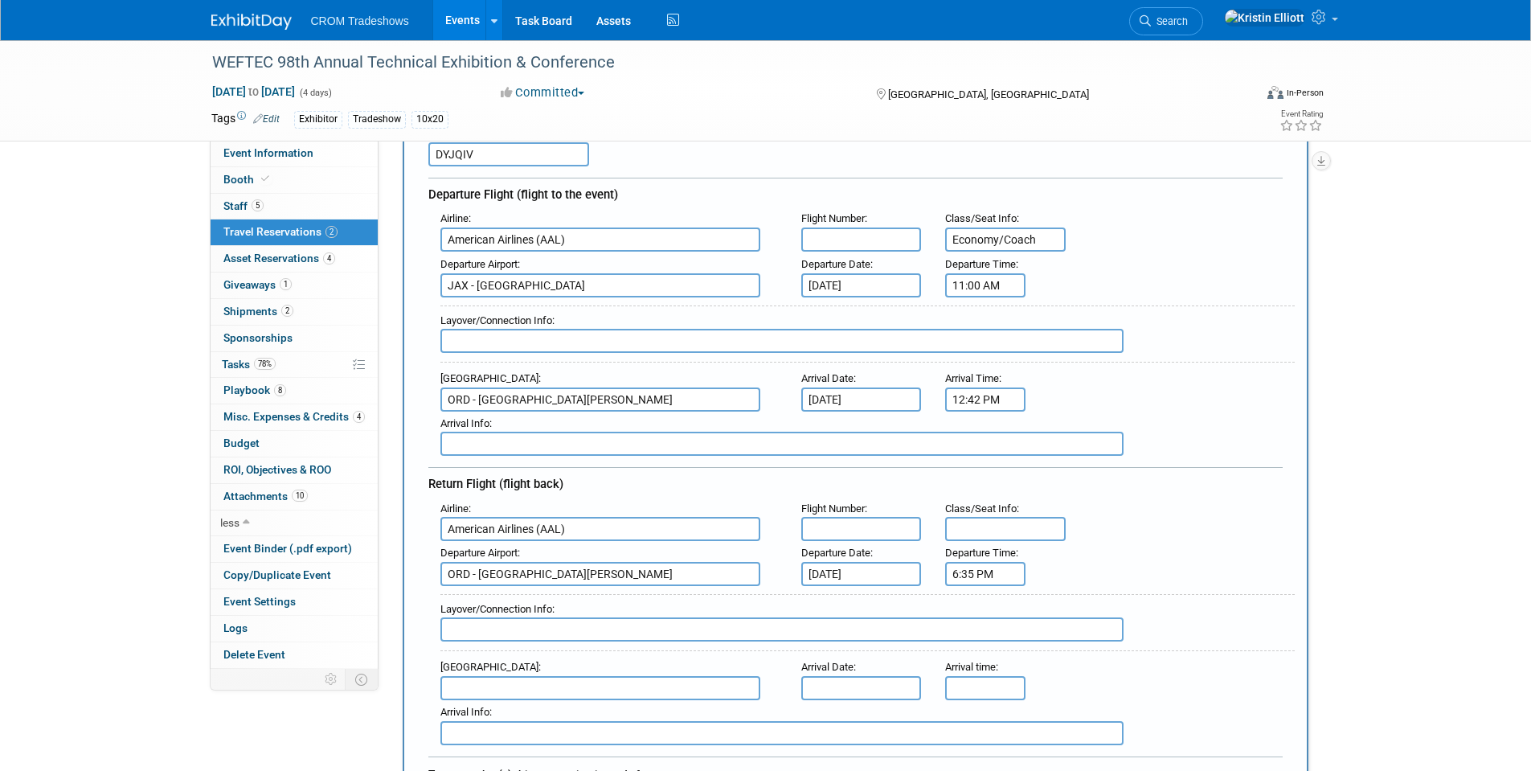
click at [973, 571] on input "6:35 PM" at bounding box center [985, 574] width 80 height 24
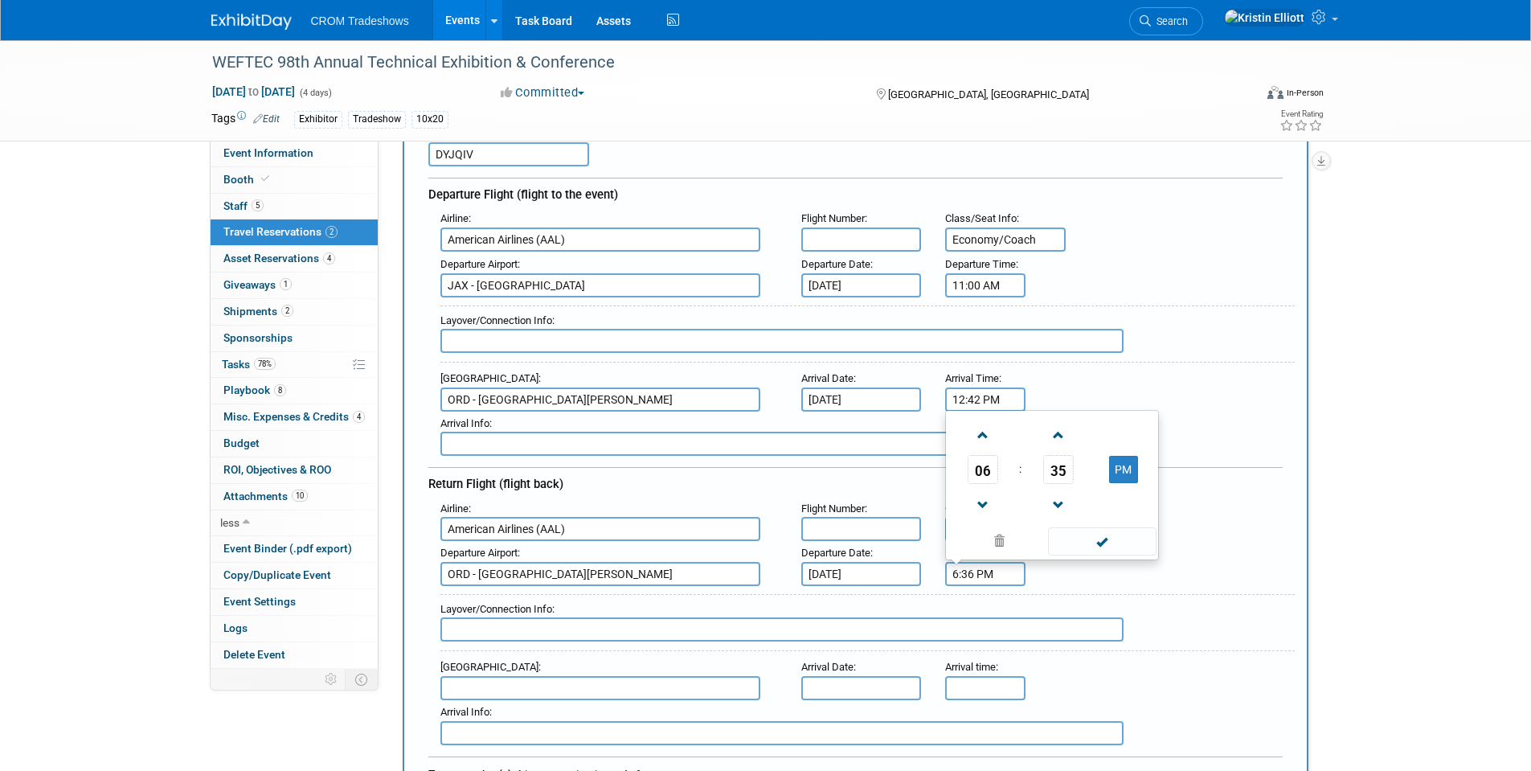
type input "6:36 PM"
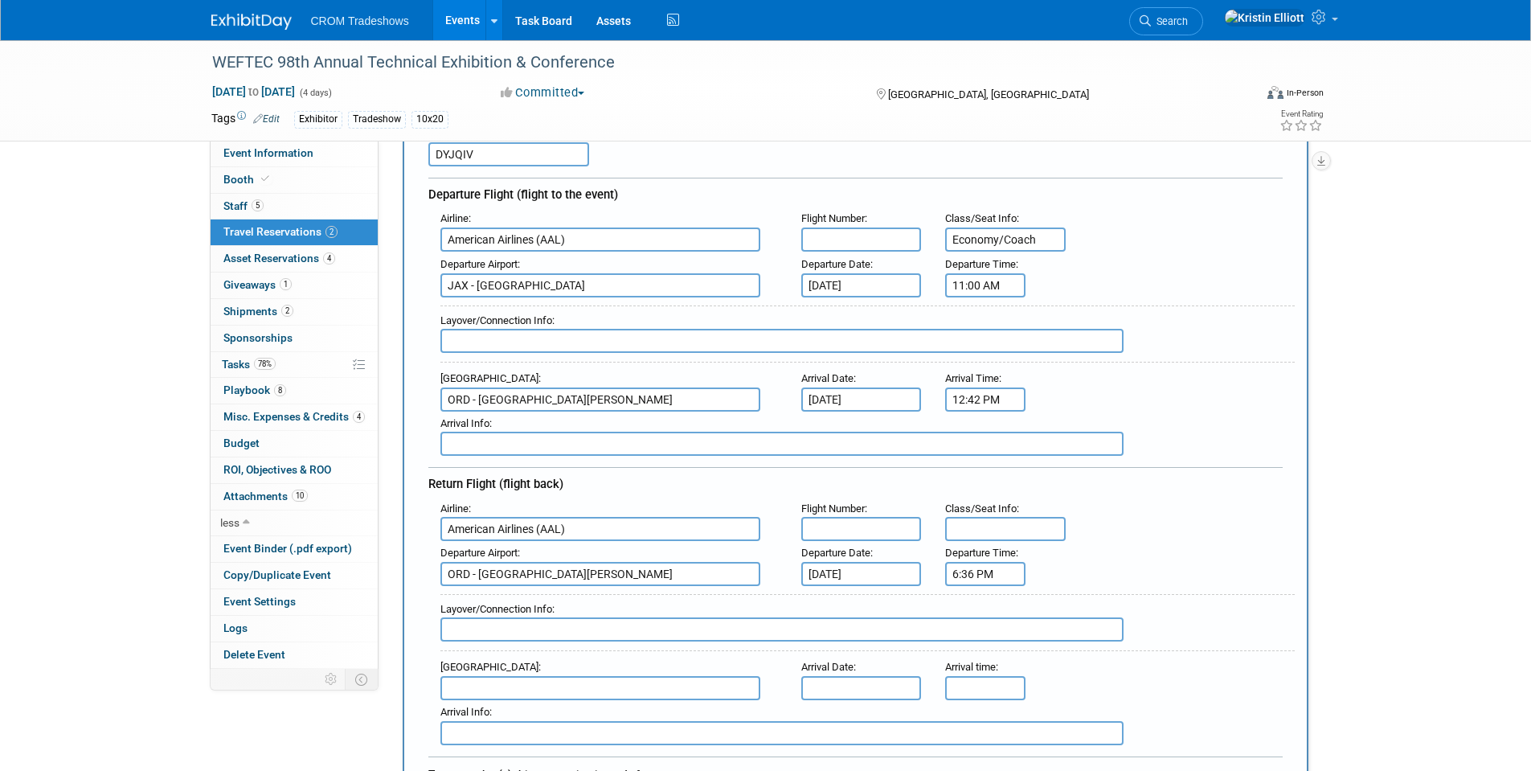
click at [965, 536] on input "text" at bounding box center [1005, 529] width 121 height 24
type input "Economy/Coach"
click at [574, 686] on input "text" at bounding box center [600, 688] width 320 height 24
click at [564, 712] on span "JAX - Jacksonville International Airport" at bounding box center [608, 714] width 334 height 26
type input "JAX - Jacksonville International Airport"
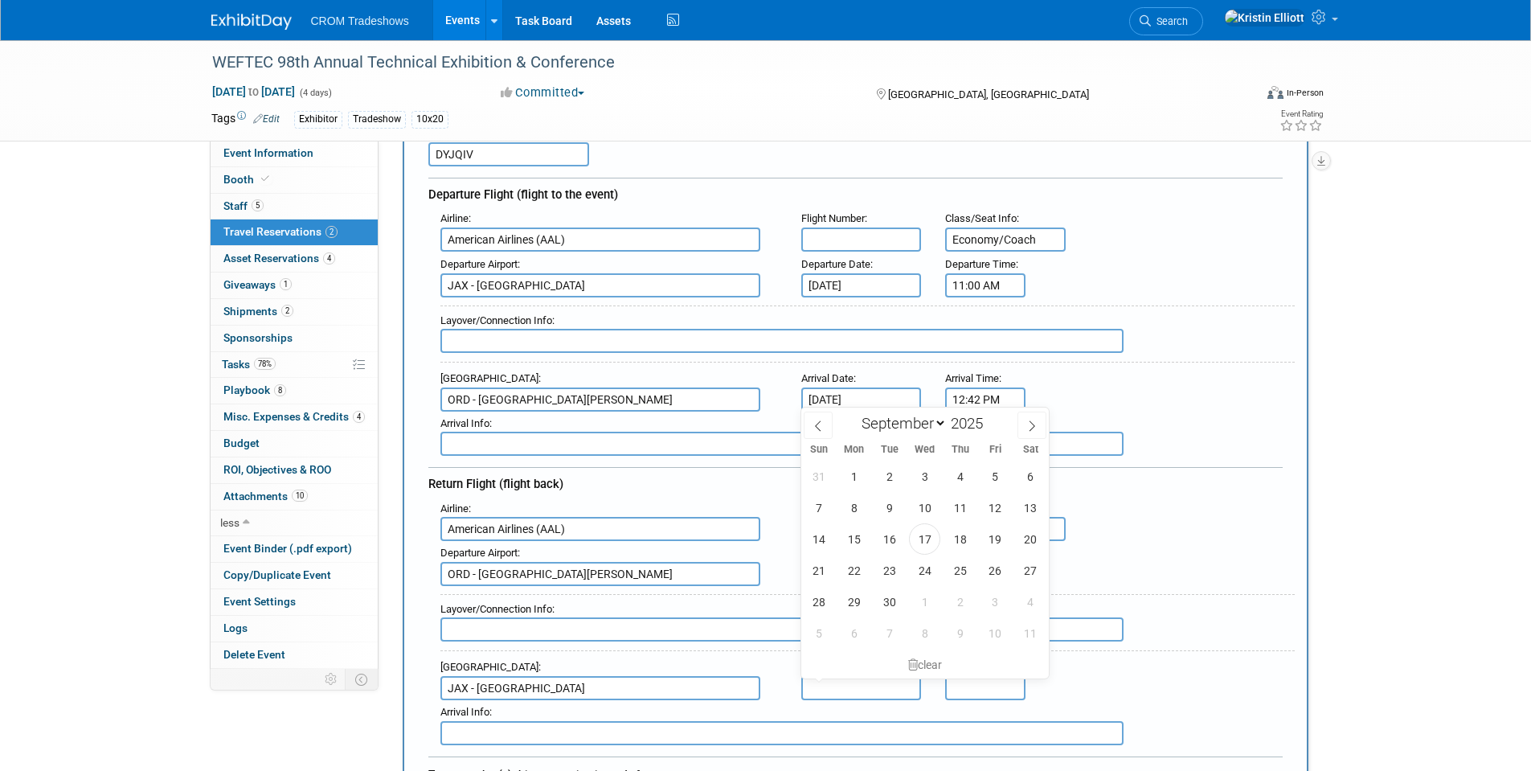
click at [871, 687] on input "text" at bounding box center [861, 688] width 121 height 24
click at [924, 595] on span "1" at bounding box center [924, 601] width 31 height 31
type input "[DATE]"
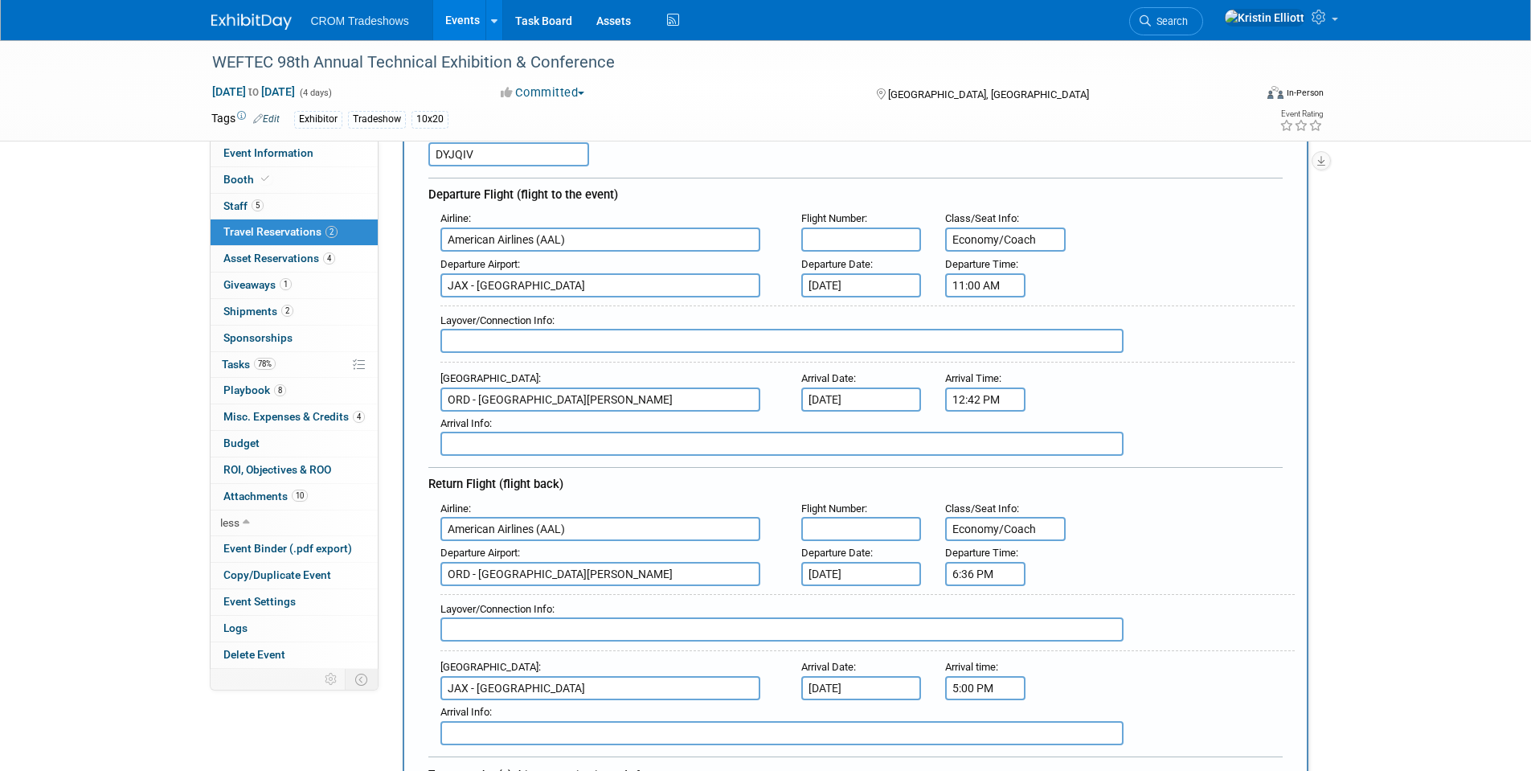
click at [969, 694] on input "5:00 PM" at bounding box center [985, 688] width 80 height 24
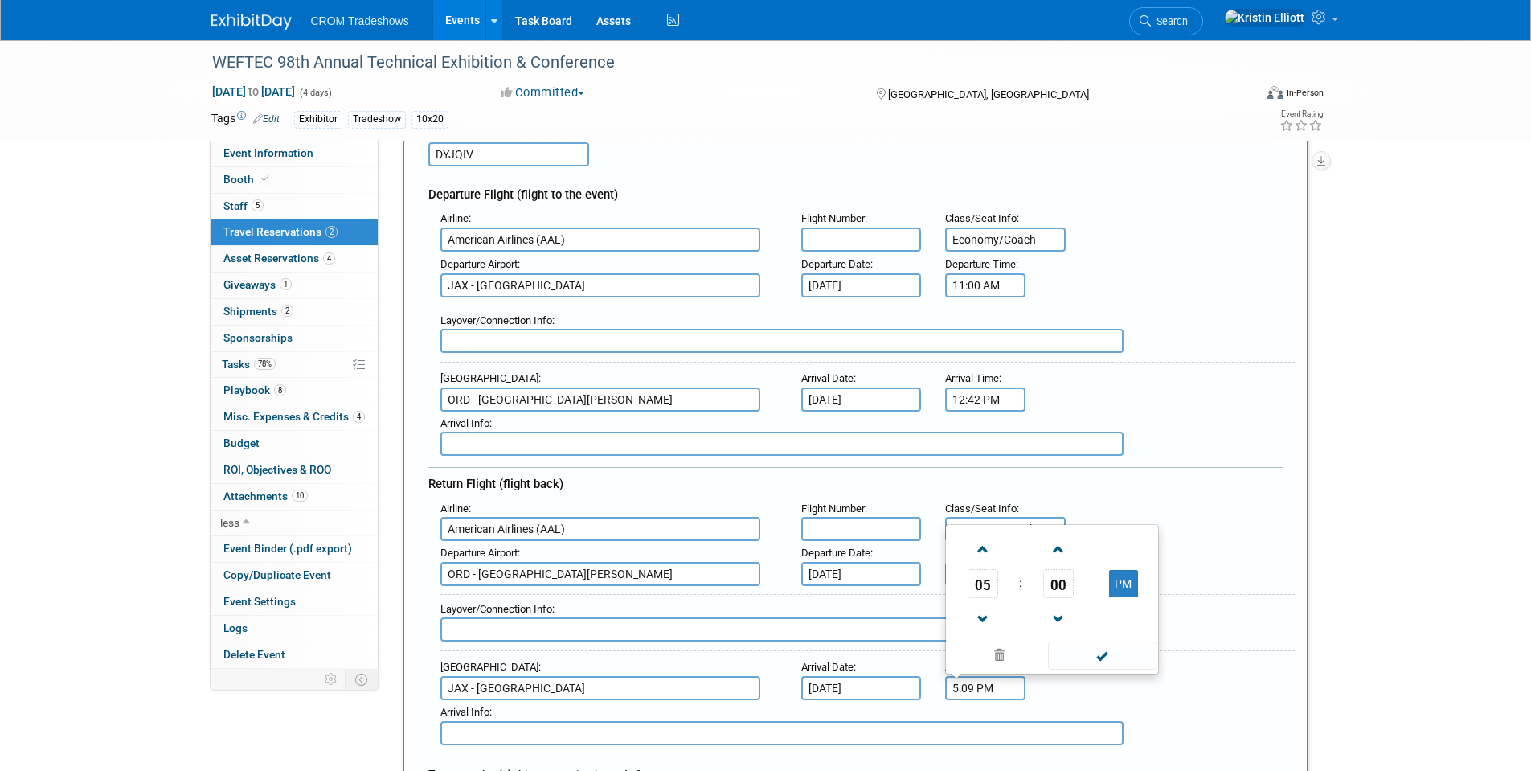
click at [1114, 690] on div "Arrival Airport : JAX - Jacksonville International Airport Arrival Date : Oct 1…" at bounding box center [861, 677] width 866 height 45
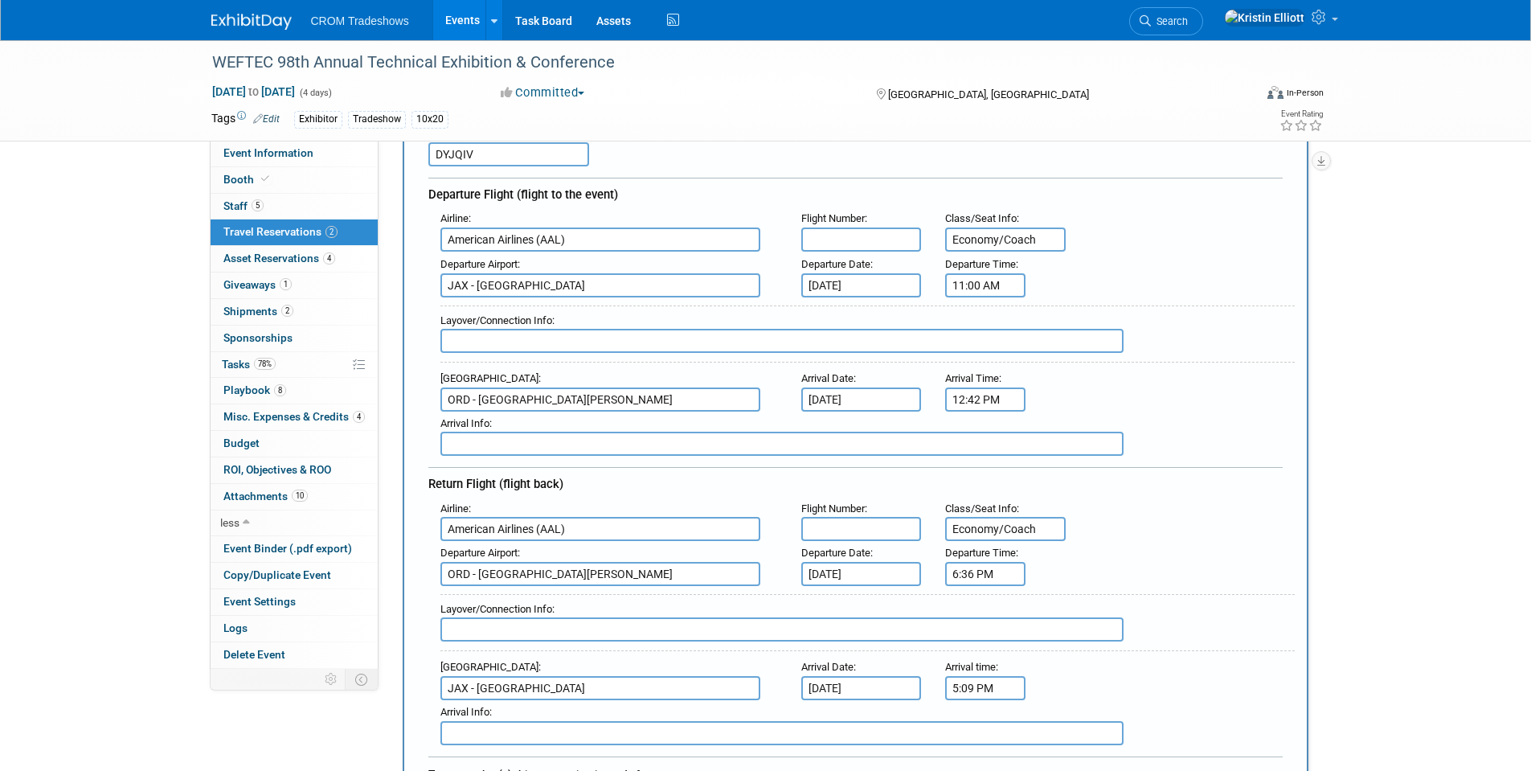
click at [992, 681] on input "5:09 PM" at bounding box center [985, 688] width 80 height 24
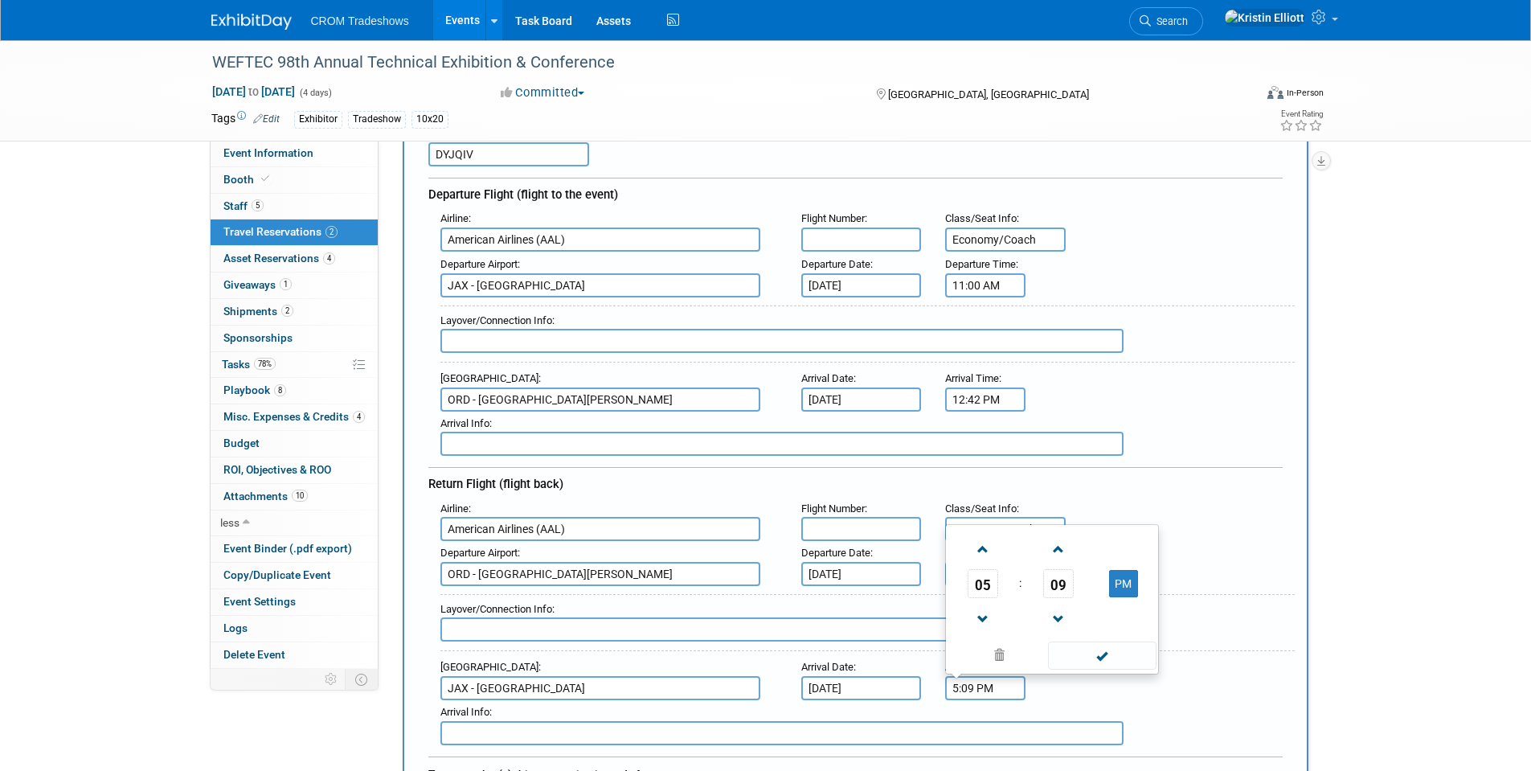
click at [992, 681] on input "5:09 PM" at bounding box center [985, 688] width 80 height 24
click at [980, 588] on span "05" at bounding box center [983, 583] width 31 height 29
click at [1041, 613] on td "09" at bounding box center [1026, 616] width 51 height 43
click at [1062, 576] on span "09" at bounding box center [1058, 583] width 31 height 29
click at [1113, 610] on td "55" at bounding box center [1128, 616] width 51 height 43
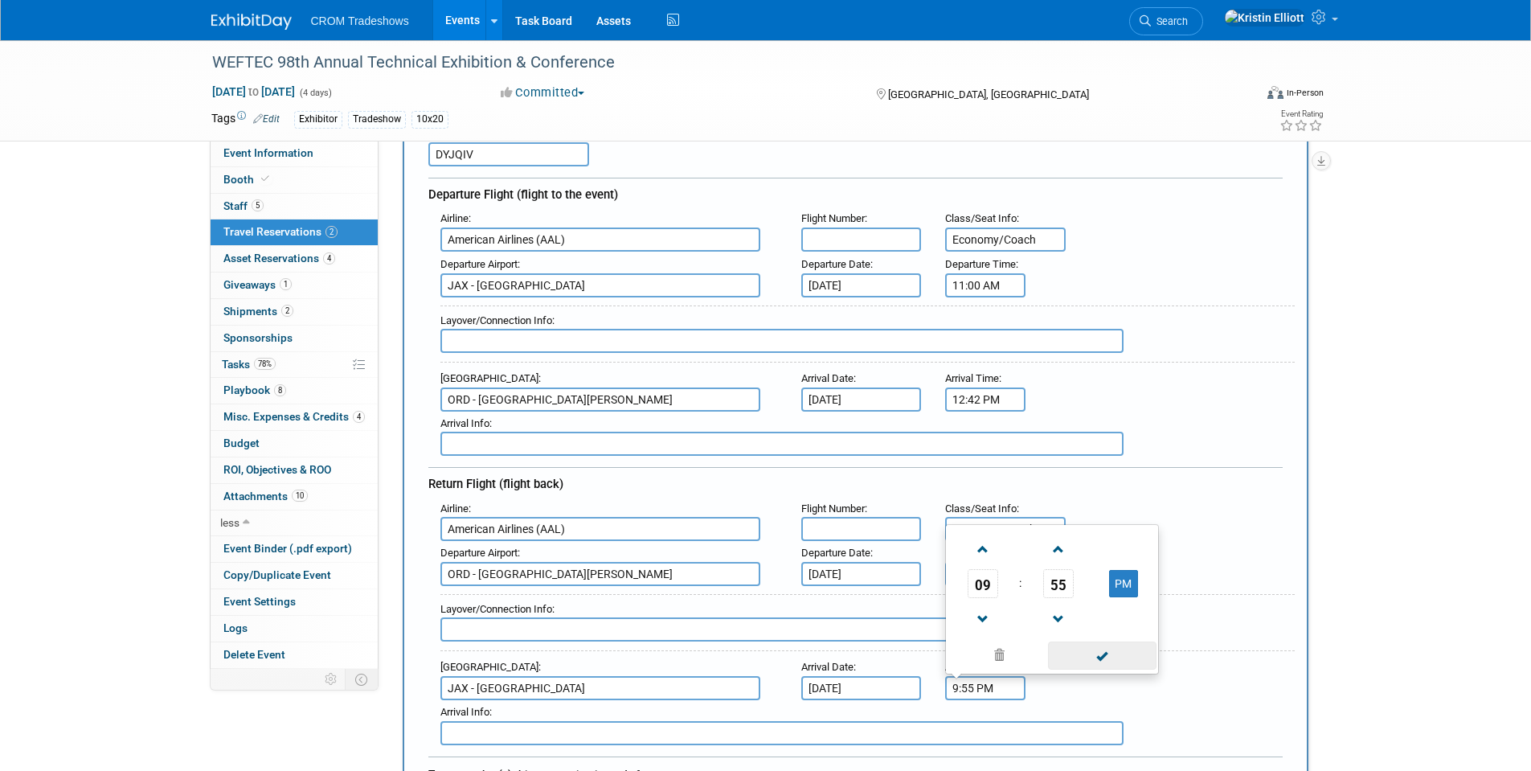
click at [1103, 649] on span at bounding box center [1102, 655] width 108 height 28
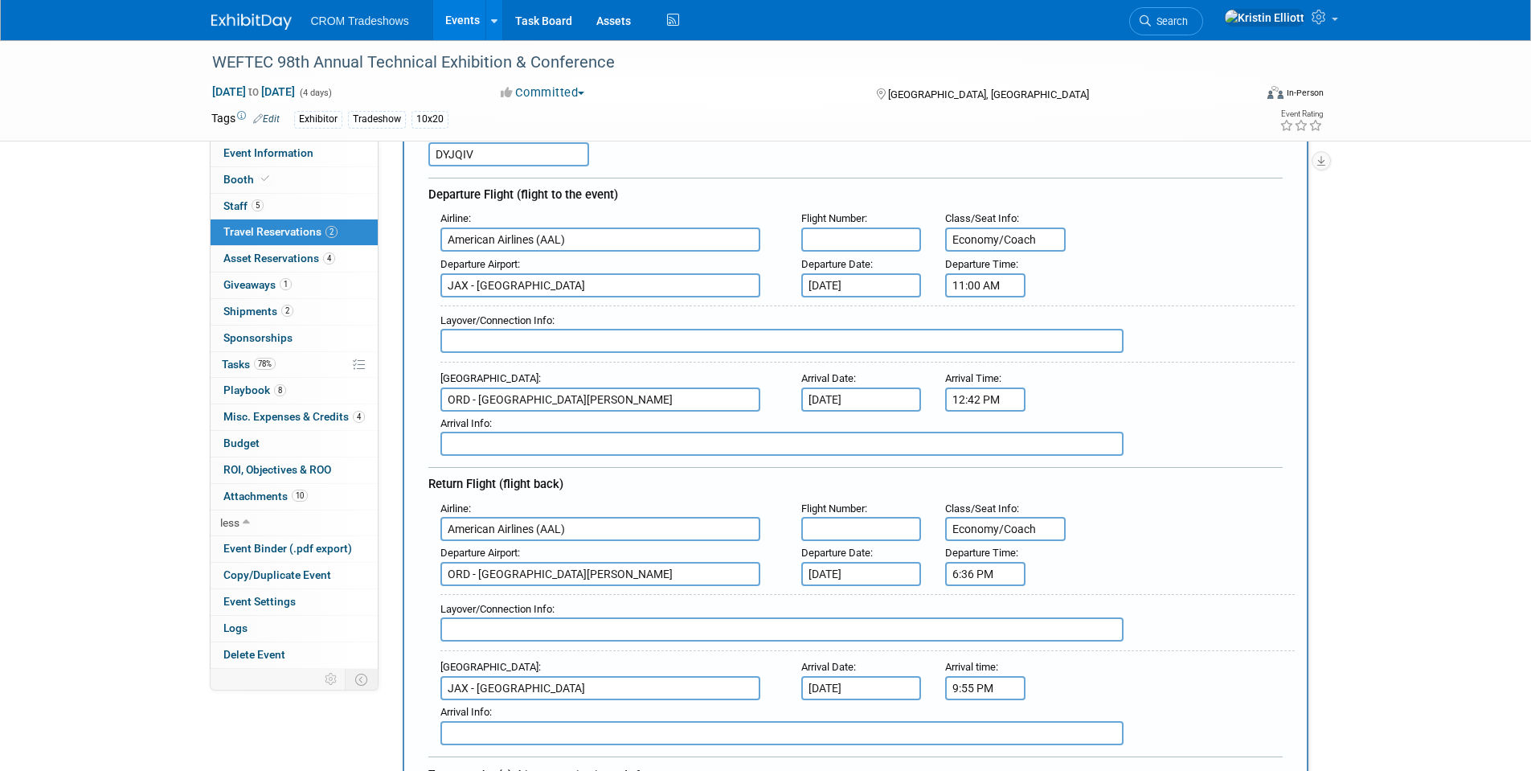
click at [976, 680] on input "9:55 PM" at bounding box center [985, 688] width 80 height 24
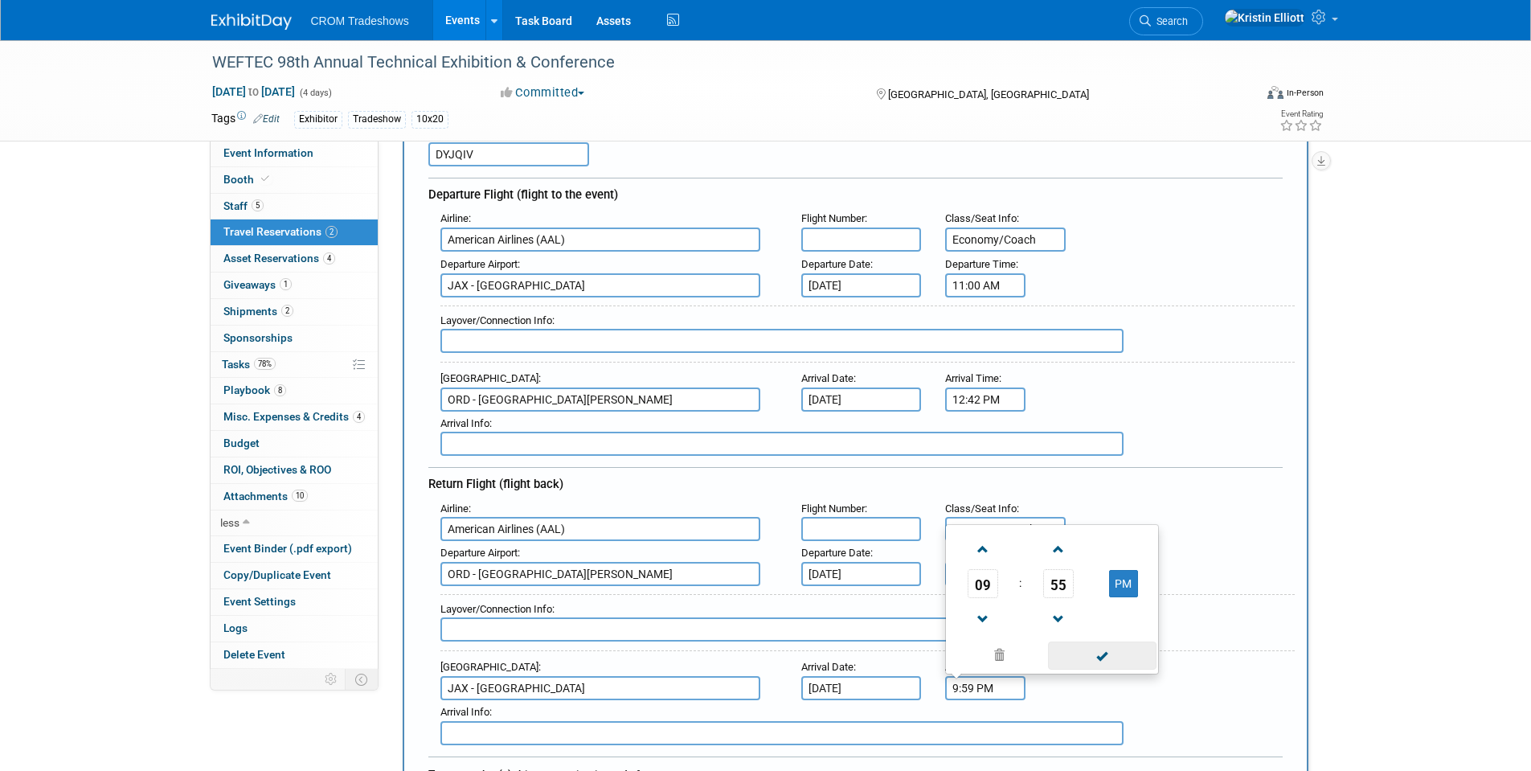
click at [1112, 660] on span at bounding box center [1102, 655] width 108 height 28
type input "9:59 PM"
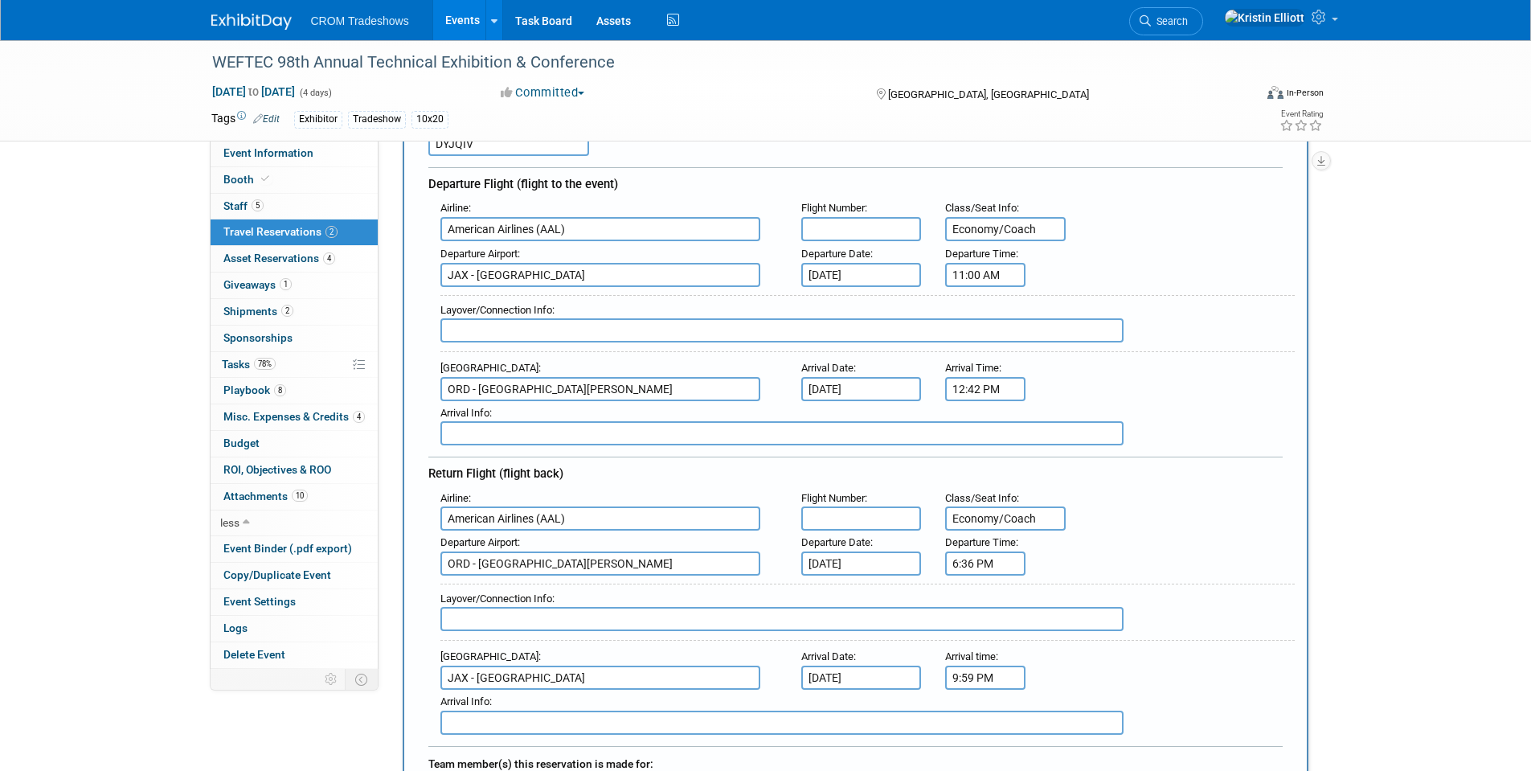
scroll to position [402, 0]
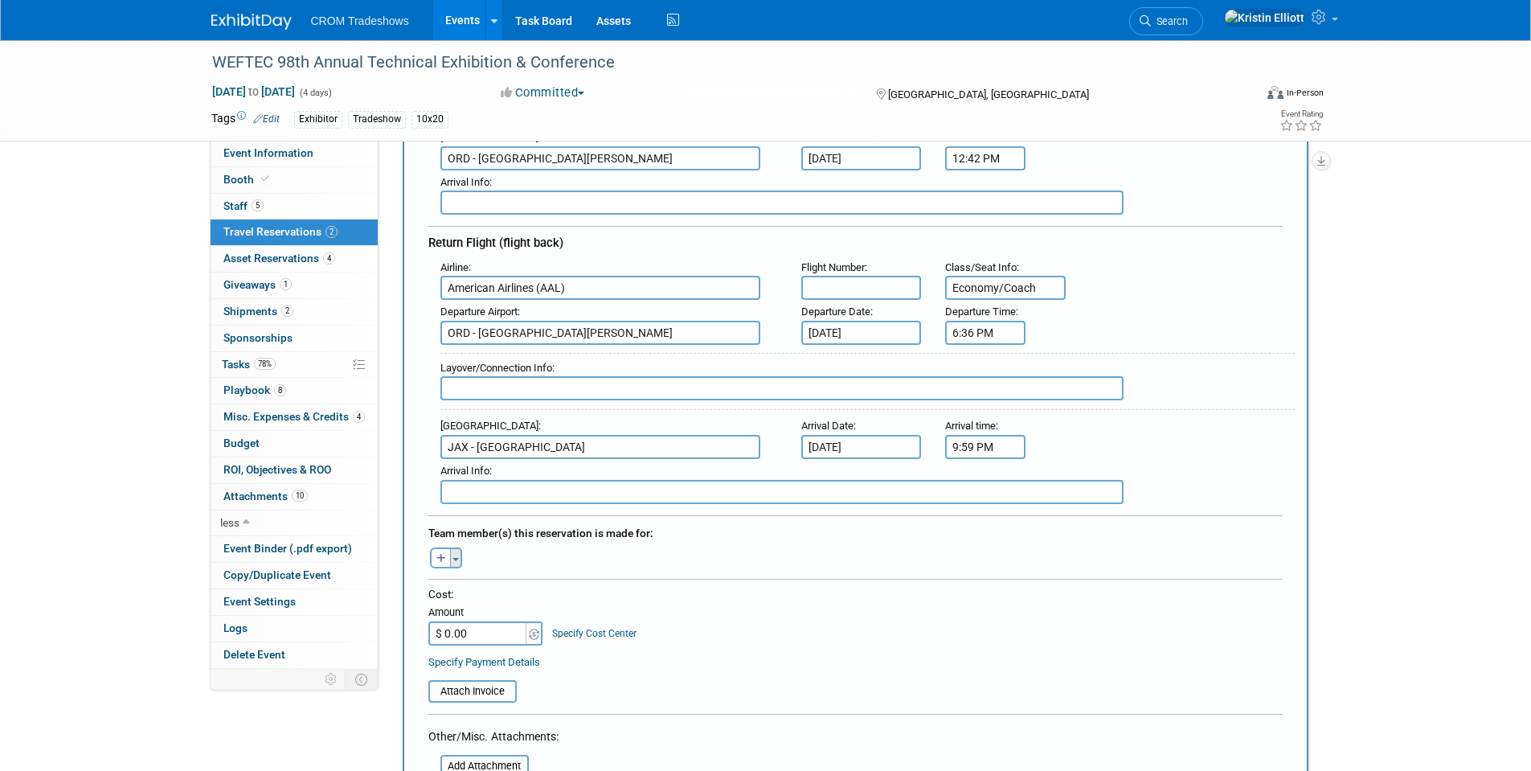
click at [459, 559] on button "Toggle Dropdown" at bounding box center [456, 557] width 12 height 21
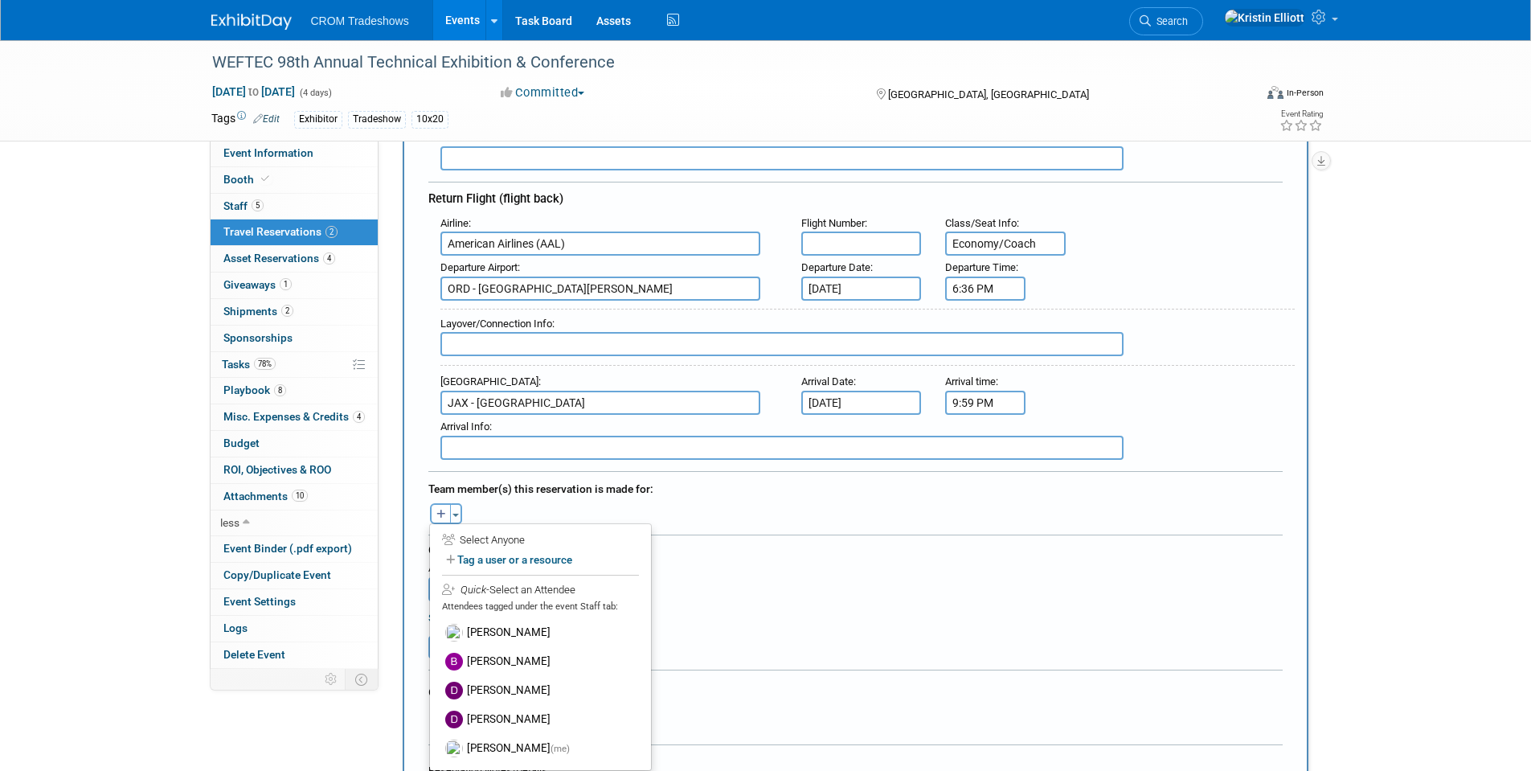
scroll to position [482, 0]
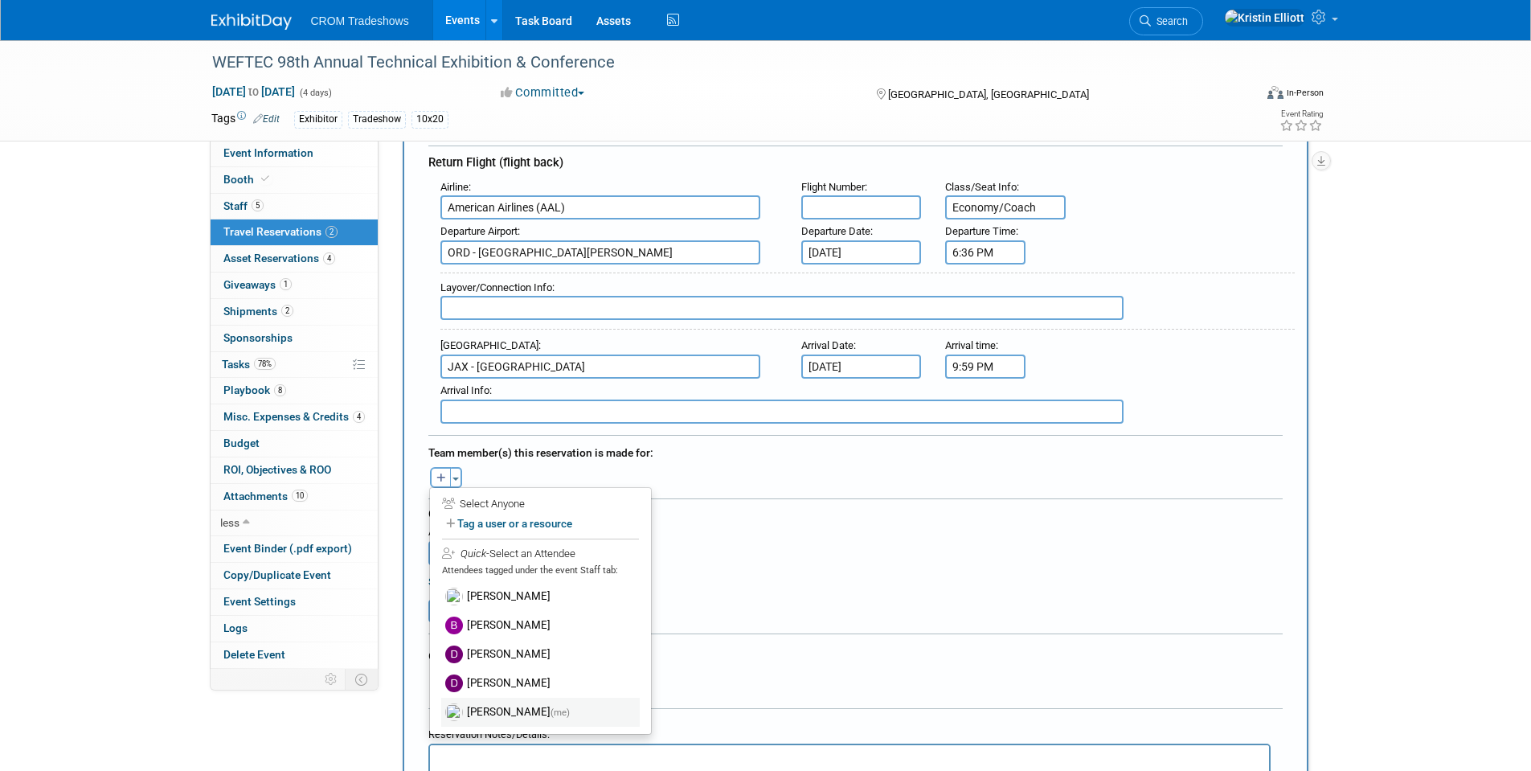
click at [550, 715] on span "(me)" at bounding box center [559, 711] width 19 height 11
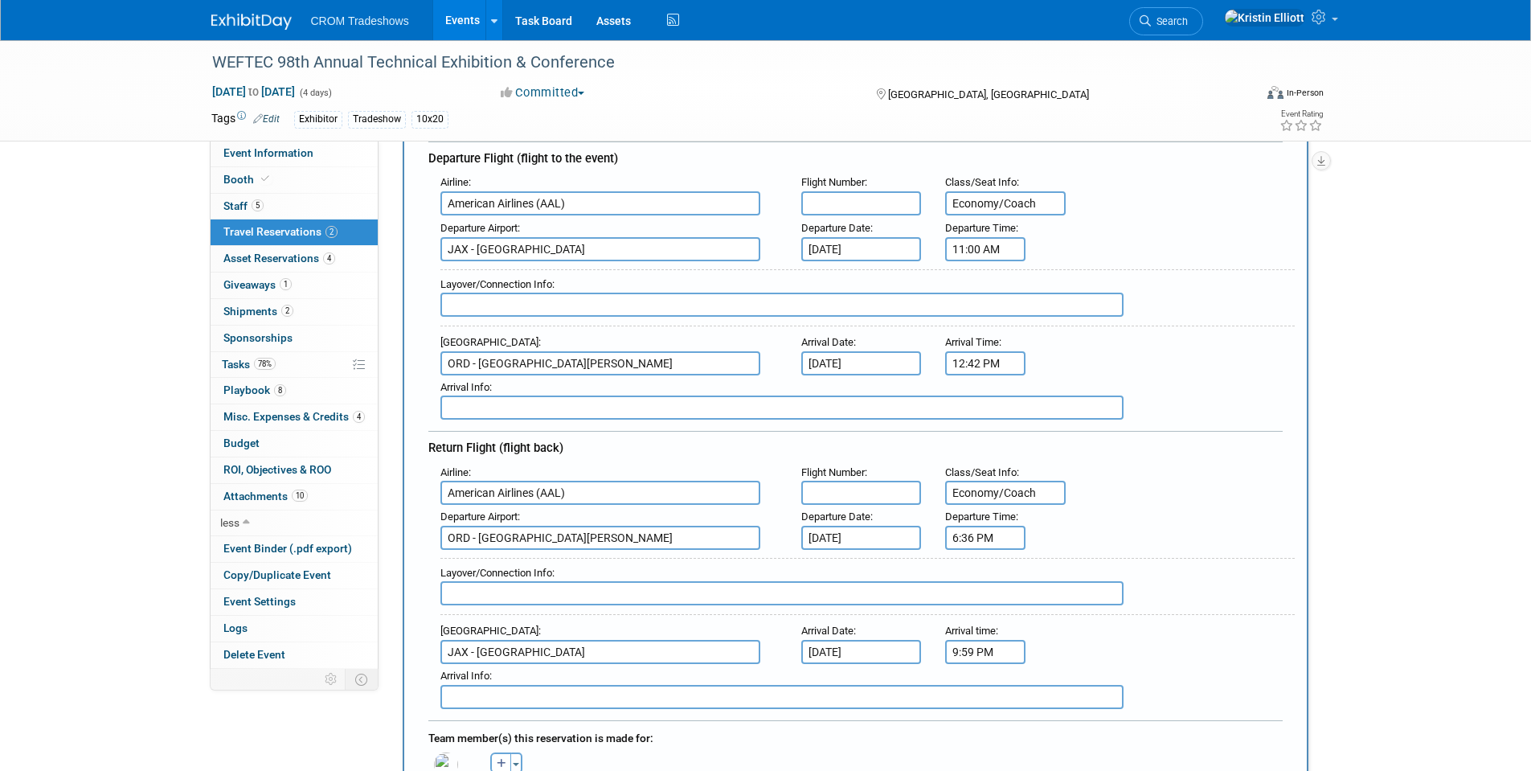
scroll to position [161, 0]
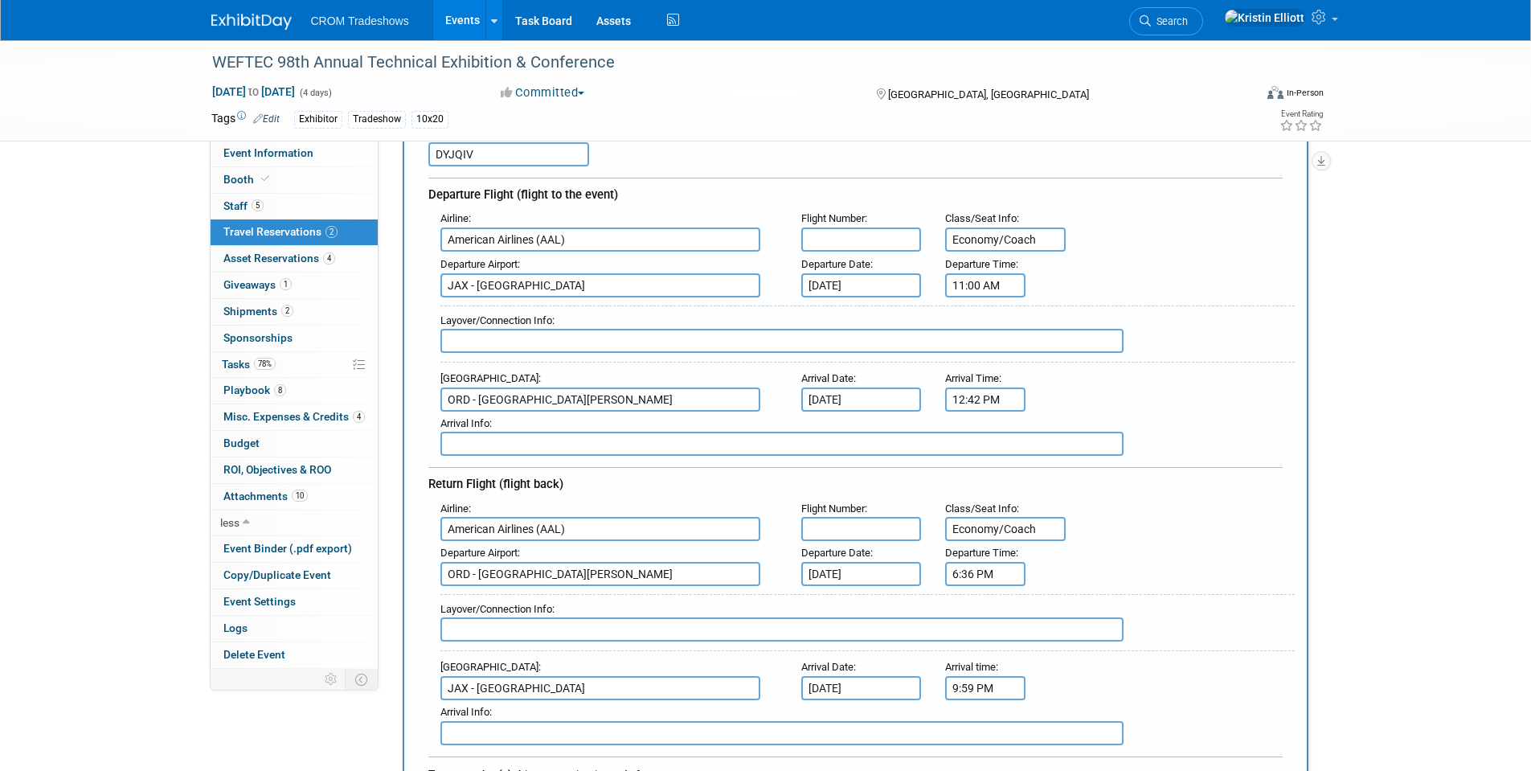
click at [956, 239] on input "Economy/Coach" at bounding box center [1005, 239] width 121 height 24
type input "25A/Economy/Coach"
click at [956, 532] on input "Economy/Coach" at bounding box center [1005, 529] width 121 height 24
click at [978, 532] on input "23B/conomy/Coach" at bounding box center [1005, 529] width 121 height 24
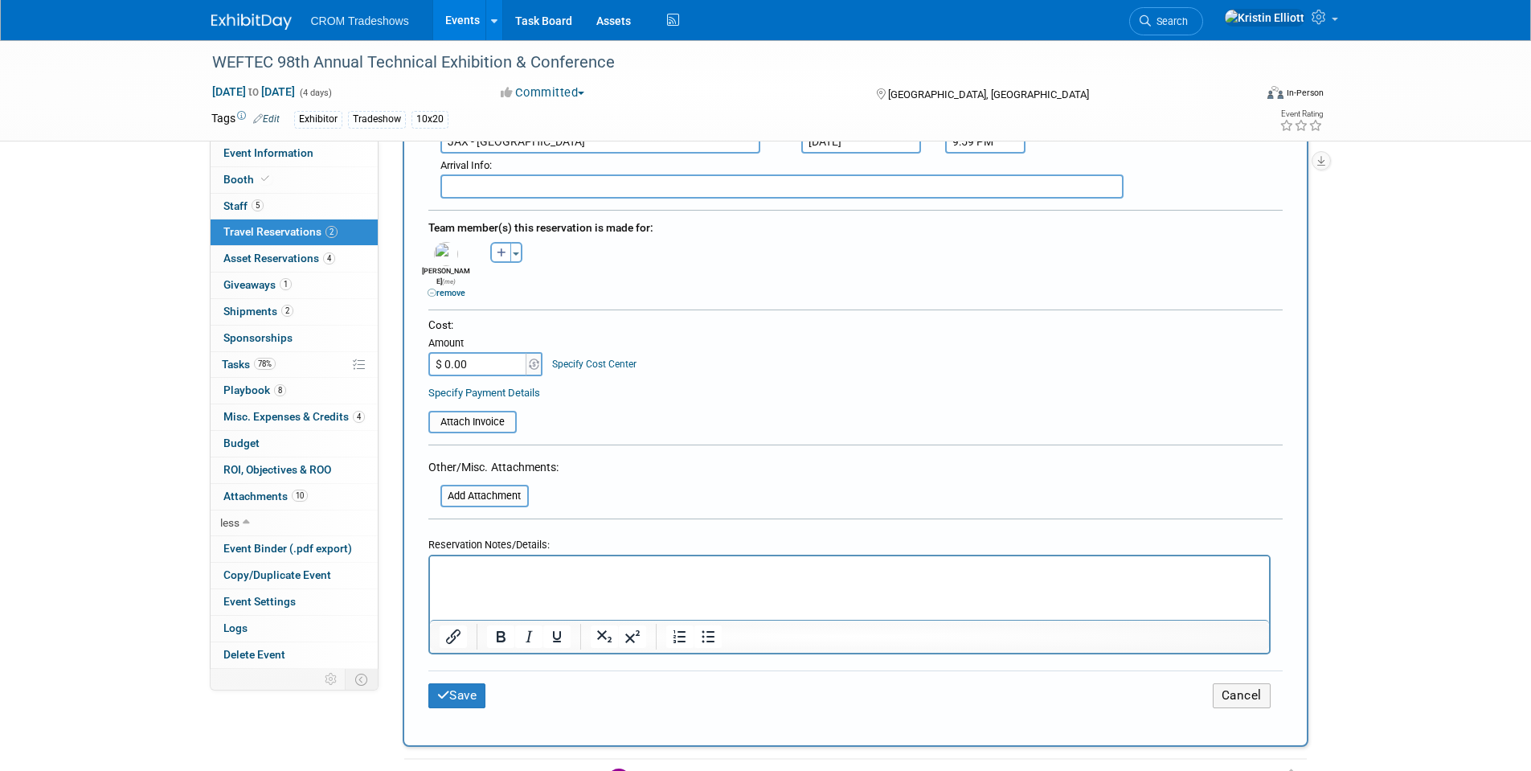
scroll to position [804, 0]
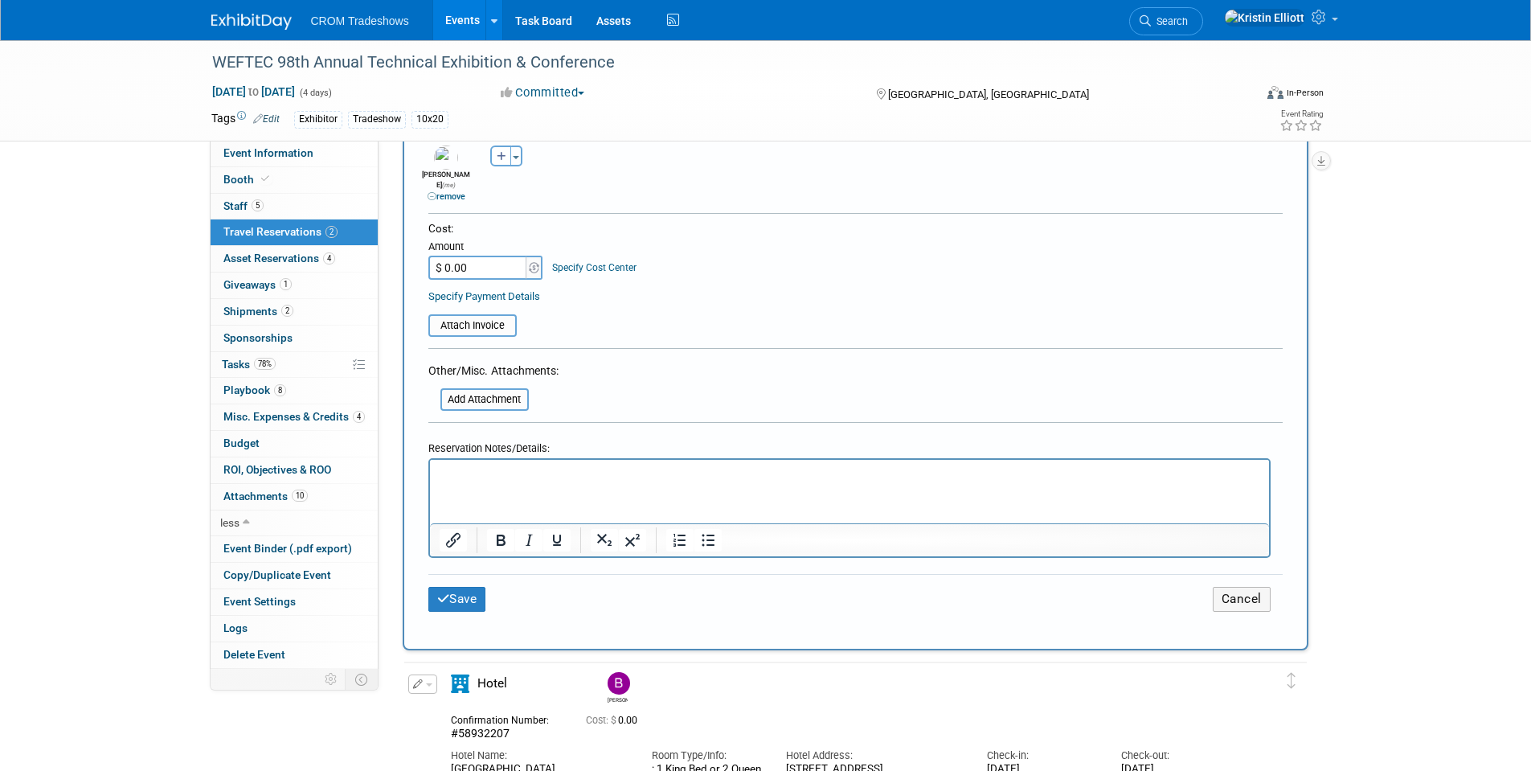
type input "23B/Economy/Coach"
click at [471, 256] on input "$ 0.00" at bounding box center [478, 268] width 100 height 24
type input "$ 356.37"
click at [457, 587] on button "Save" at bounding box center [457, 599] width 58 height 25
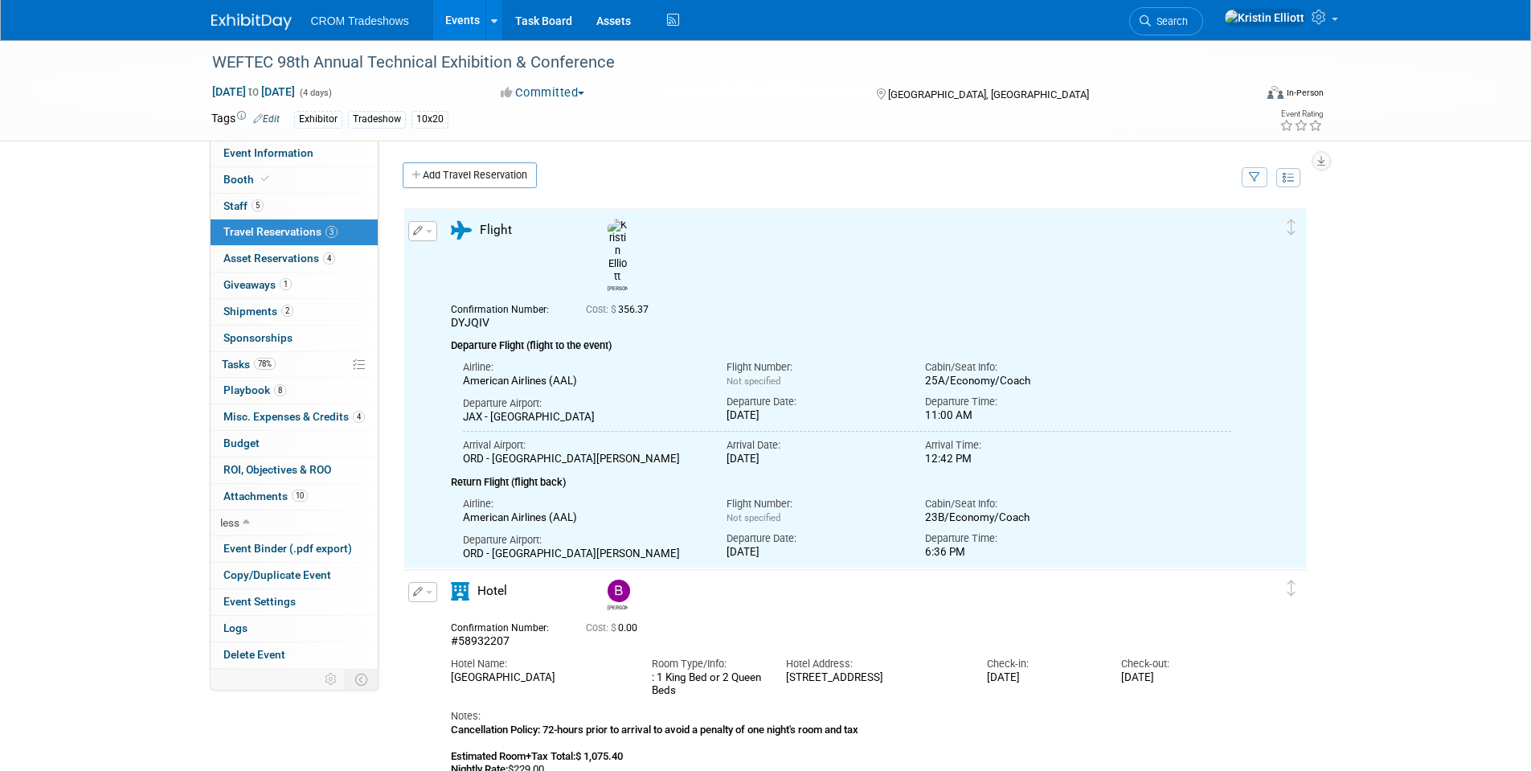
scroll to position [0, 0]
click at [1349, 448] on div "WEFTEC 98th Annual Technical Exhibition & Conference Sep 28, 2025 to Oct 1, 202…" at bounding box center [765, 617] width 1531 height 1154
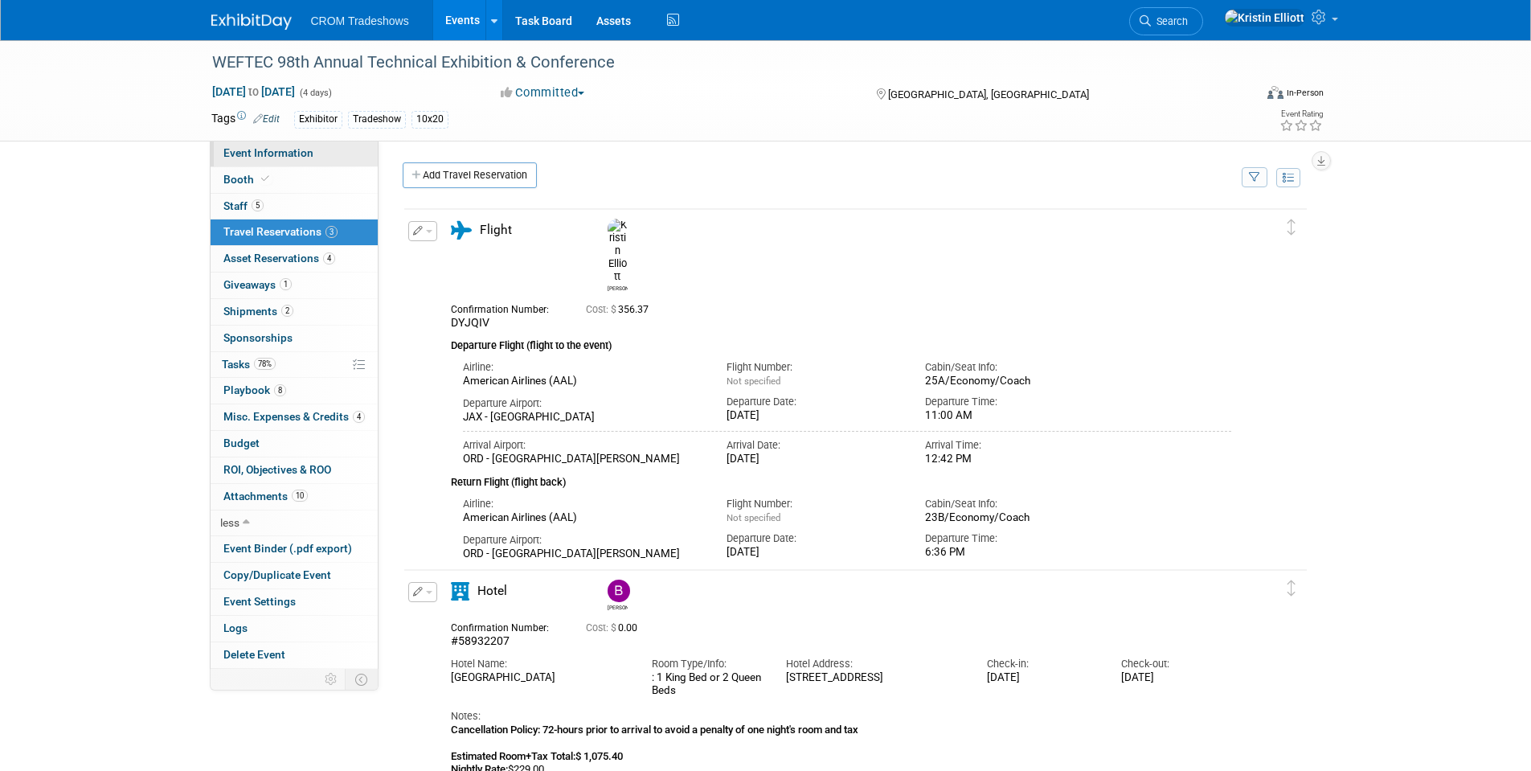
drag, startPoint x: 289, startPoint y: 153, endPoint x: 298, endPoint y: 154, distance: 9.8
click at [289, 153] on span "Event Information" at bounding box center [268, 152] width 90 height 13
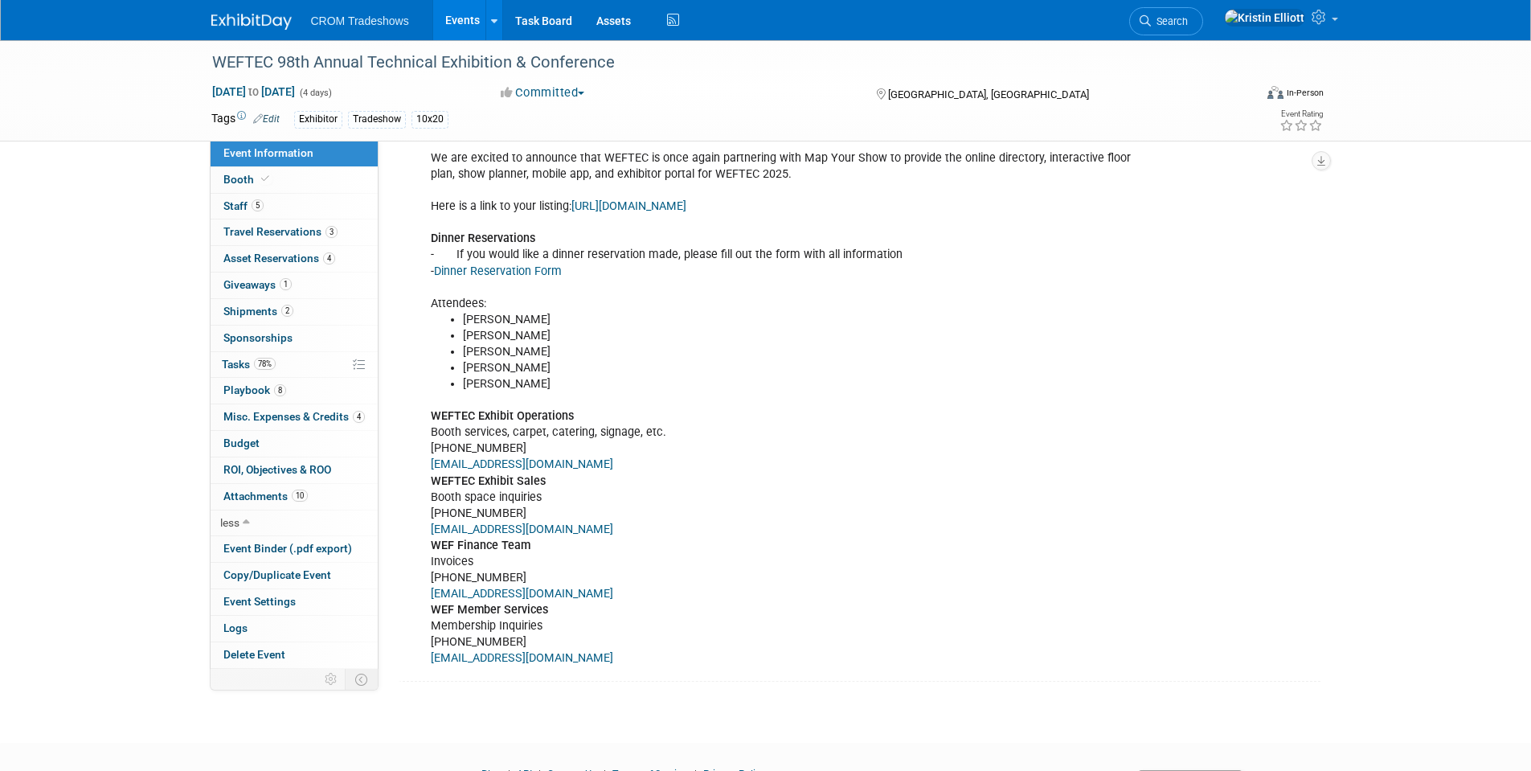
scroll to position [825, 0]
